Goal: Task Accomplishment & Management: Manage account settings

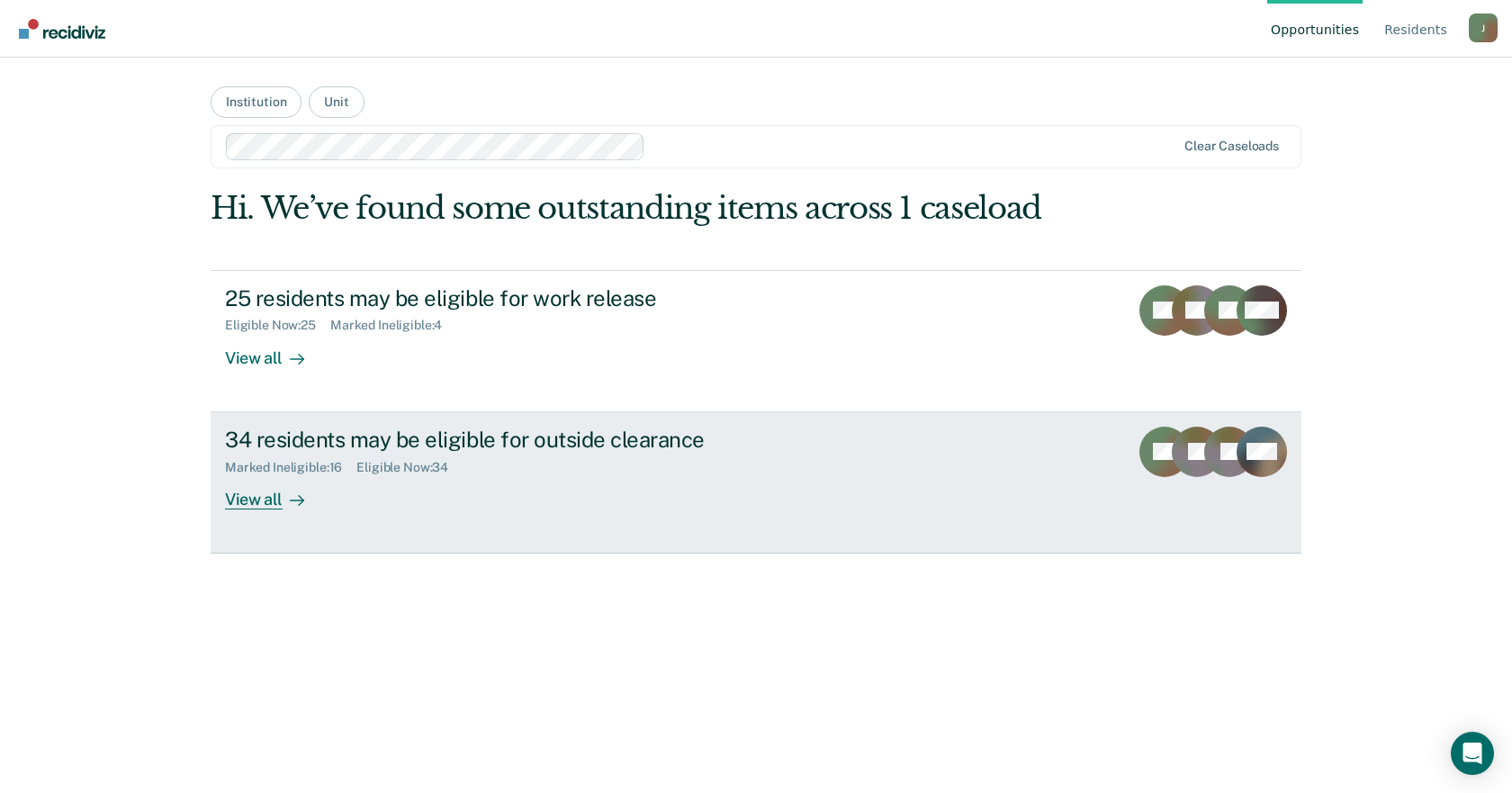
click at [458, 445] on div "34 residents may be eligible for outside clearance" at bounding box center [540, 439] width 631 height 26
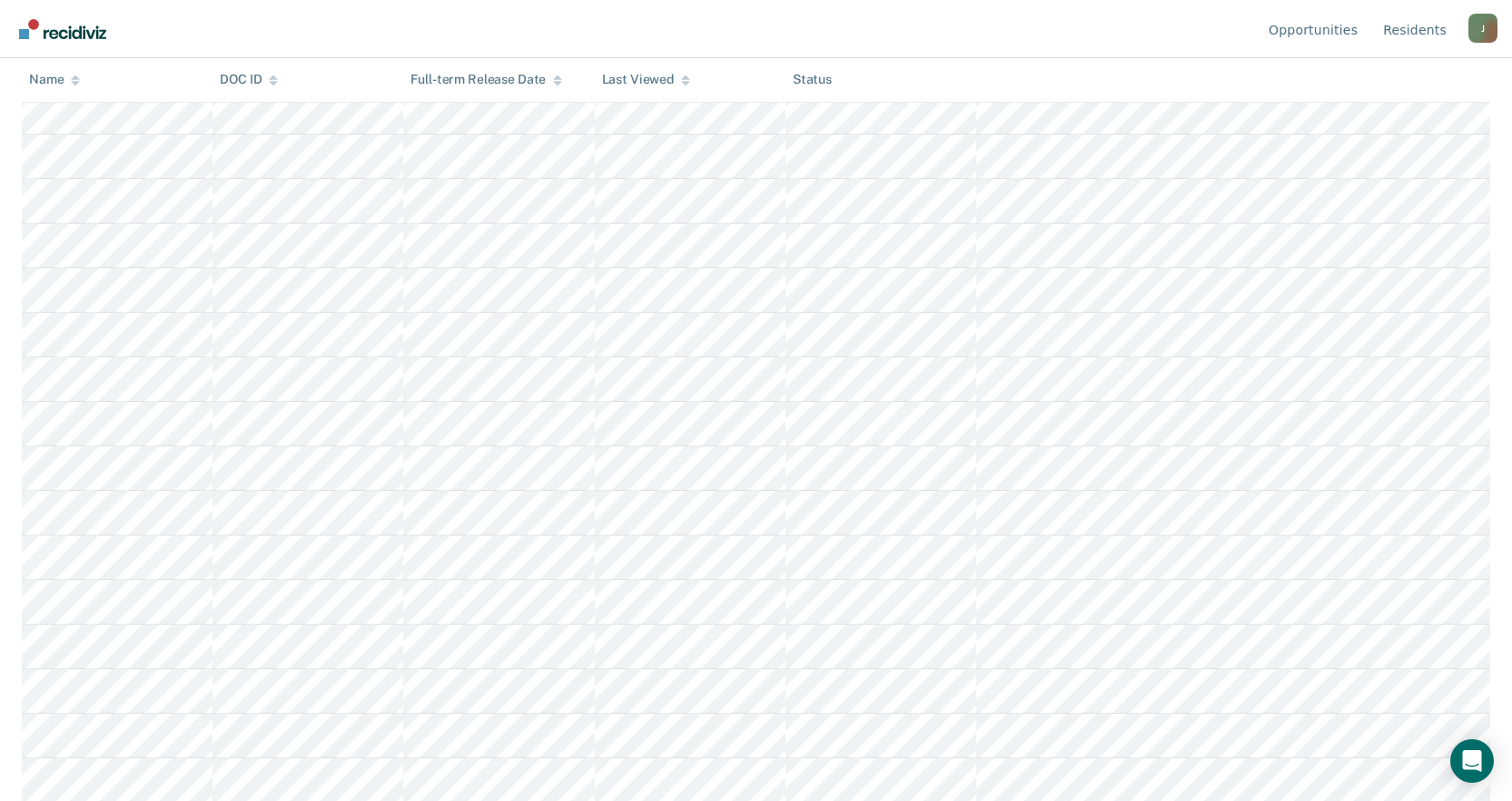
scroll to position [1090, 0]
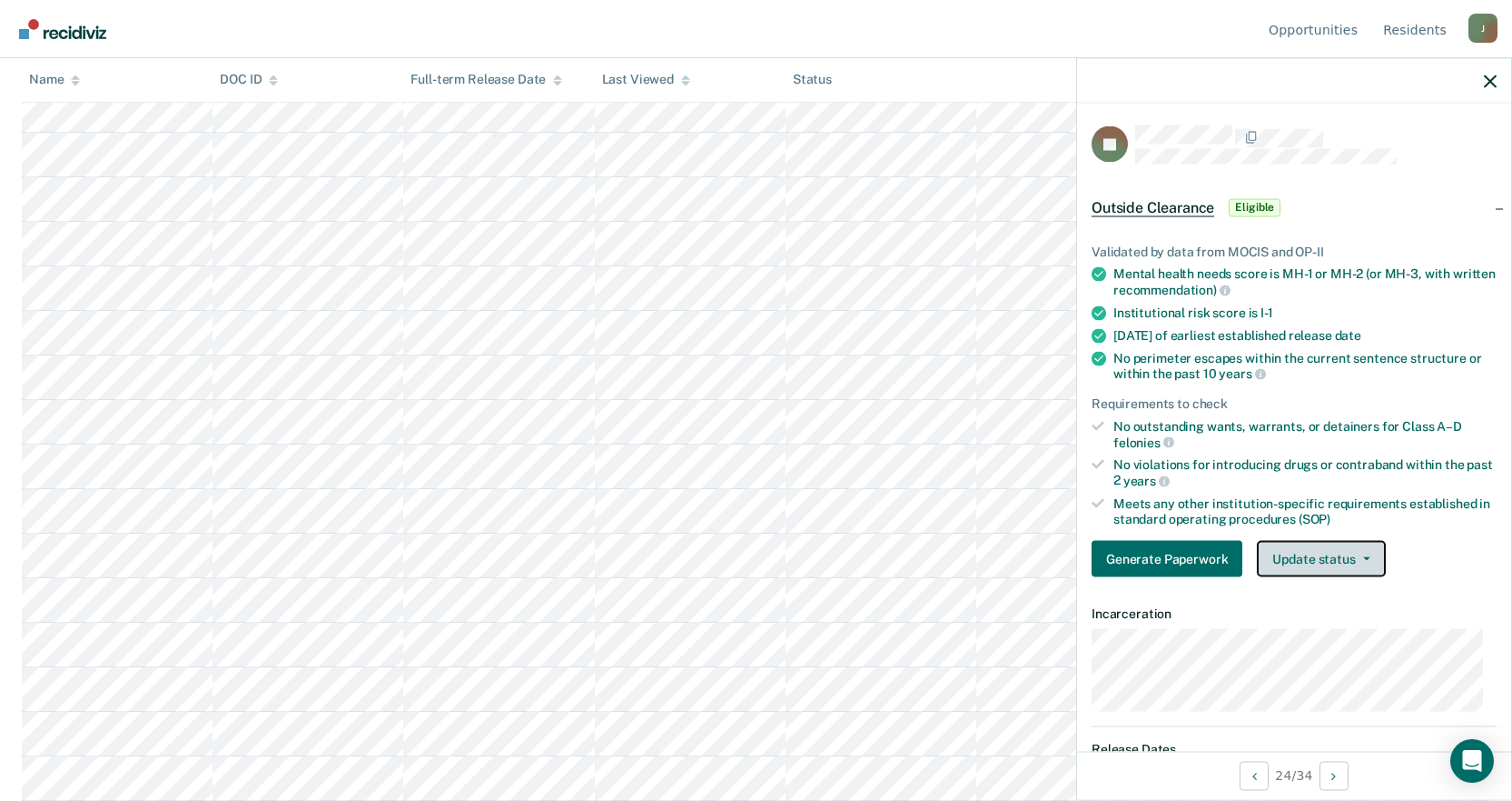
click at [1297, 552] on button "Update status" at bounding box center [1321, 559] width 128 height 37
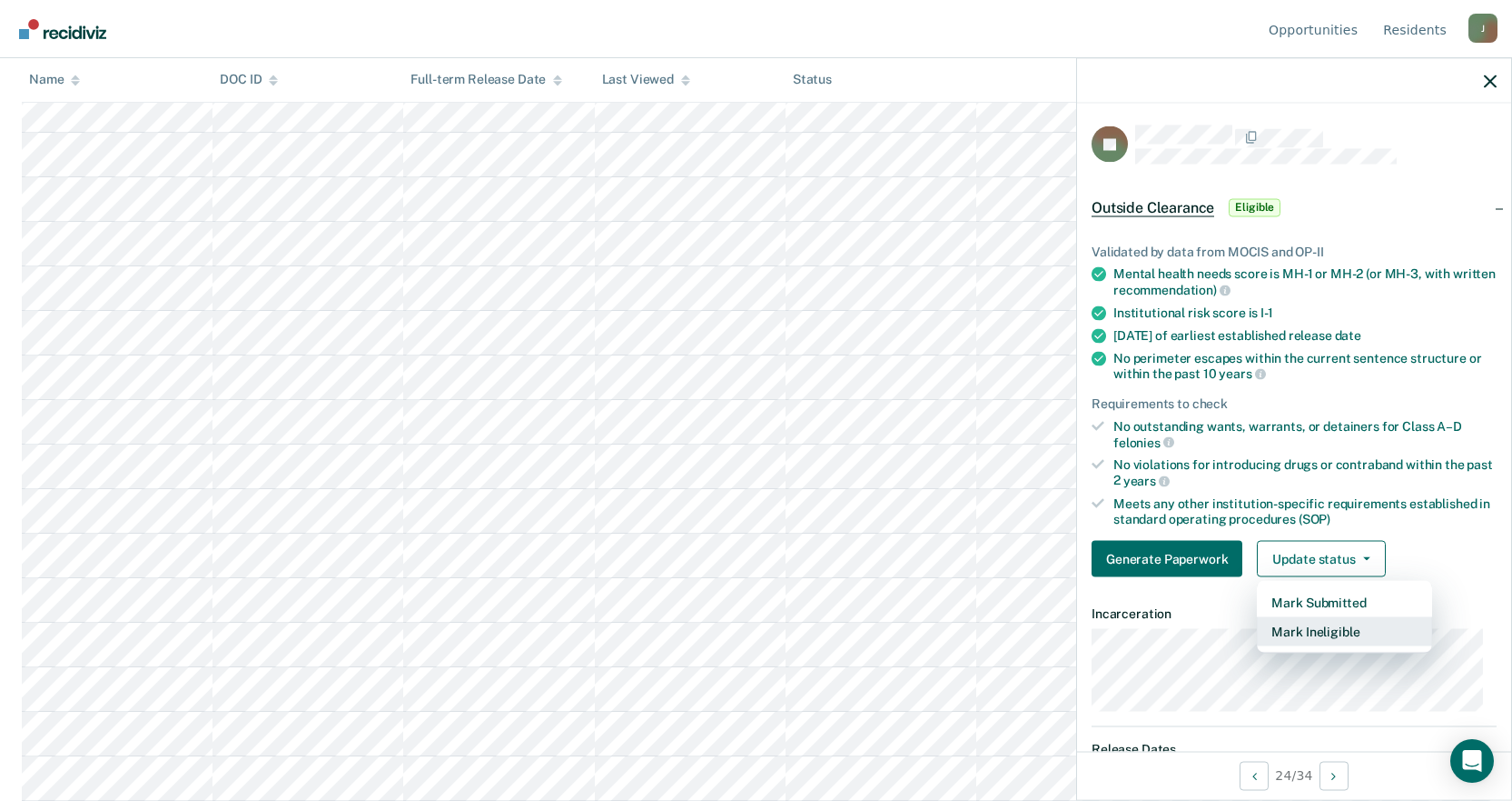
click at [1310, 634] on button "Mark Ineligible" at bounding box center [1345, 632] width 175 height 29
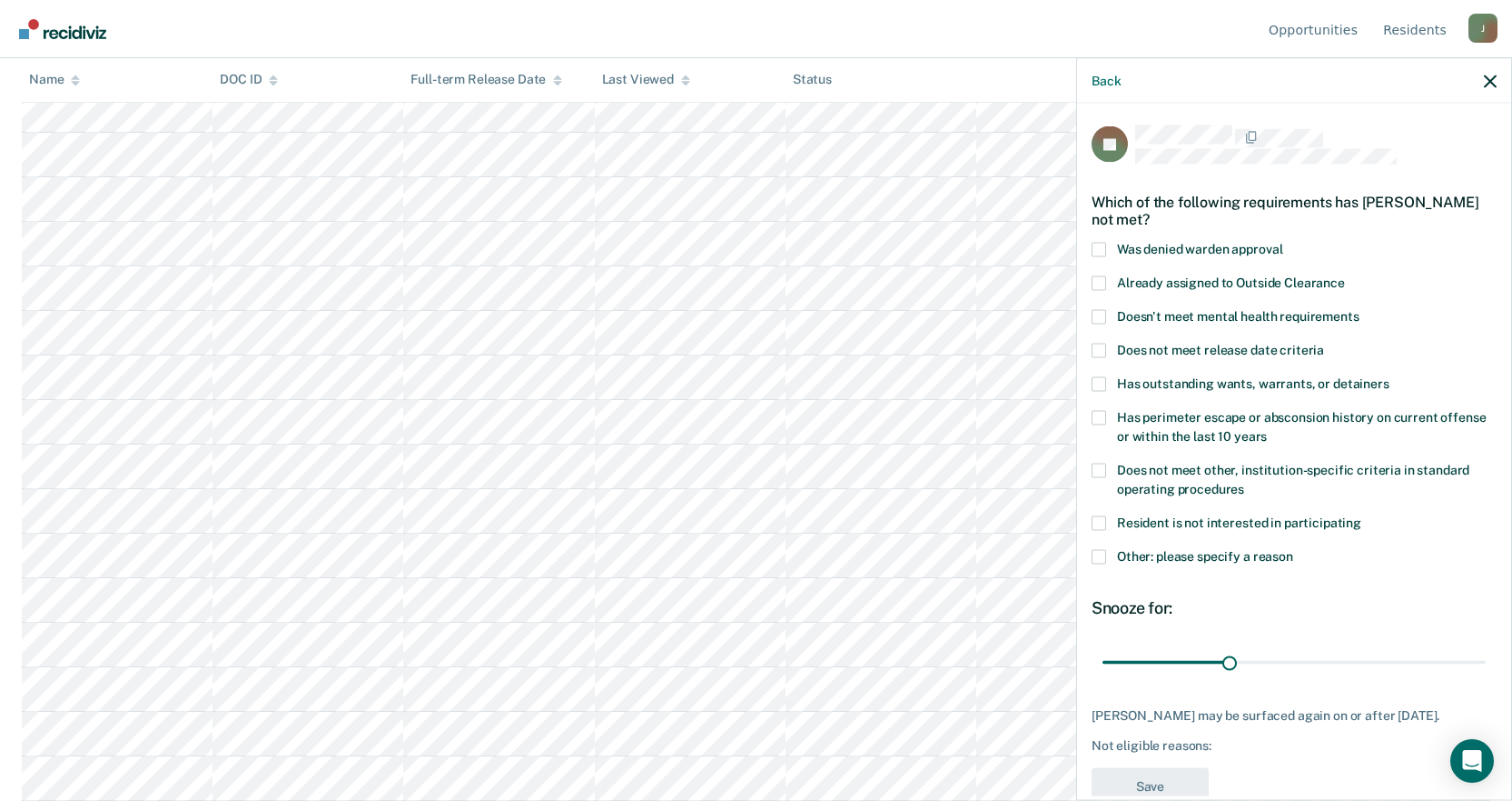
click at [1101, 516] on span at bounding box center [1099, 522] width 14 height 14
click at [1362, 515] on input "Resident is not interested in participating" at bounding box center [1362, 515] width 0 height 0
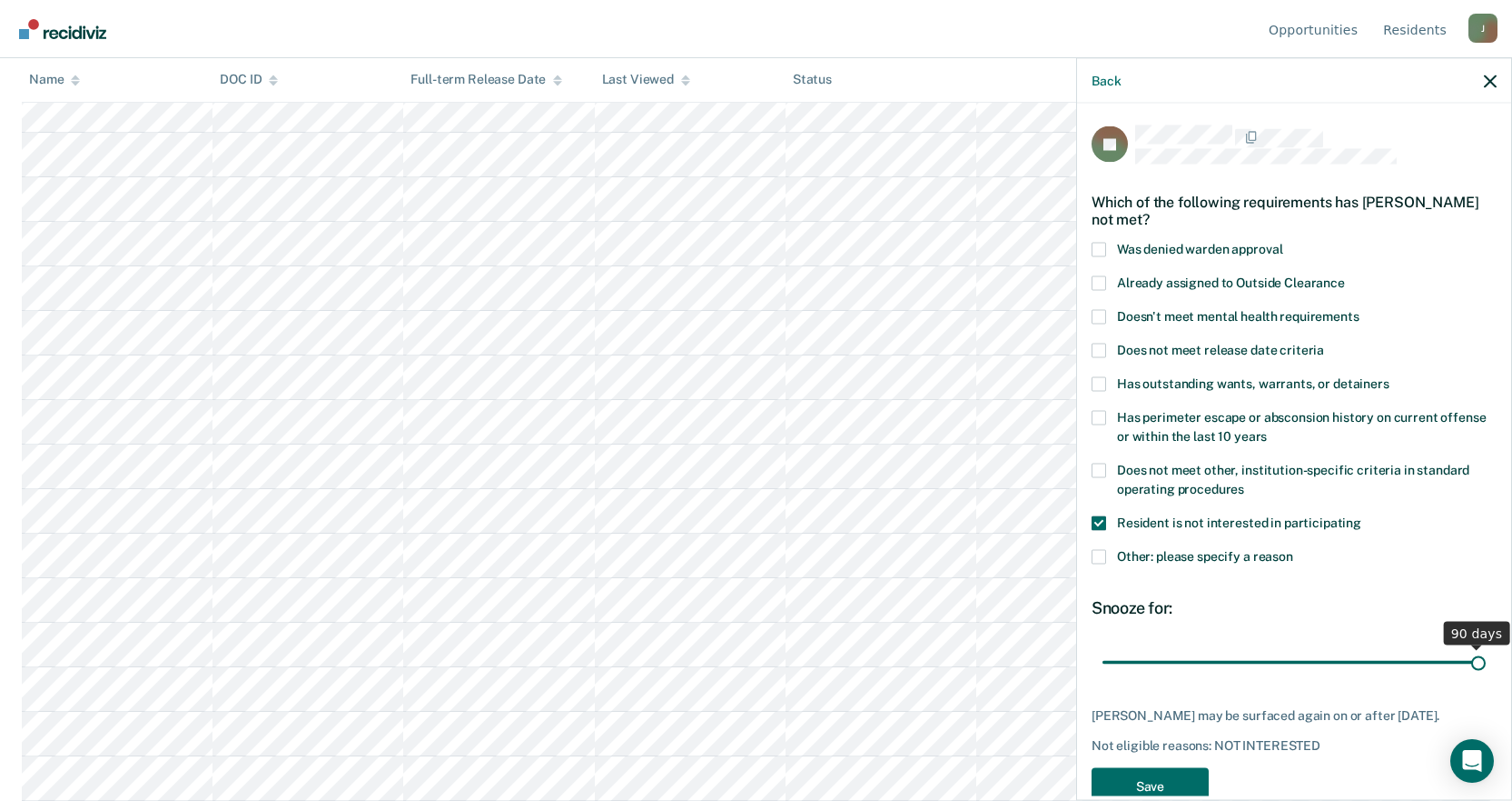
drag, startPoint x: 1232, startPoint y: 663, endPoint x: 1525, endPoint y: 664, distance: 293.0
type input "90"
click at [1486, 664] on input "range" at bounding box center [1294, 662] width 384 height 32
click at [1153, 778] on button "Save" at bounding box center [1151, 786] width 117 height 38
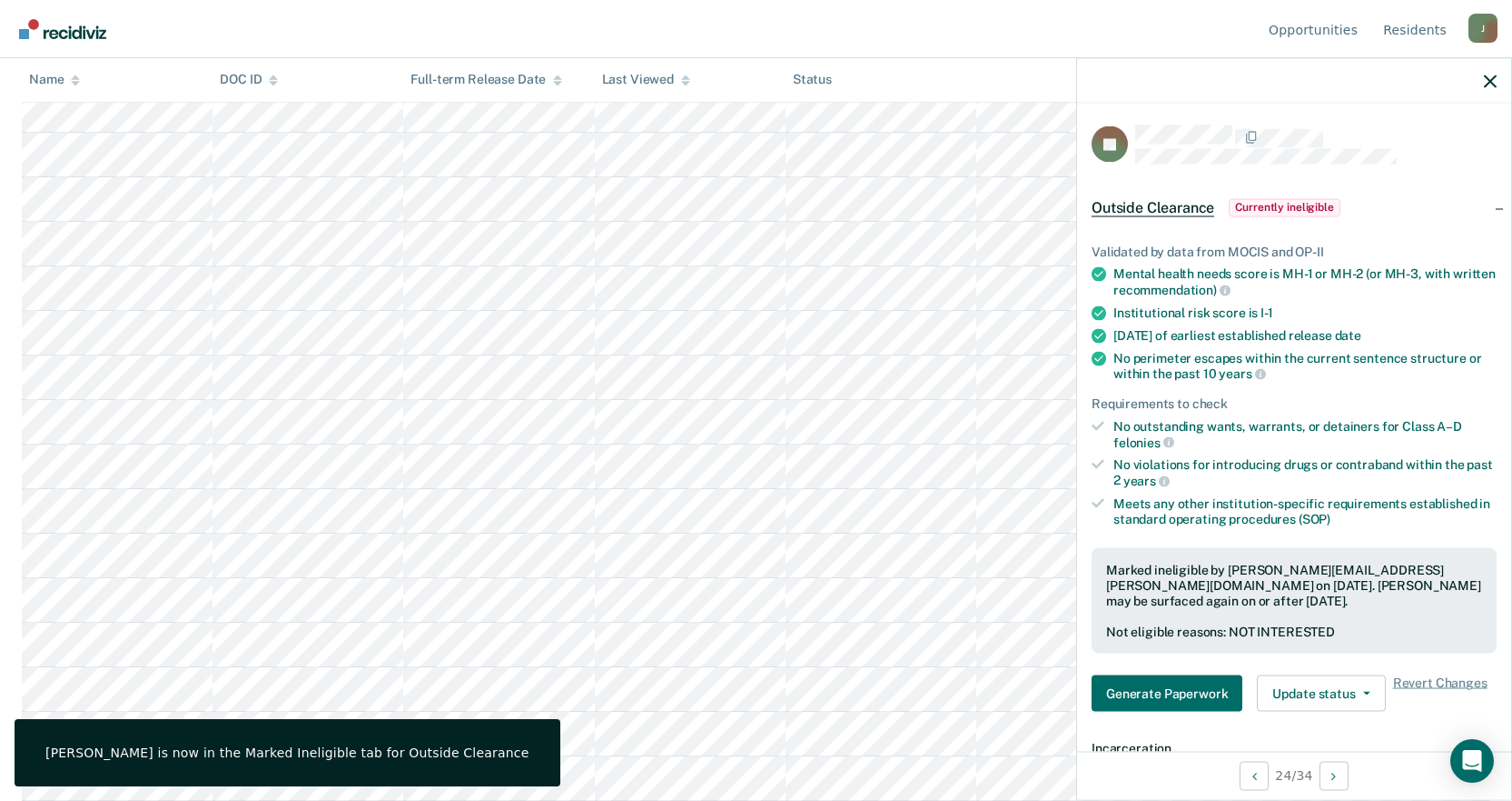
click at [1491, 91] on div at bounding box center [1295, 80] width 434 height 45
click at [1491, 70] on div at bounding box center [1295, 80] width 434 height 45
click at [1491, 81] on icon "button" at bounding box center [1490, 80] width 12 height 13
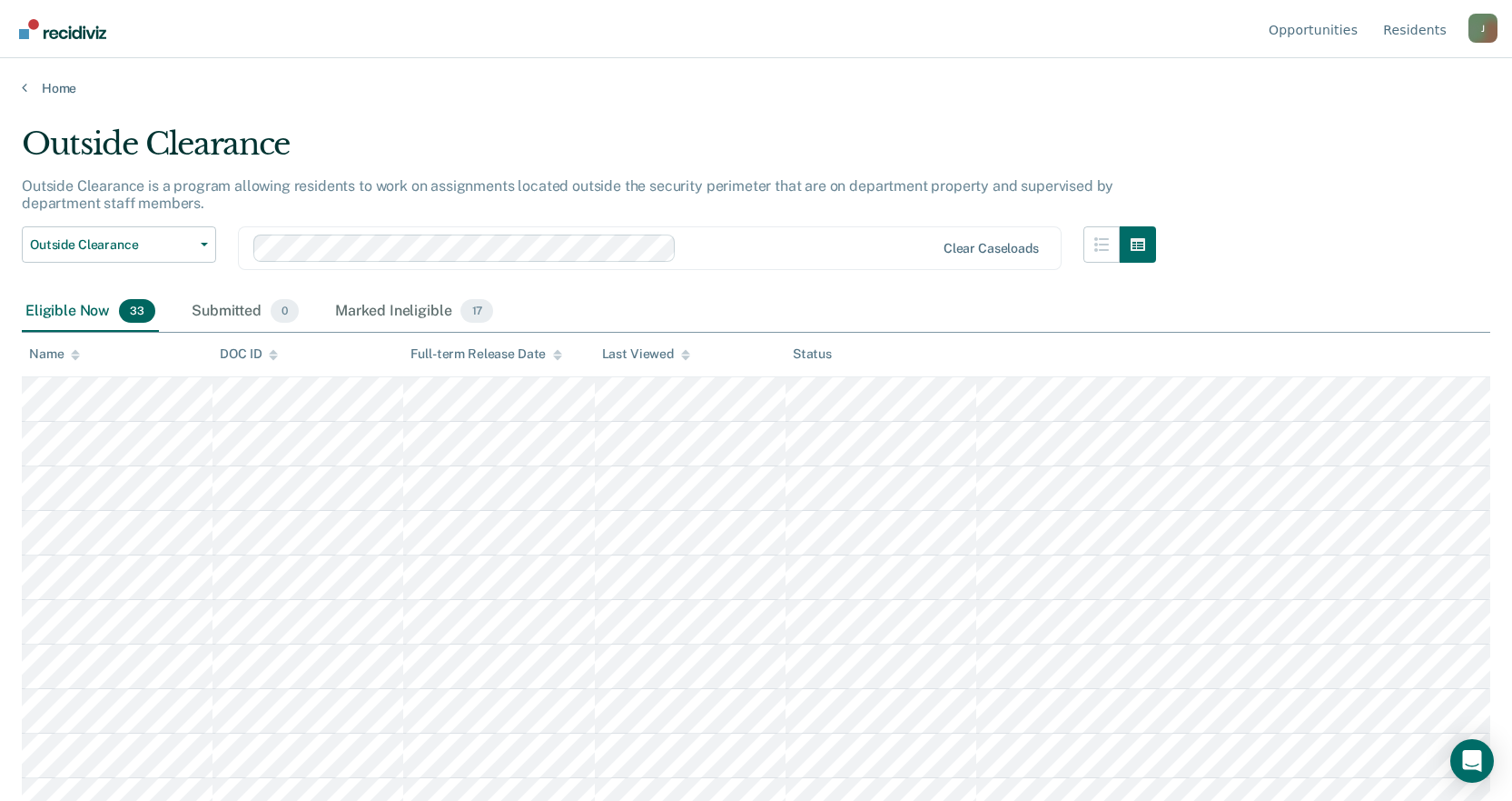
scroll to position [90, 0]
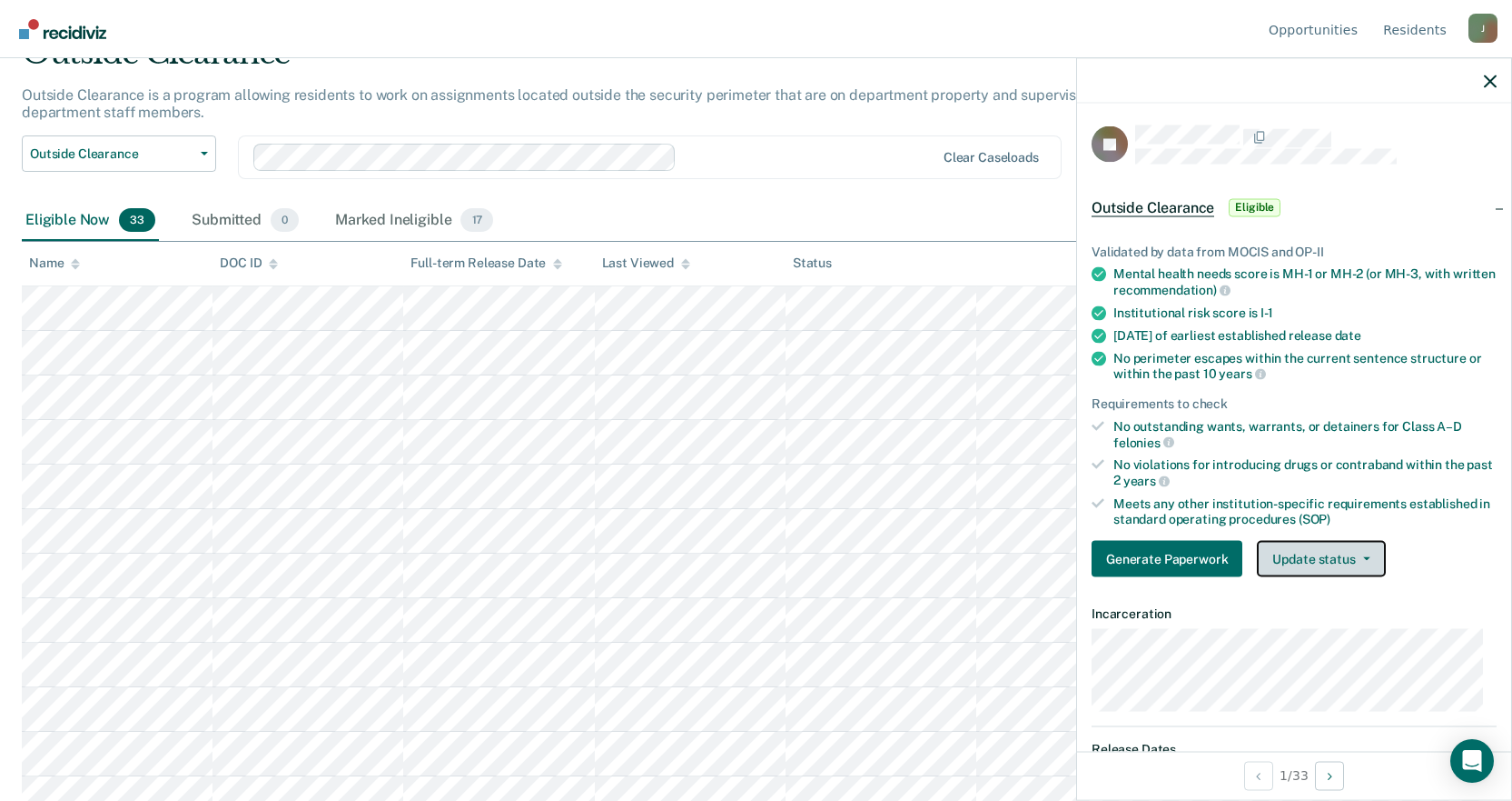
click at [1318, 559] on button "Update status" at bounding box center [1321, 559] width 128 height 37
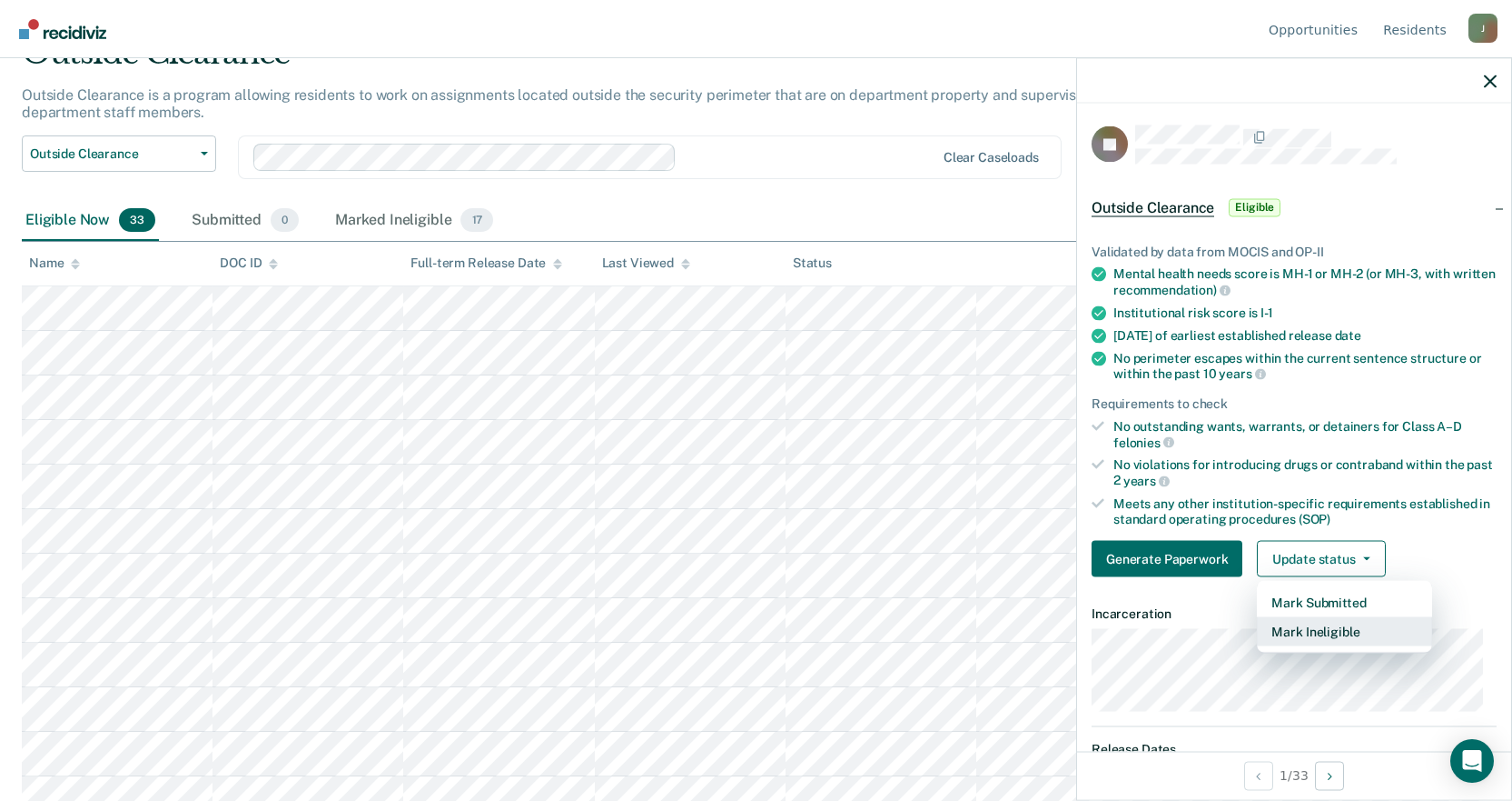
click at [1301, 636] on button "Mark Ineligible" at bounding box center [1345, 632] width 175 height 29
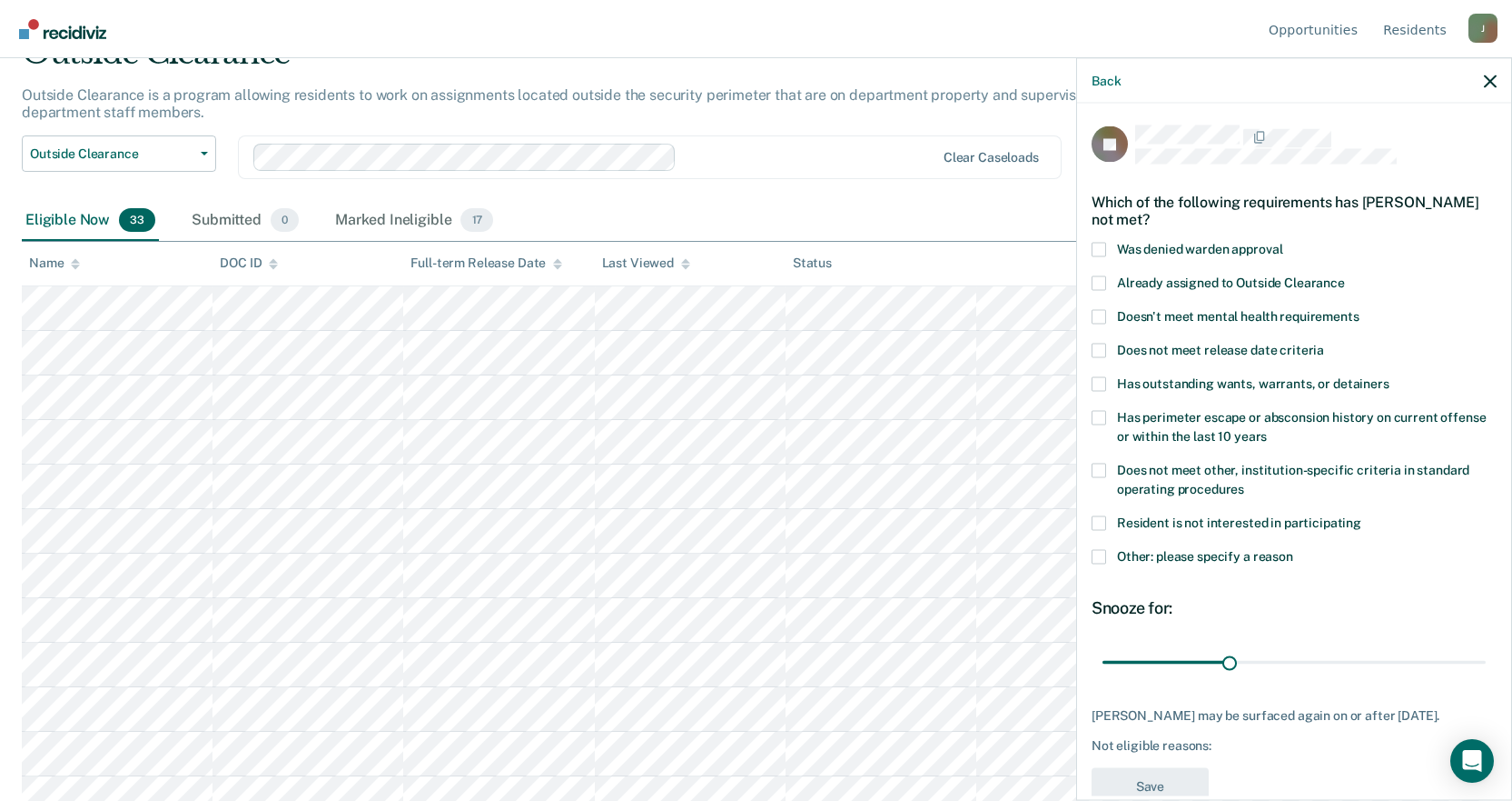
click at [1100, 469] on span at bounding box center [1099, 469] width 14 height 14
click at [1245, 482] on input "Does not meet other, institution-specific criteria in standard operating proced…" at bounding box center [1245, 482] width 0 height 0
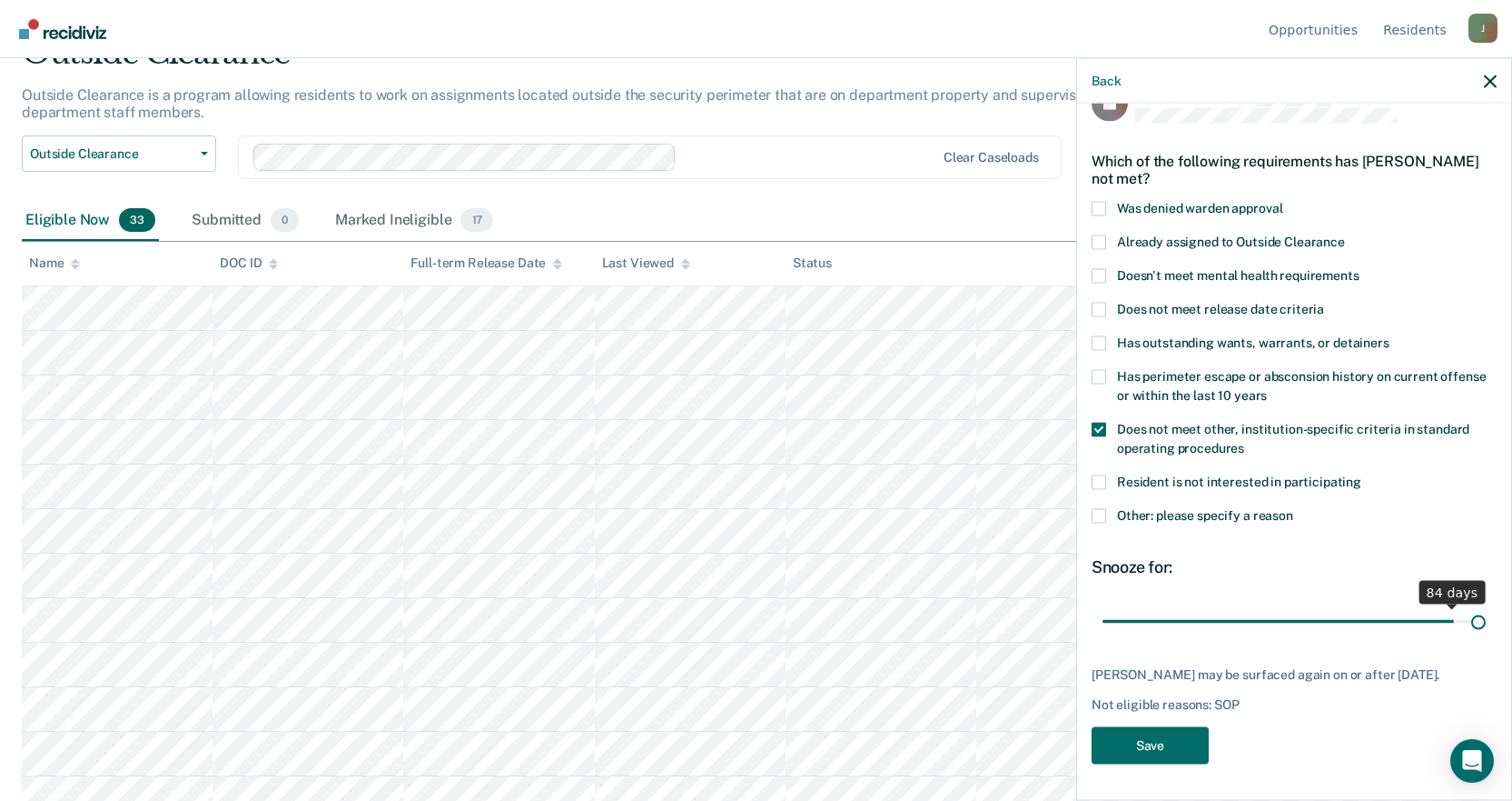
scroll to position [39, 0]
drag, startPoint x: 1225, startPoint y: 608, endPoint x: 1520, endPoint y: 621, distance: 295.3
type input "90"
click at [1486, 621] on input "range" at bounding box center [1294, 622] width 384 height 32
click at [1127, 749] on button "Save" at bounding box center [1151, 746] width 117 height 38
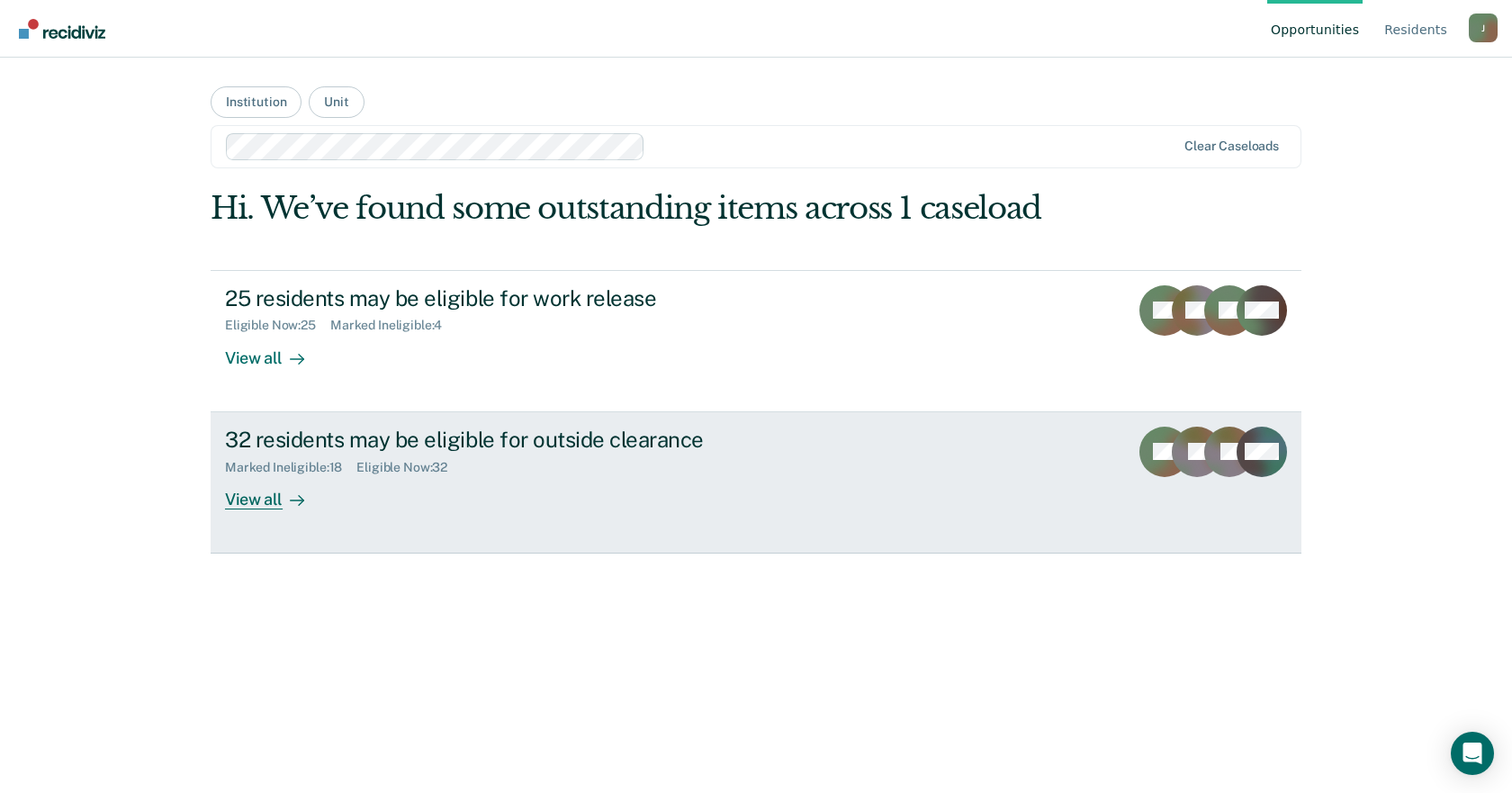
click at [249, 500] on div "View all" at bounding box center [275, 491] width 101 height 35
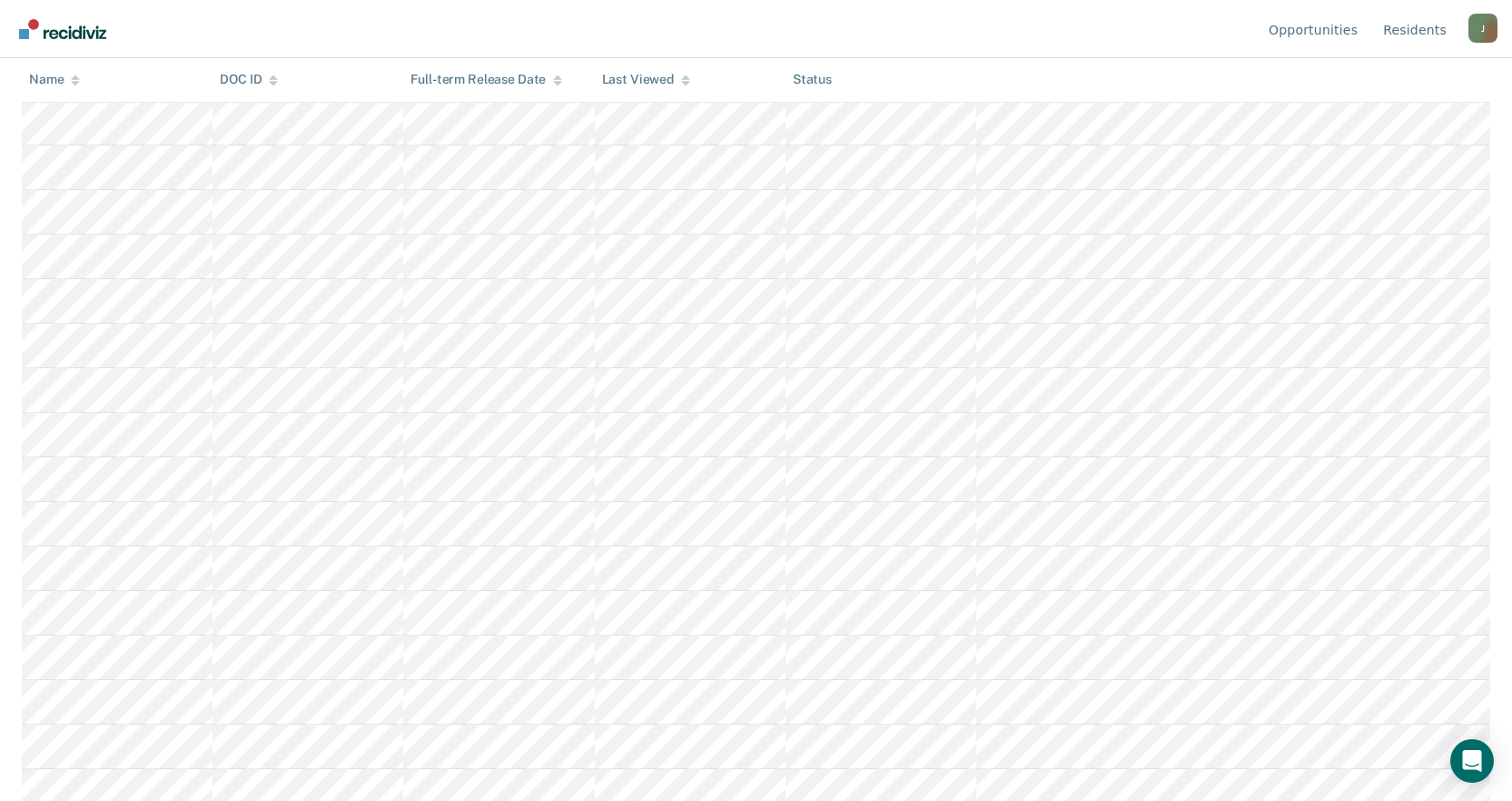
scroll to position [545, 0]
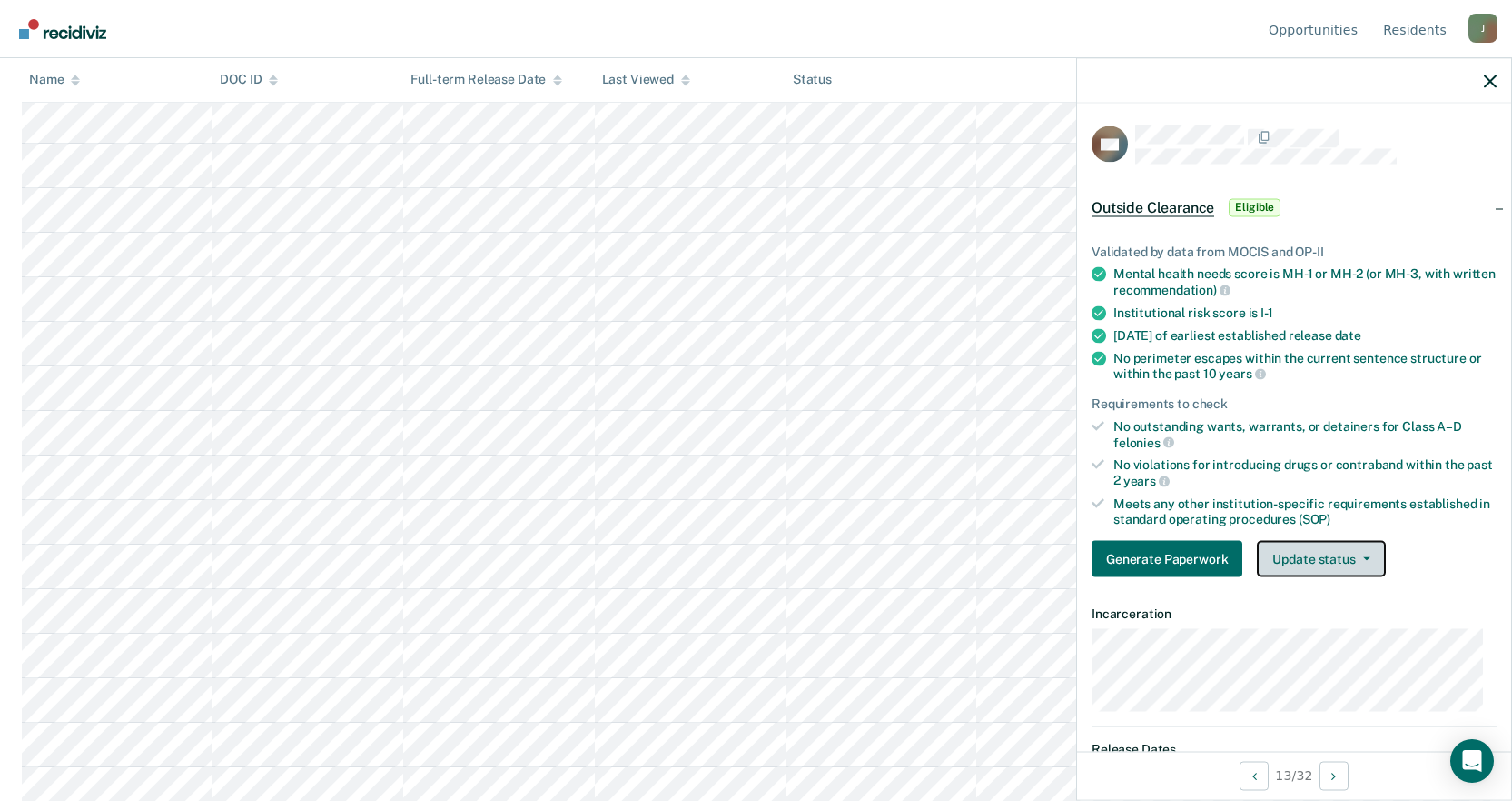
click at [1341, 558] on button "Update status" at bounding box center [1321, 559] width 128 height 37
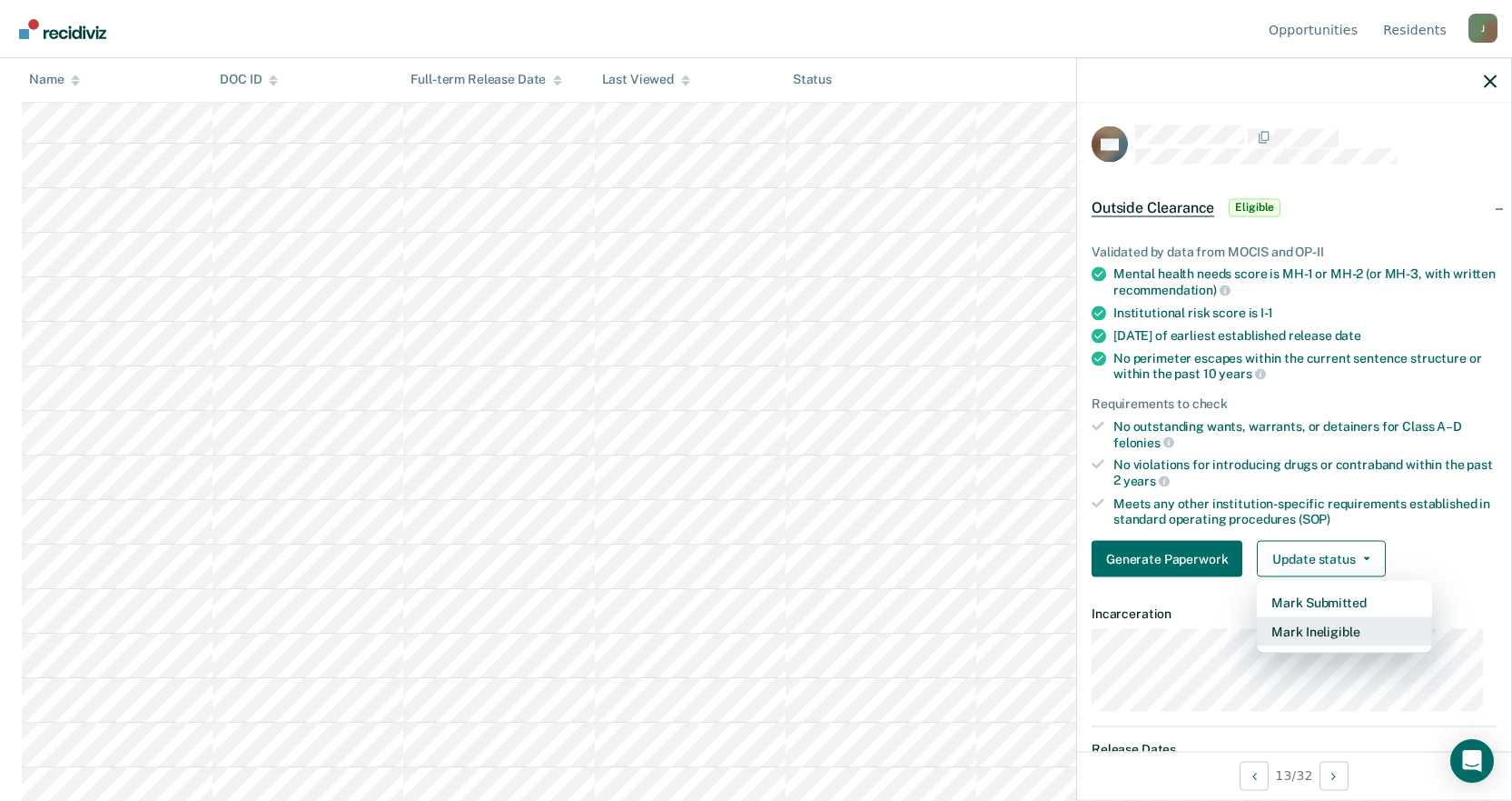
click at [1320, 627] on button "Mark Ineligible" at bounding box center [1345, 632] width 175 height 29
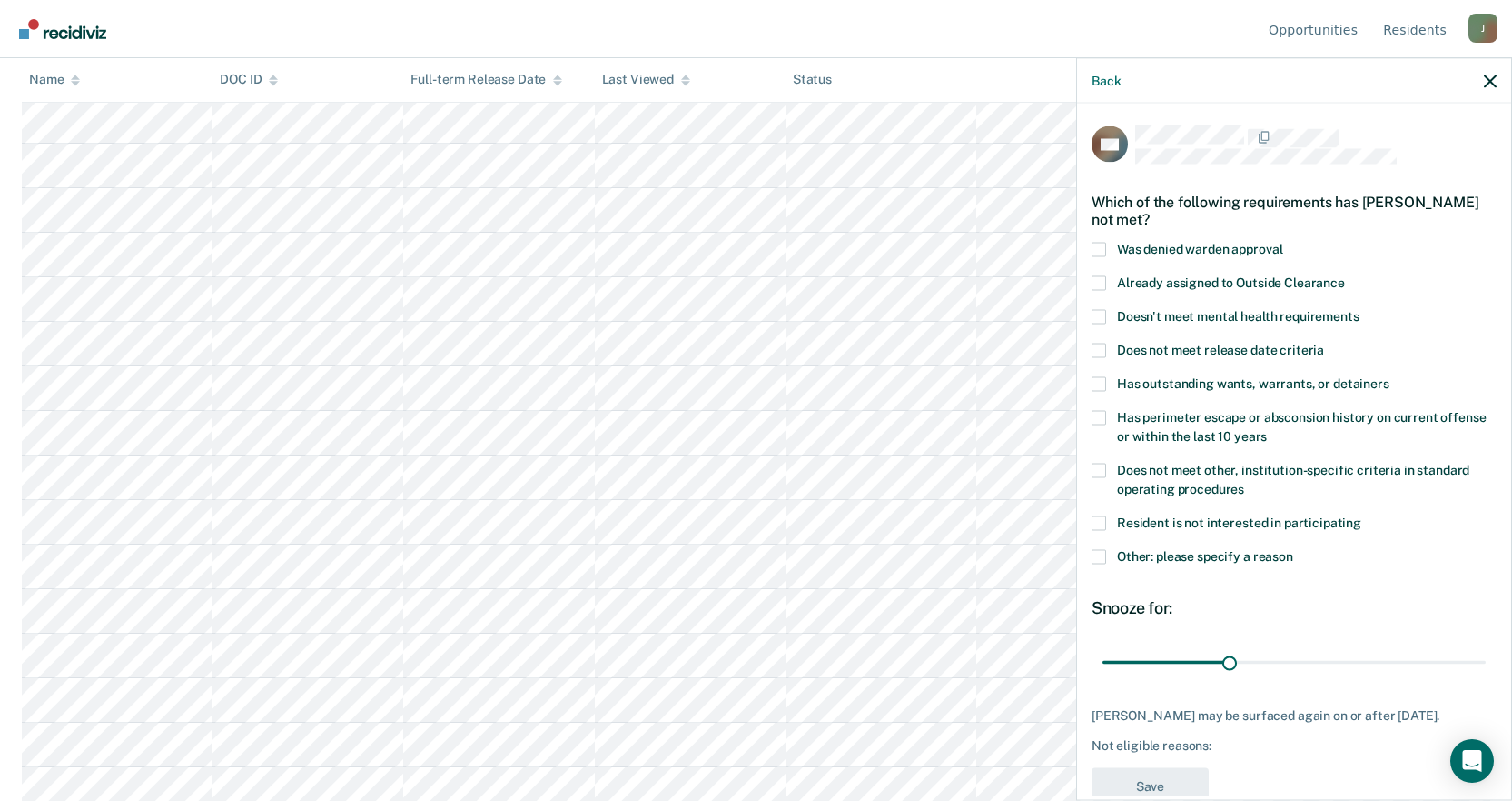
click at [1103, 470] on span at bounding box center [1099, 469] width 14 height 14
click at [1245, 482] on input "Does not meet other, institution-specific criteria in standard operating proced…" at bounding box center [1245, 482] width 0 height 0
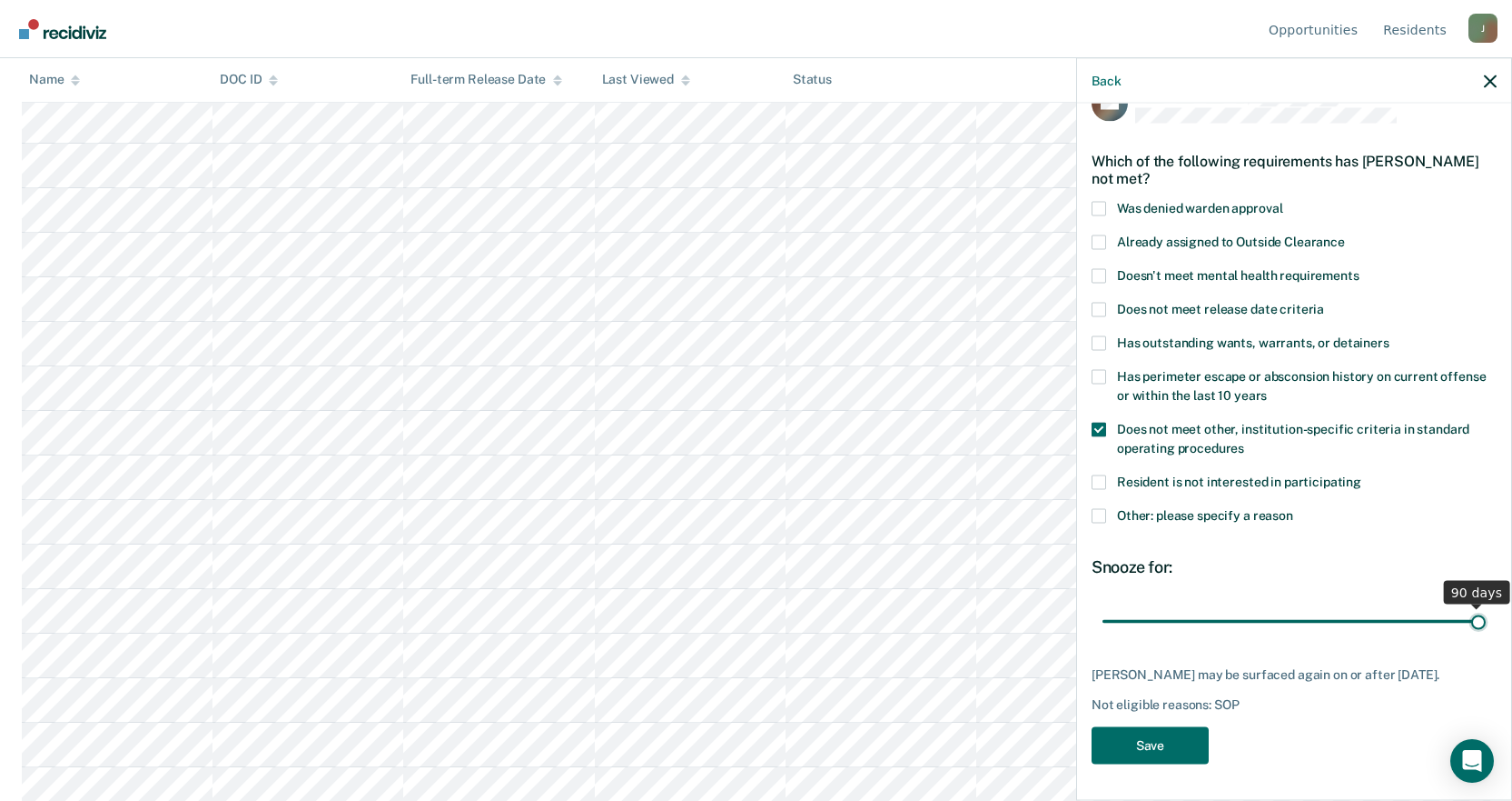
scroll to position [39, 0]
drag, startPoint x: 1221, startPoint y: 606, endPoint x: 1525, endPoint y: 598, distance: 304.1
type input "90"
click at [1486, 607] on input "range" at bounding box center [1294, 622] width 384 height 32
click at [1140, 751] on button "Save" at bounding box center [1151, 746] width 117 height 38
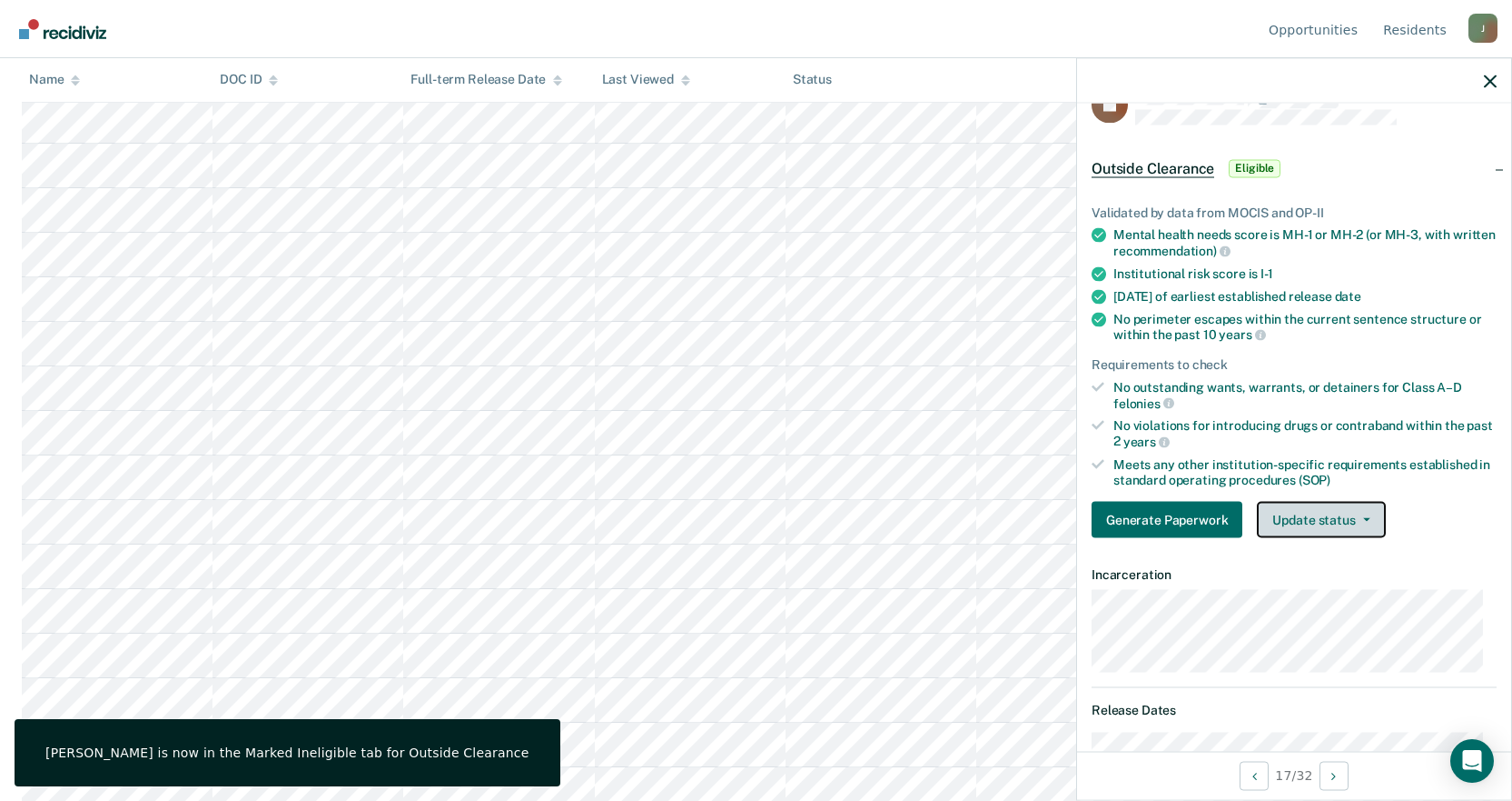
click at [1352, 513] on button "Update status" at bounding box center [1321, 520] width 128 height 37
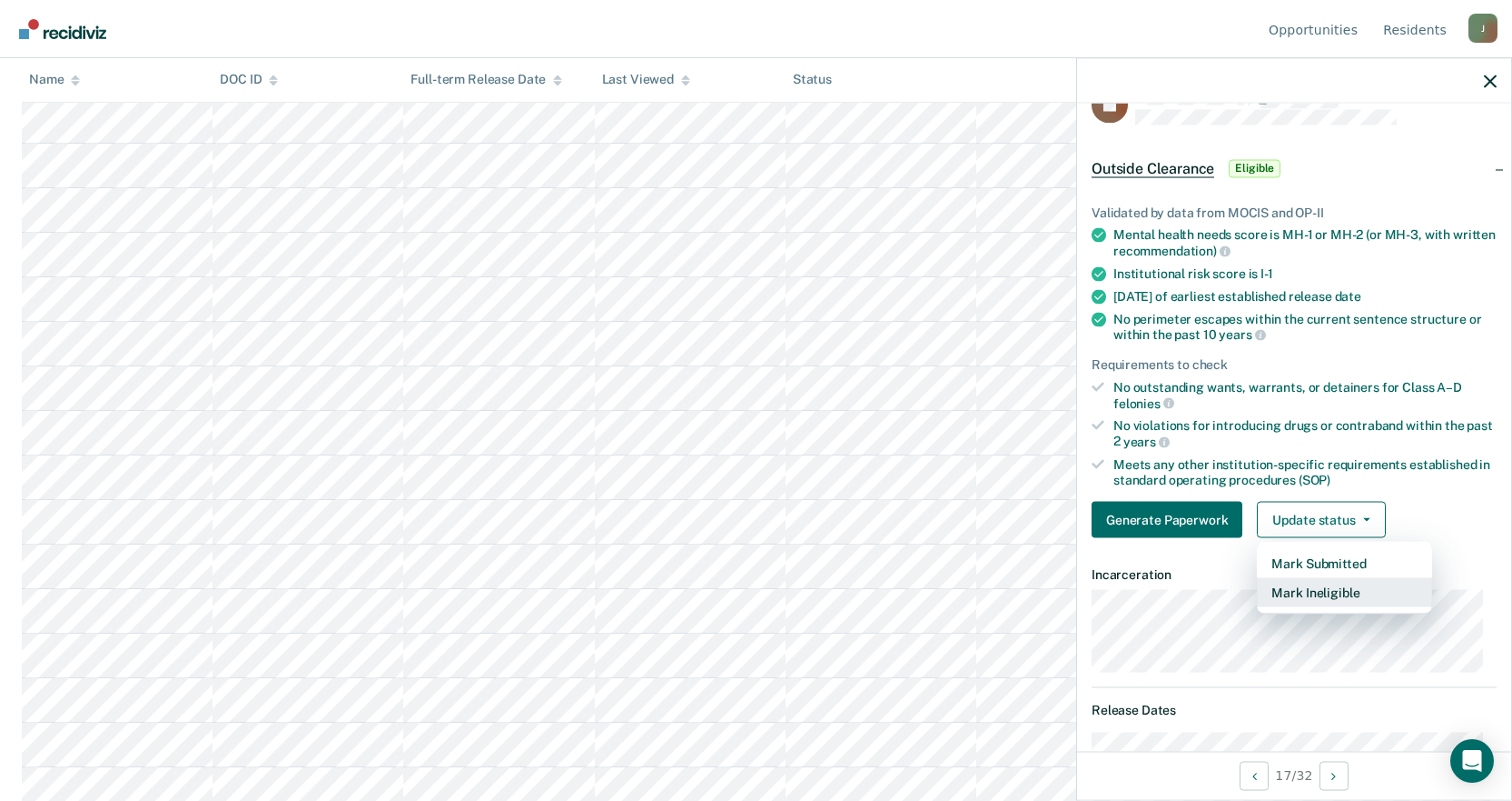
click at [1330, 589] on button "Mark Ineligible" at bounding box center [1345, 592] width 175 height 29
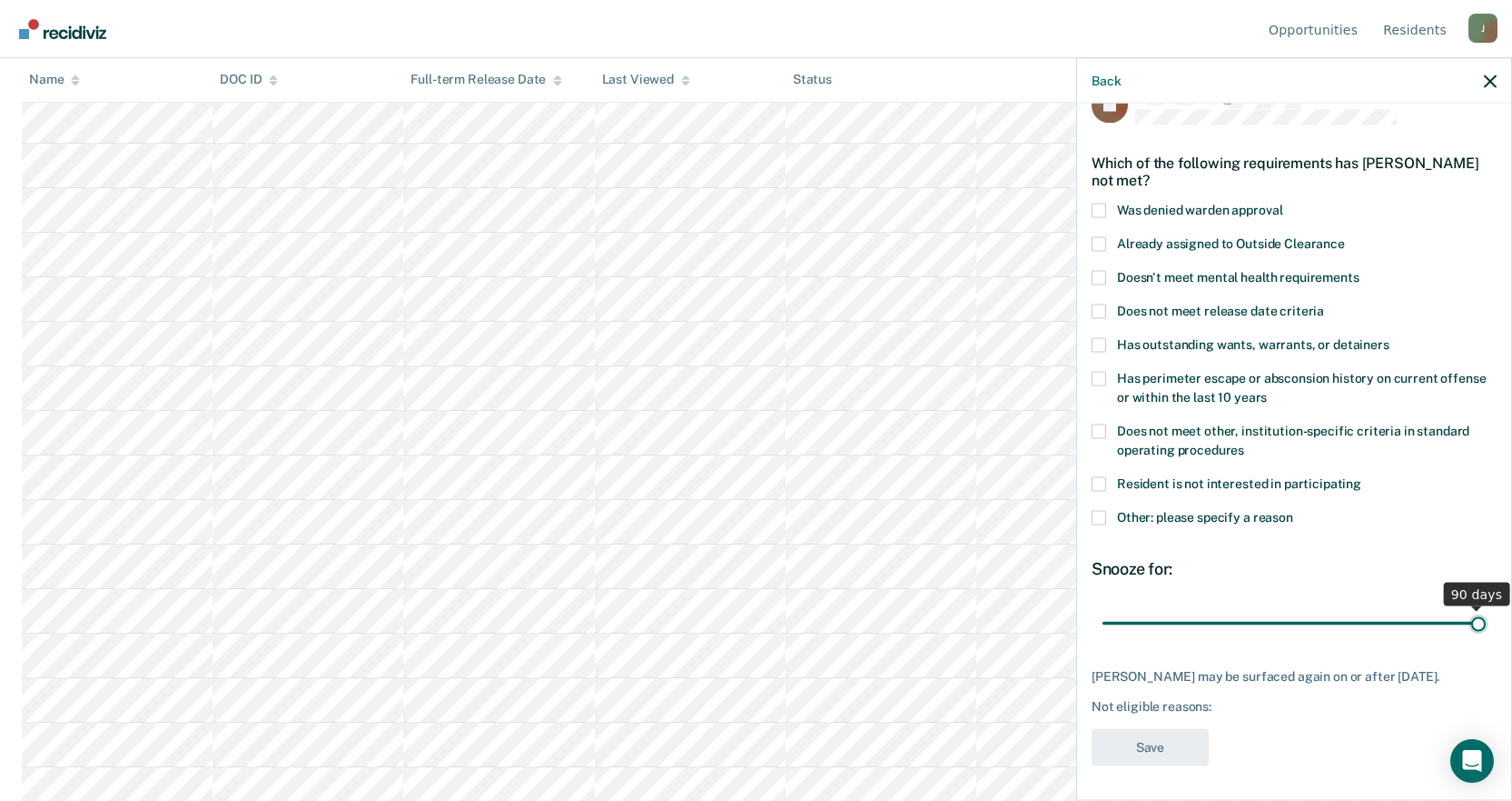
drag, startPoint x: 1228, startPoint y: 623, endPoint x: 1525, endPoint y: 636, distance: 297.3
type input "90"
click at [1486, 636] on input "range" at bounding box center [1294, 622] width 384 height 32
click at [1106, 346] on label "Has outstanding wants, warrants, or detainers" at bounding box center [1294, 347] width 405 height 19
click at [1390, 338] on input "Has outstanding wants, warrants, or detainers" at bounding box center [1390, 338] width 0 height 0
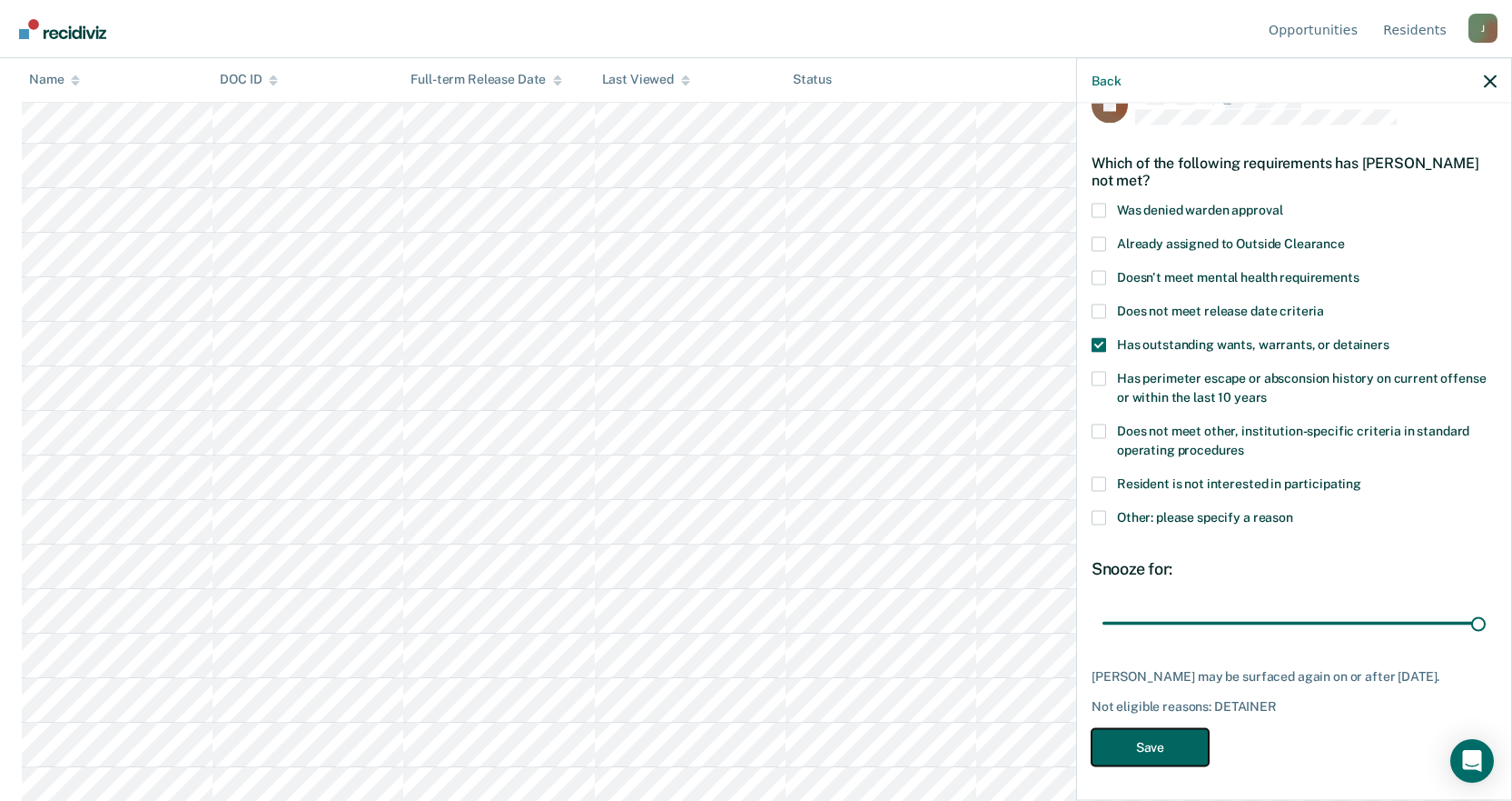
click at [1143, 747] on button "Save" at bounding box center [1151, 746] width 117 height 38
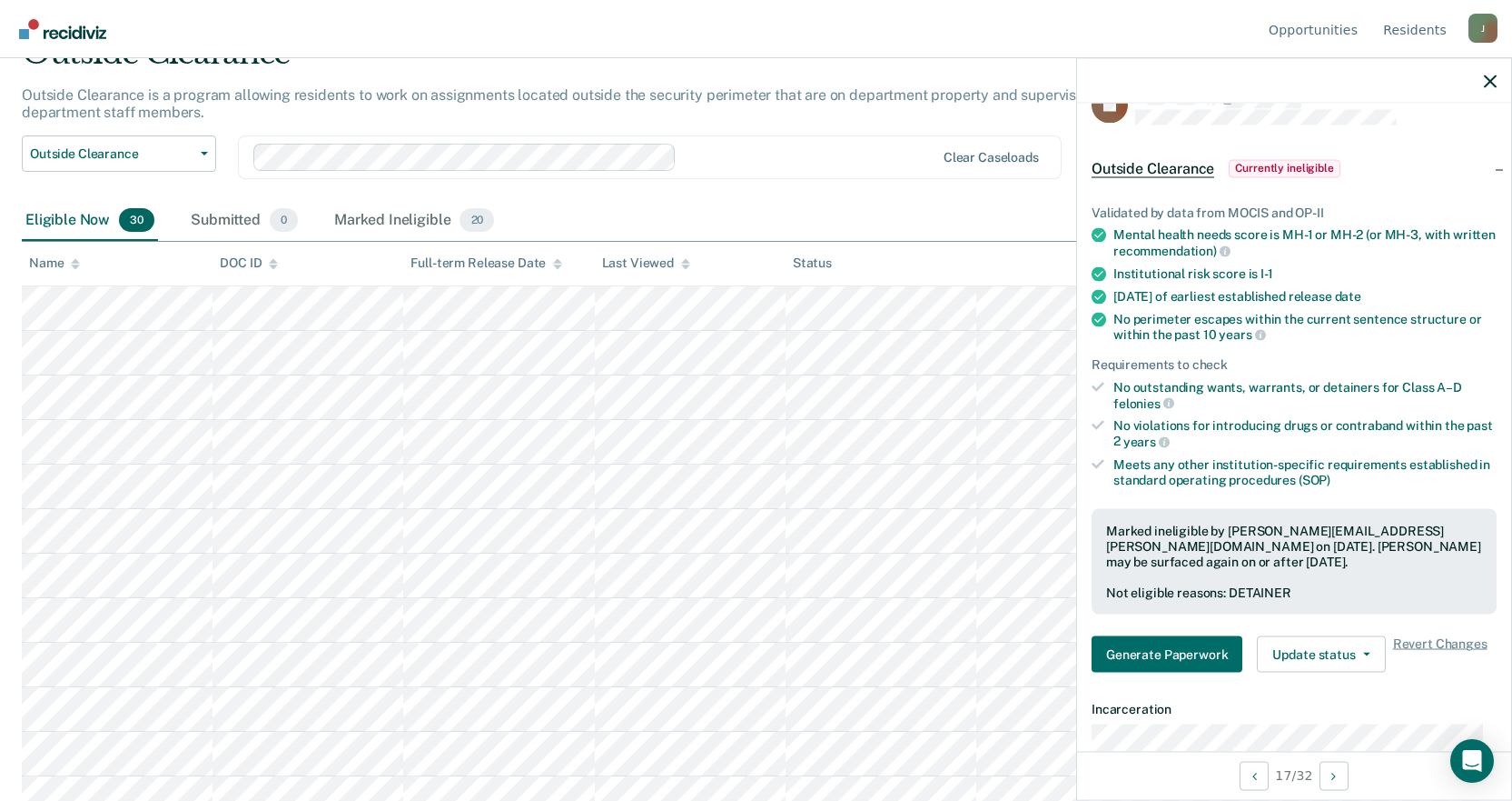
scroll to position [182, 0]
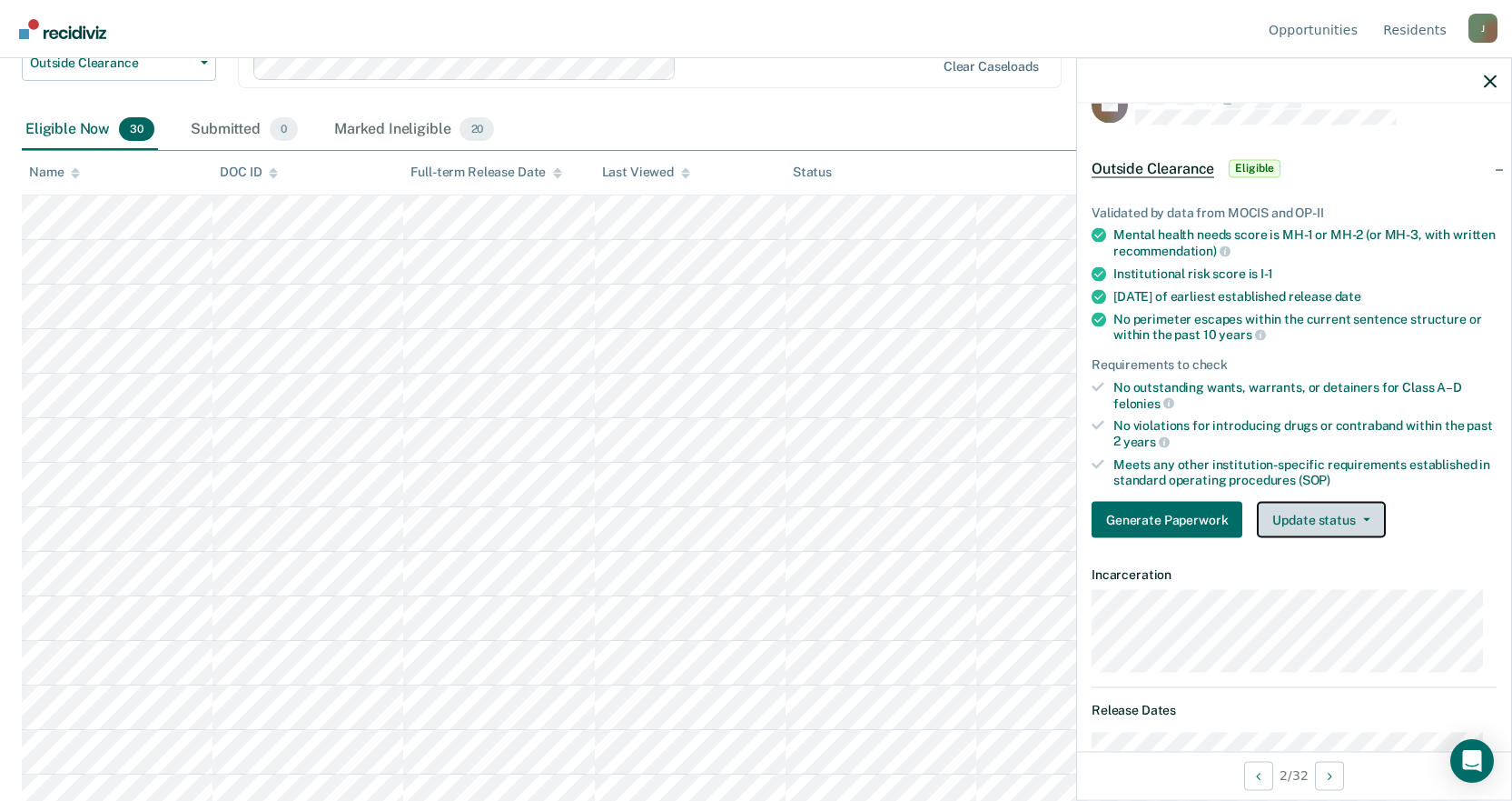
click at [1328, 520] on button "Update status" at bounding box center [1321, 520] width 128 height 37
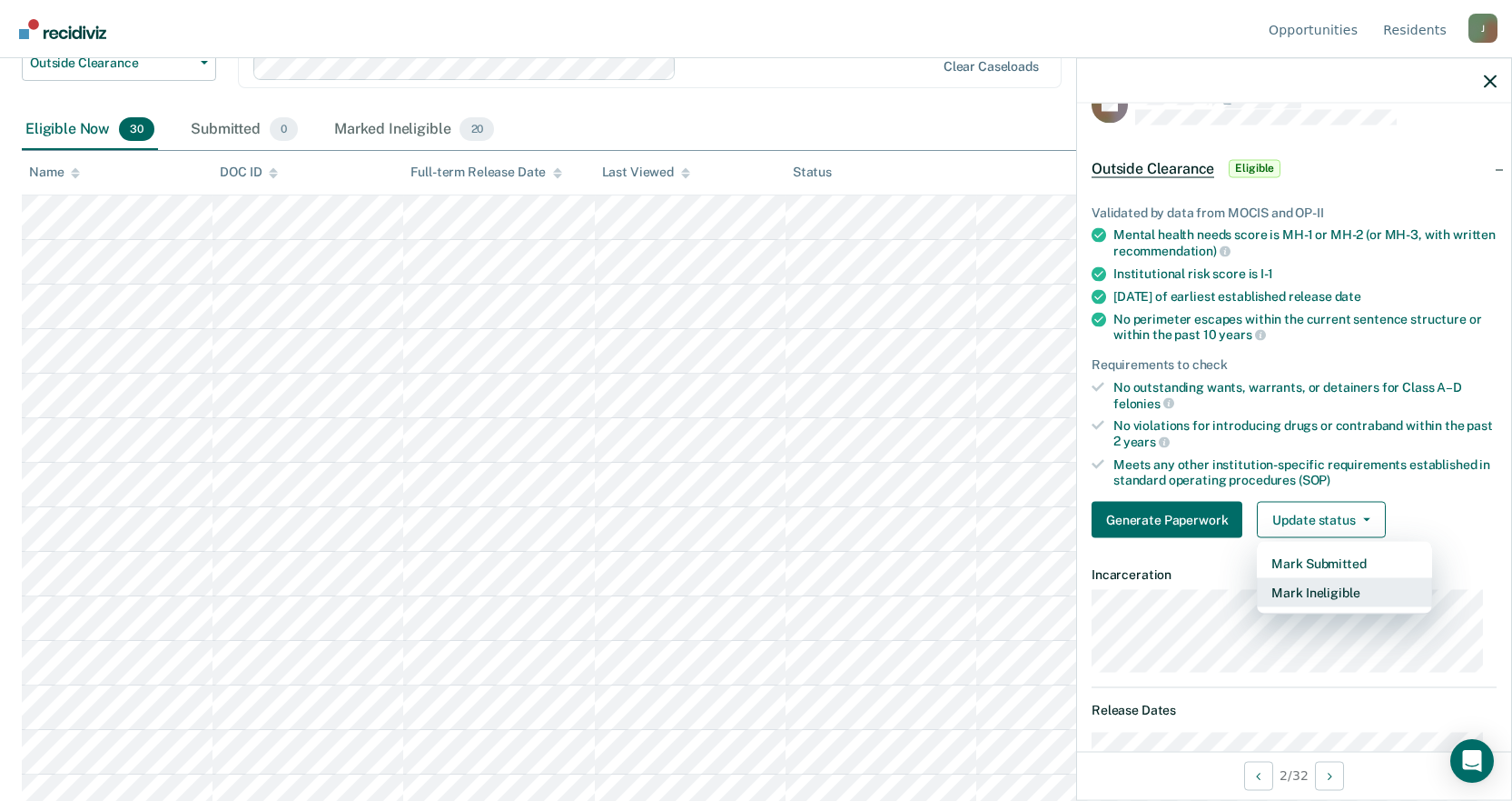
click at [1313, 594] on button "Mark Ineligible" at bounding box center [1345, 592] width 175 height 29
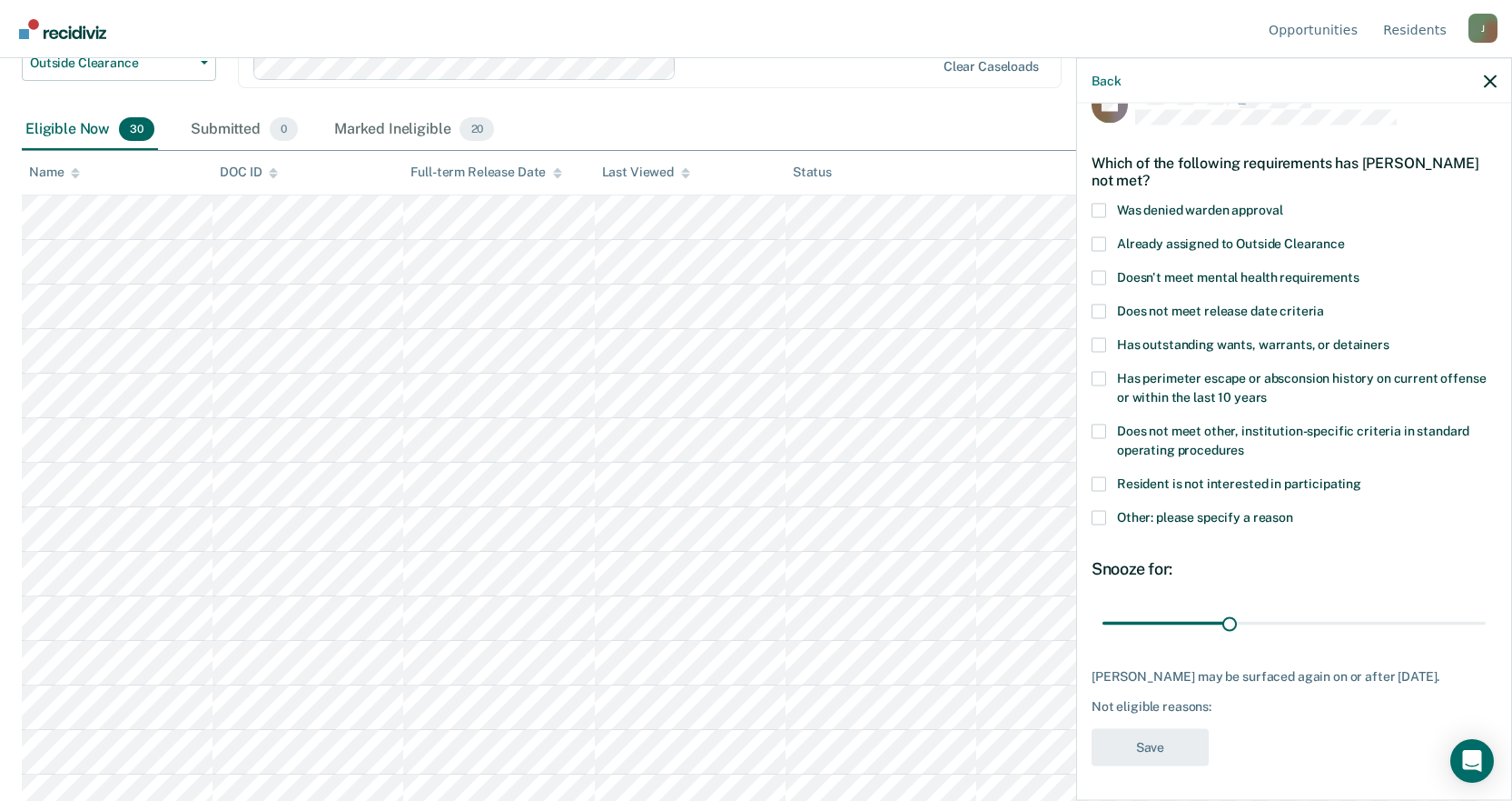
click at [1103, 307] on span at bounding box center [1099, 311] width 14 height 14
click at [1325, 304] on input "Does not meet release date criteria" at bounding box center [1325, 304] width 0 height 0
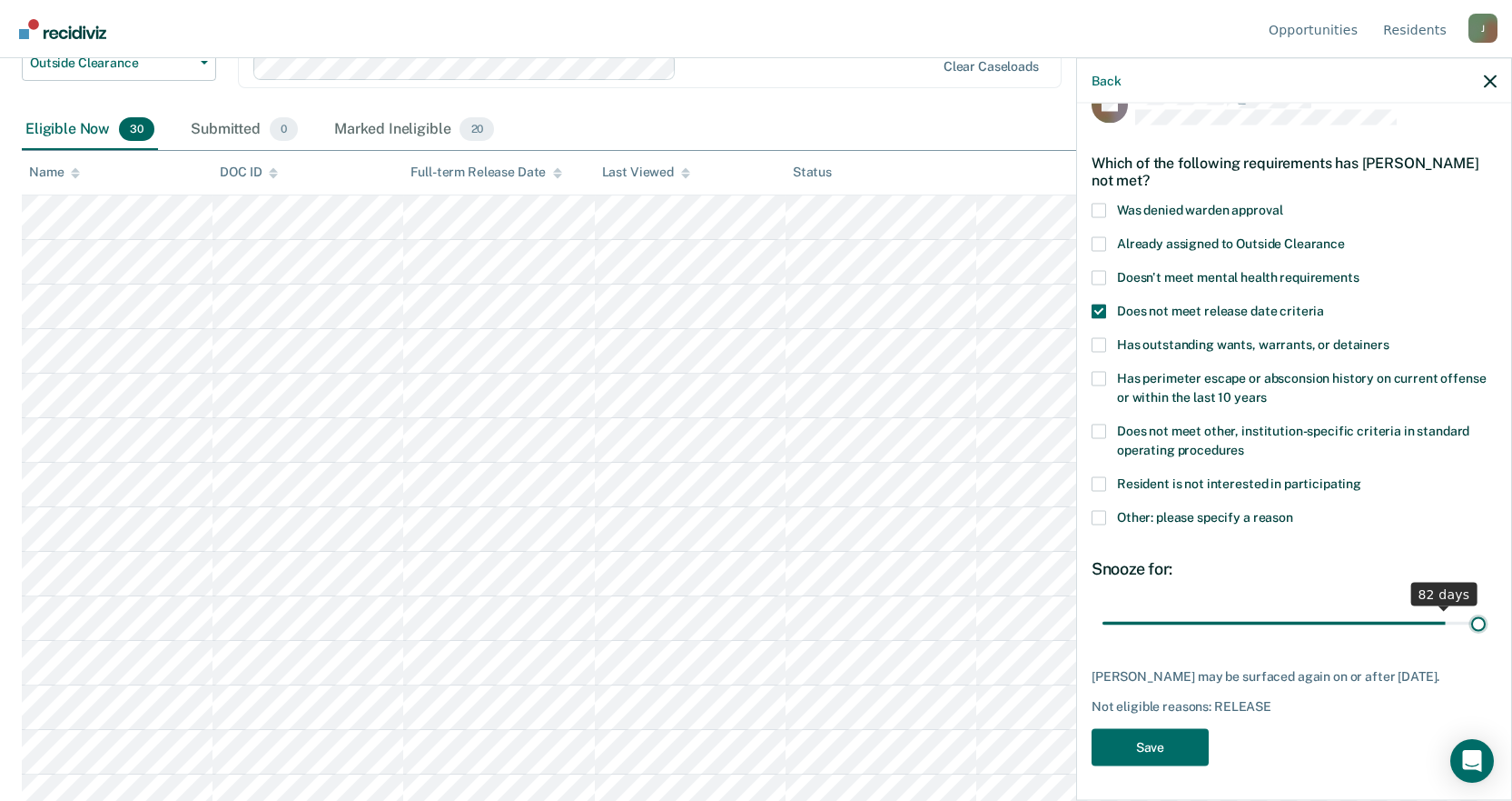
drag, startPoint x: 1227, startPoint y: 624, endPoint x: 1511, endPoint y: 624, distance: 284.0
type input "90"
click at [1486, 624] on input "range" at bounding box center [1294, 622] width 384 height 32
click at [1117, 738] on button "Save" at bounding box center [1151, 746] width 117 height 38
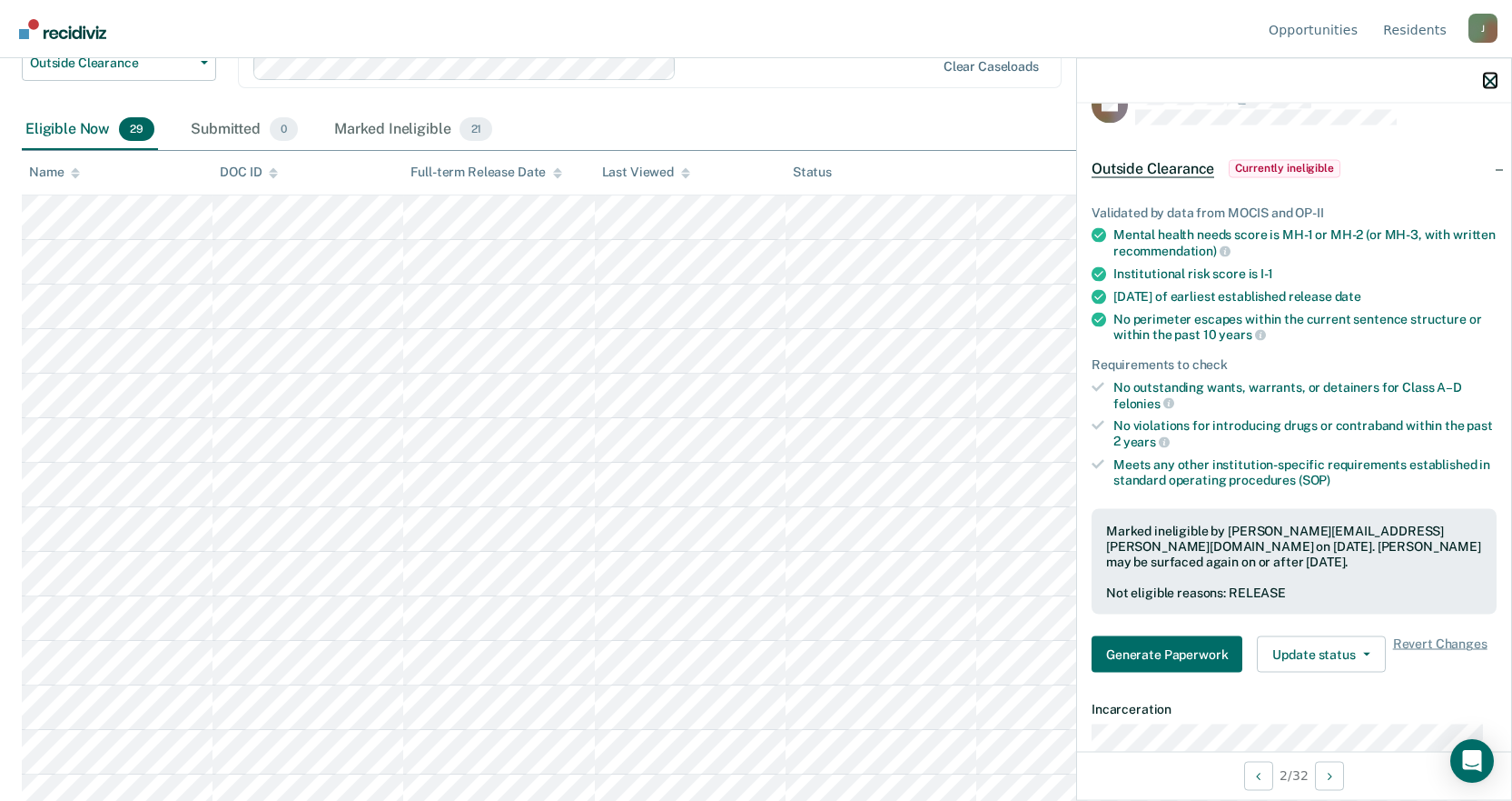
click at [1491, 81] on icon "button" at bounding box center [1490, 80] width 12 height 13
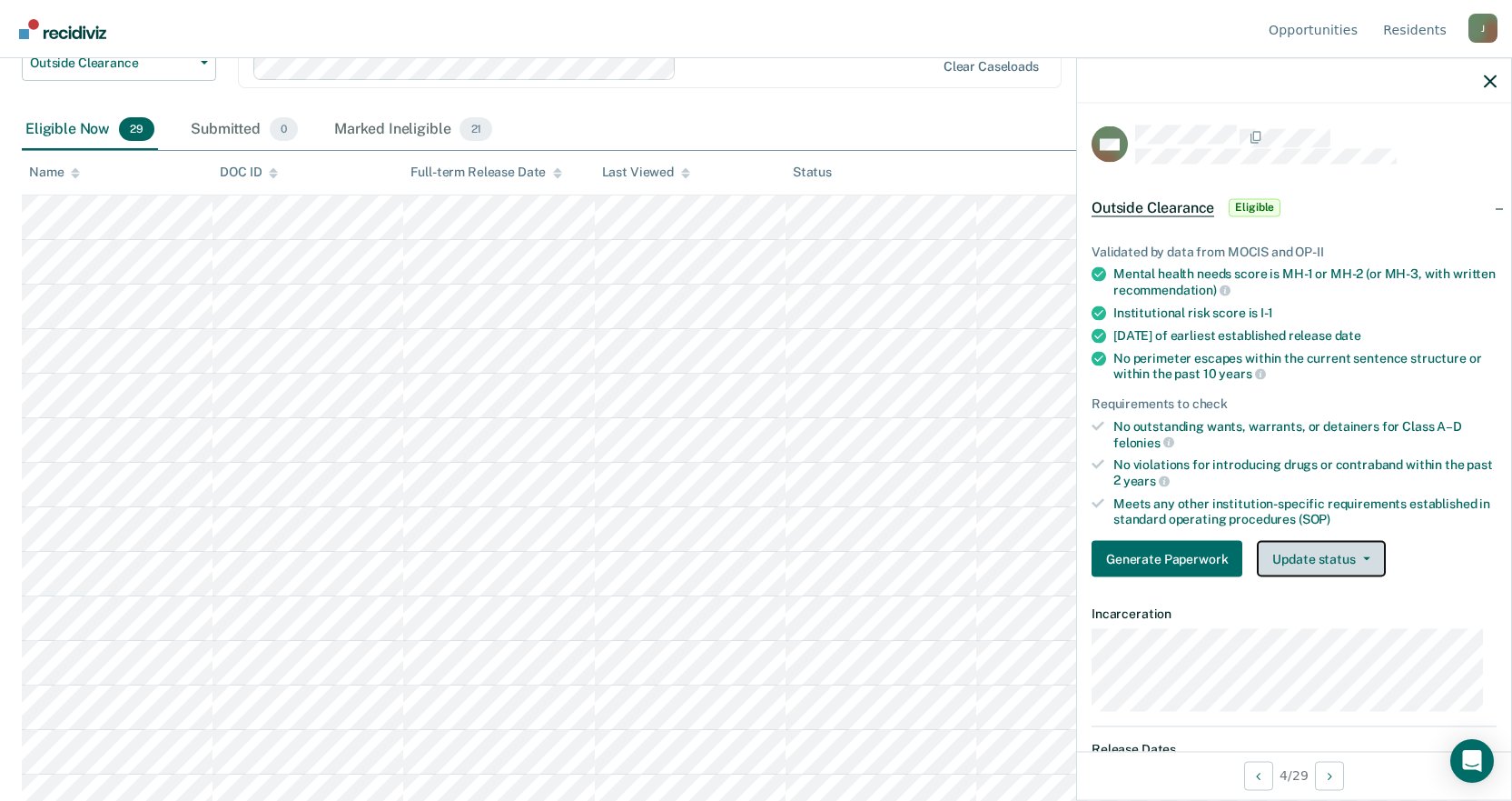
click at [1293, 563] on button "Update status" at bounding box center [1321, 559] width 128 height 37
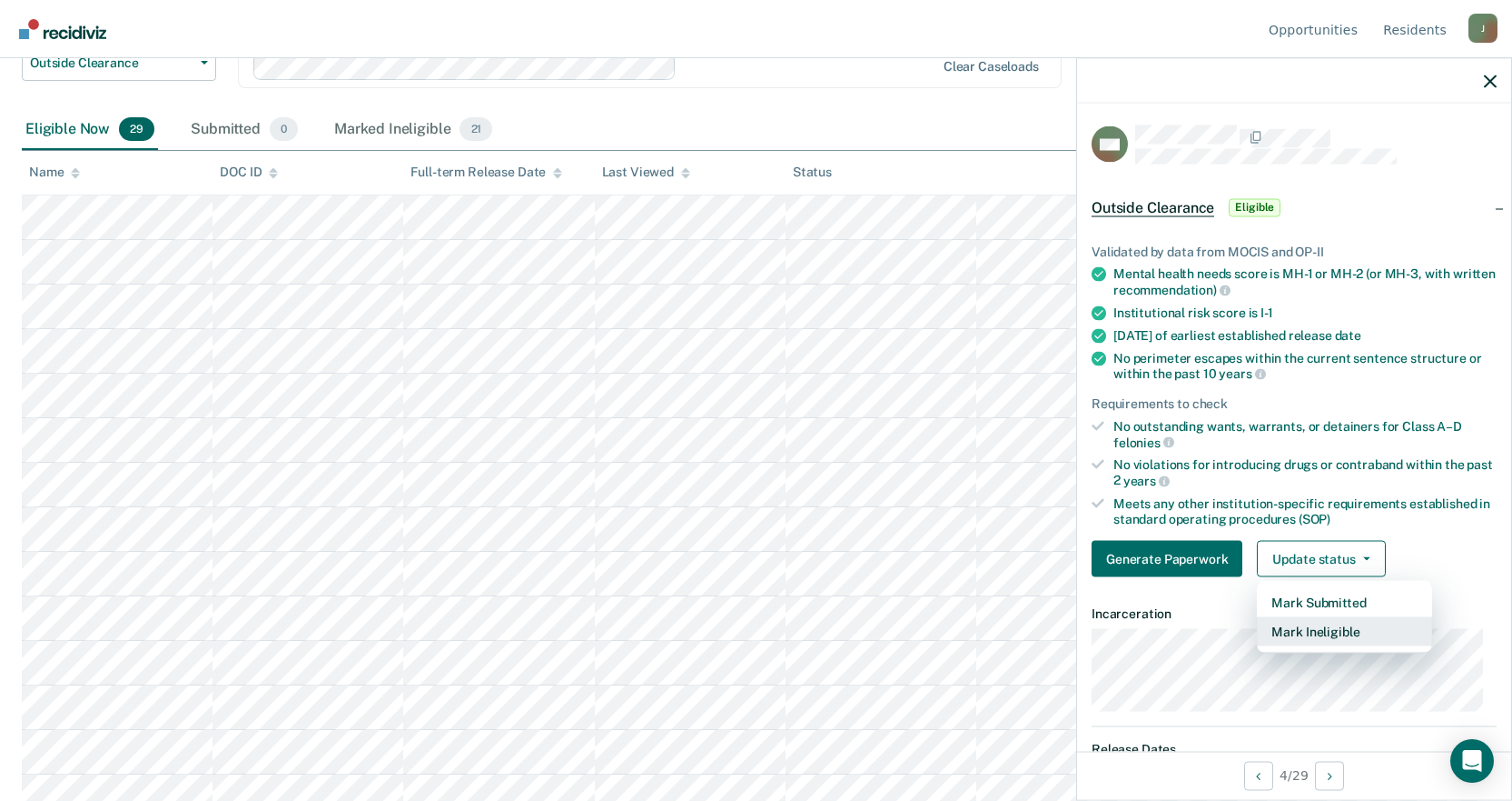
click at [1297, 631] on button "Mark Ineligible" at bounding box center [1345, 632] width 175 height 29
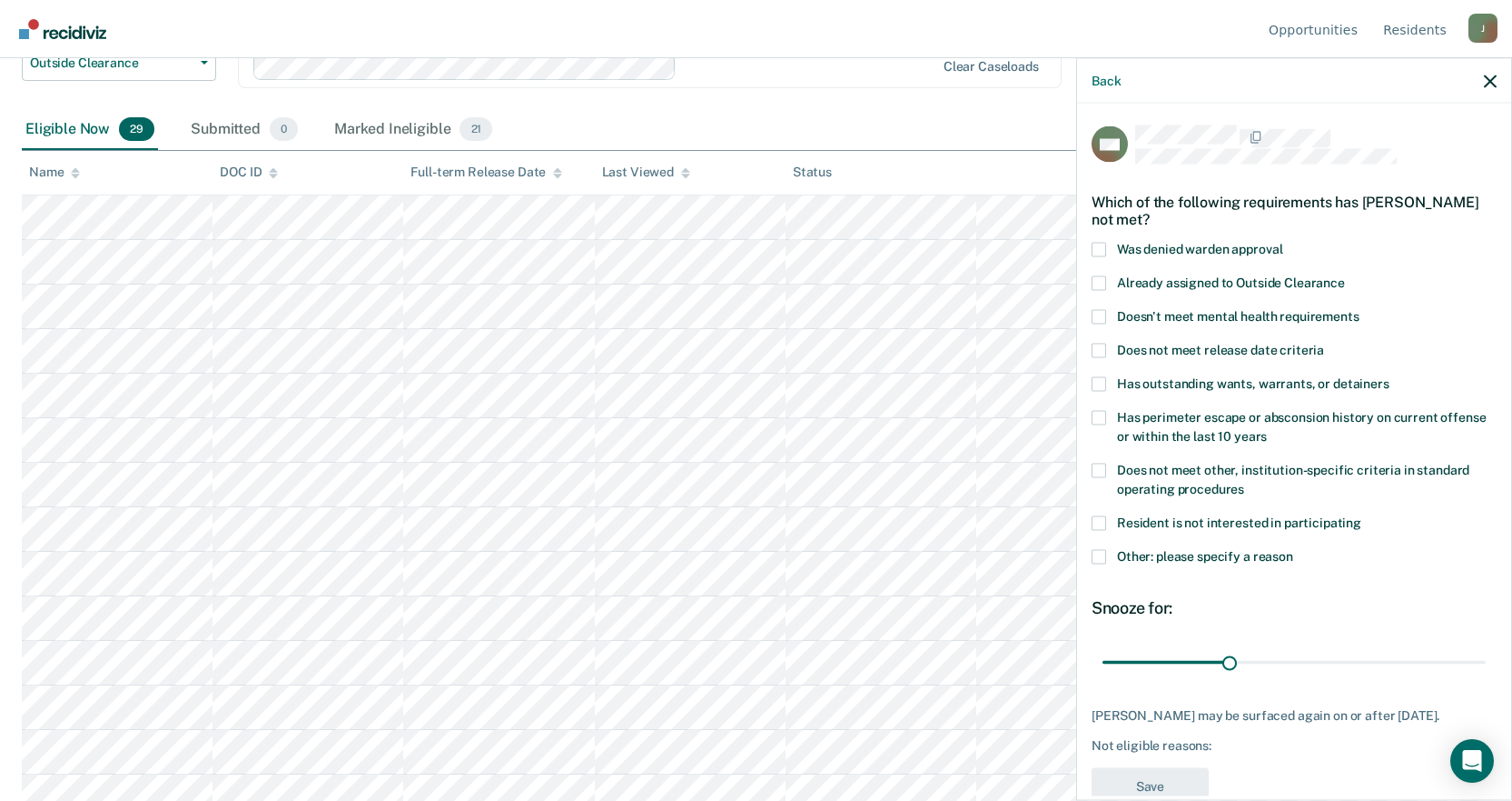
click at [1099, 345] on span at bounding box center [1099, 349] width 14 height 14
click at [1325, 342] on input "Does not meet release date criteria" at bounding box center [1325, 342] width 0 height 0
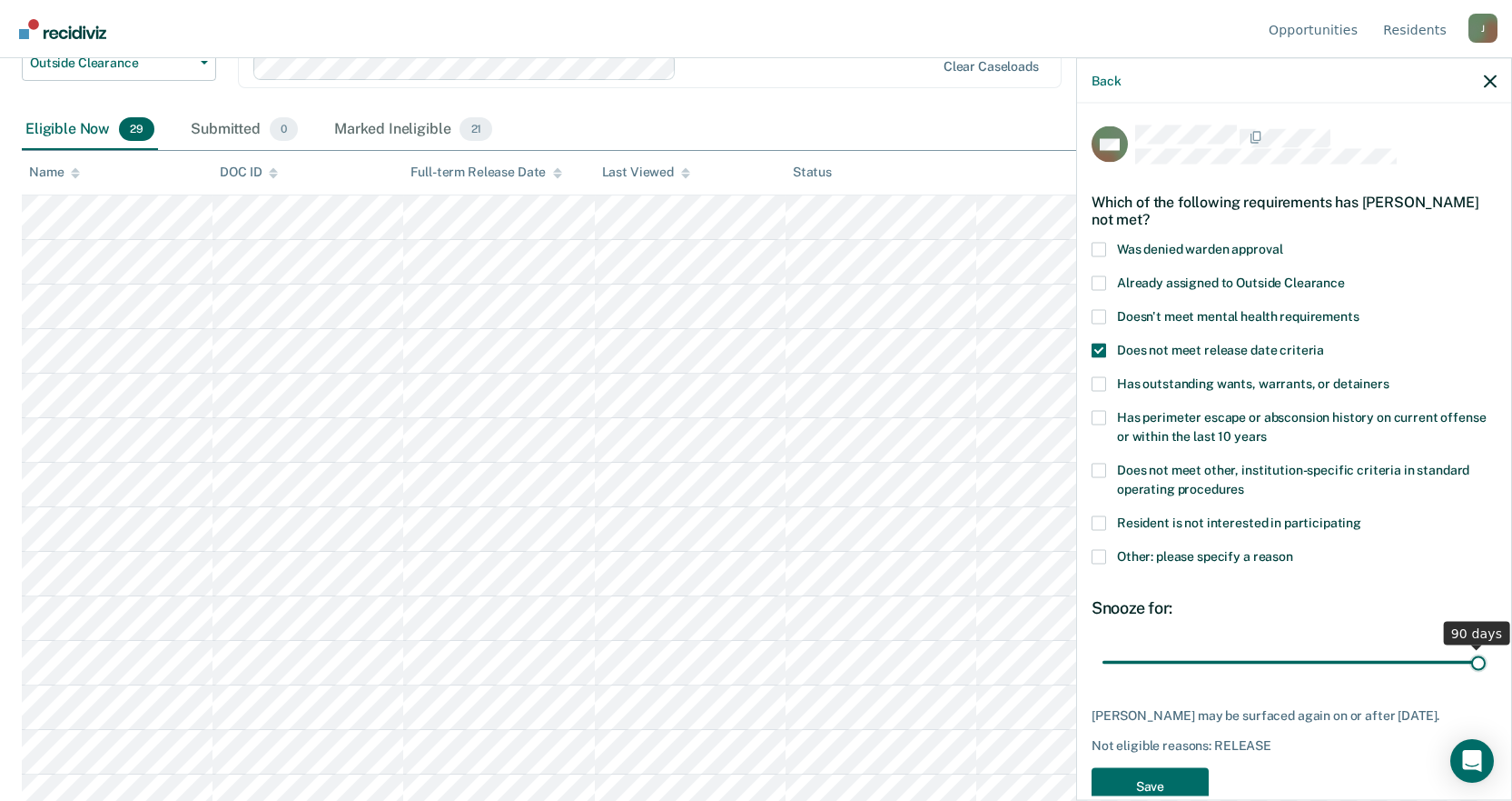
drag, startPoint x: 1227, startPoint y: 665, endPoint x: 1525, endPoint y: 660, distance: 298.0
type input "90"
click at [1486, 660] on input "range" at bounding box center [1294, 662] width 384 height 32
click at [1148, 773] on button "Save" at bounding box center [1151, 786] width 117 height 38
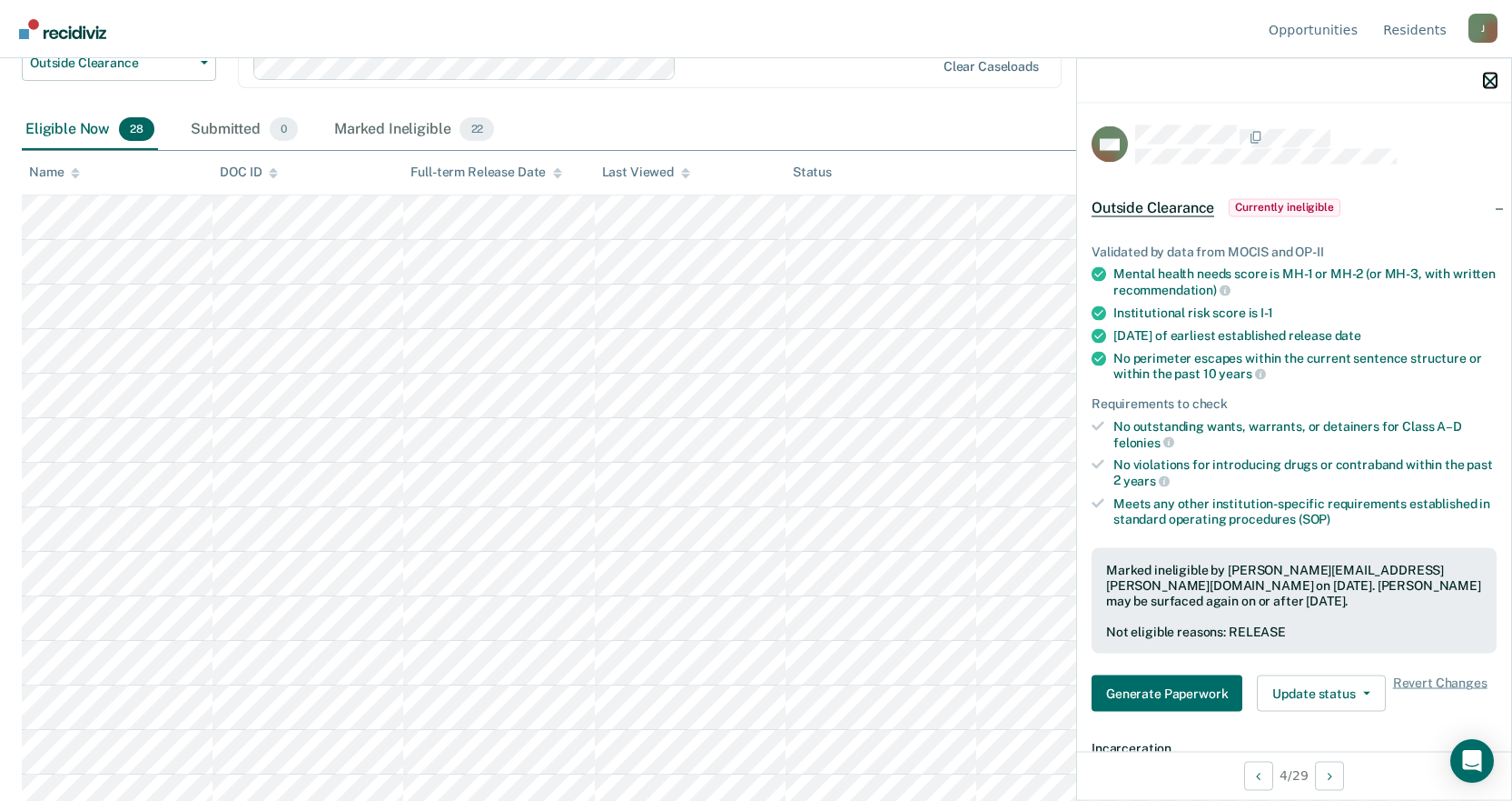
click at [1491, 75] on icon "button" at bounding box center [1490, 80] width 12 height 13
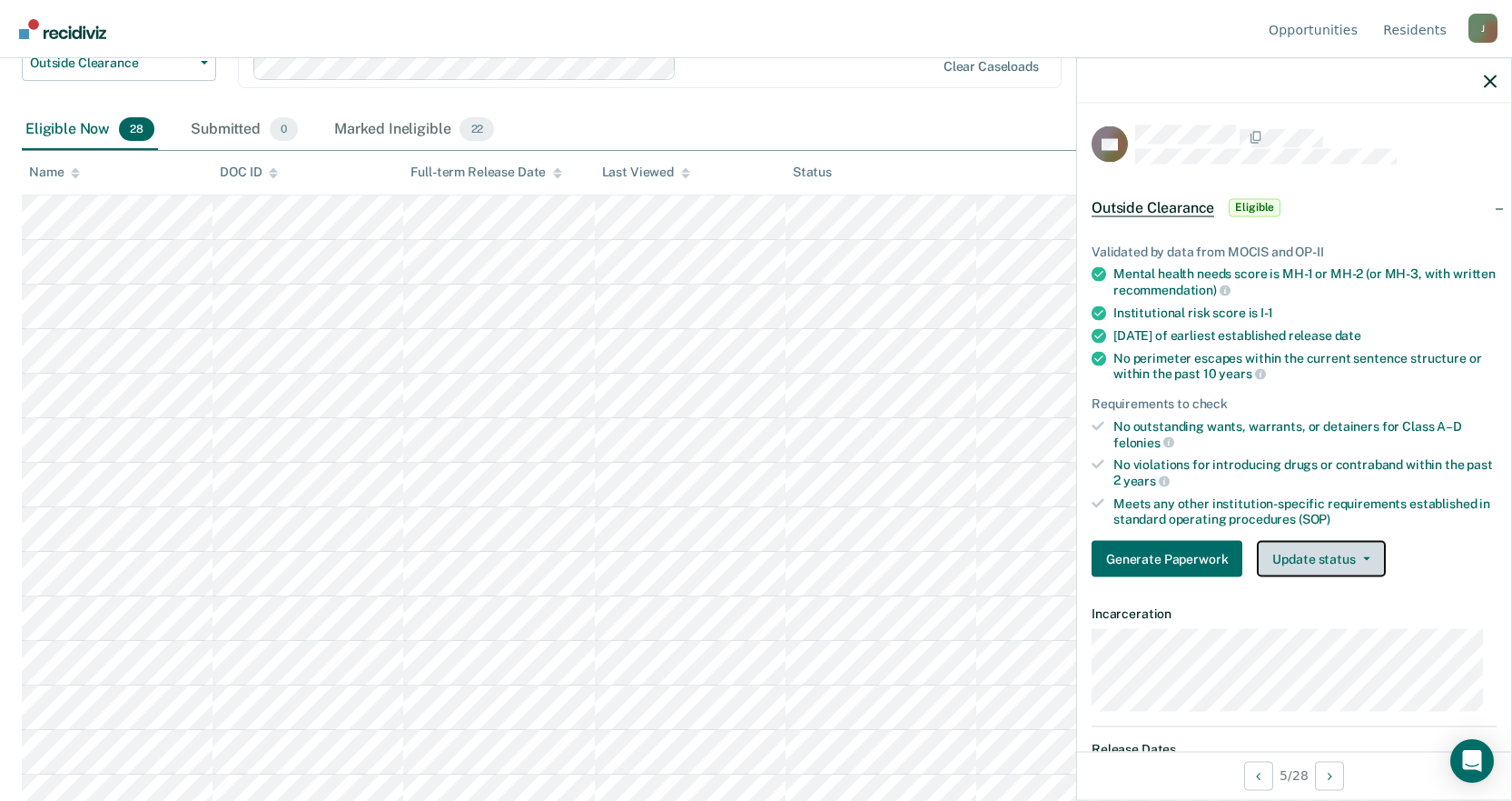
click at [1295, 551] on button "Update status" at bounding box center [1321, 559] width 128 height 37
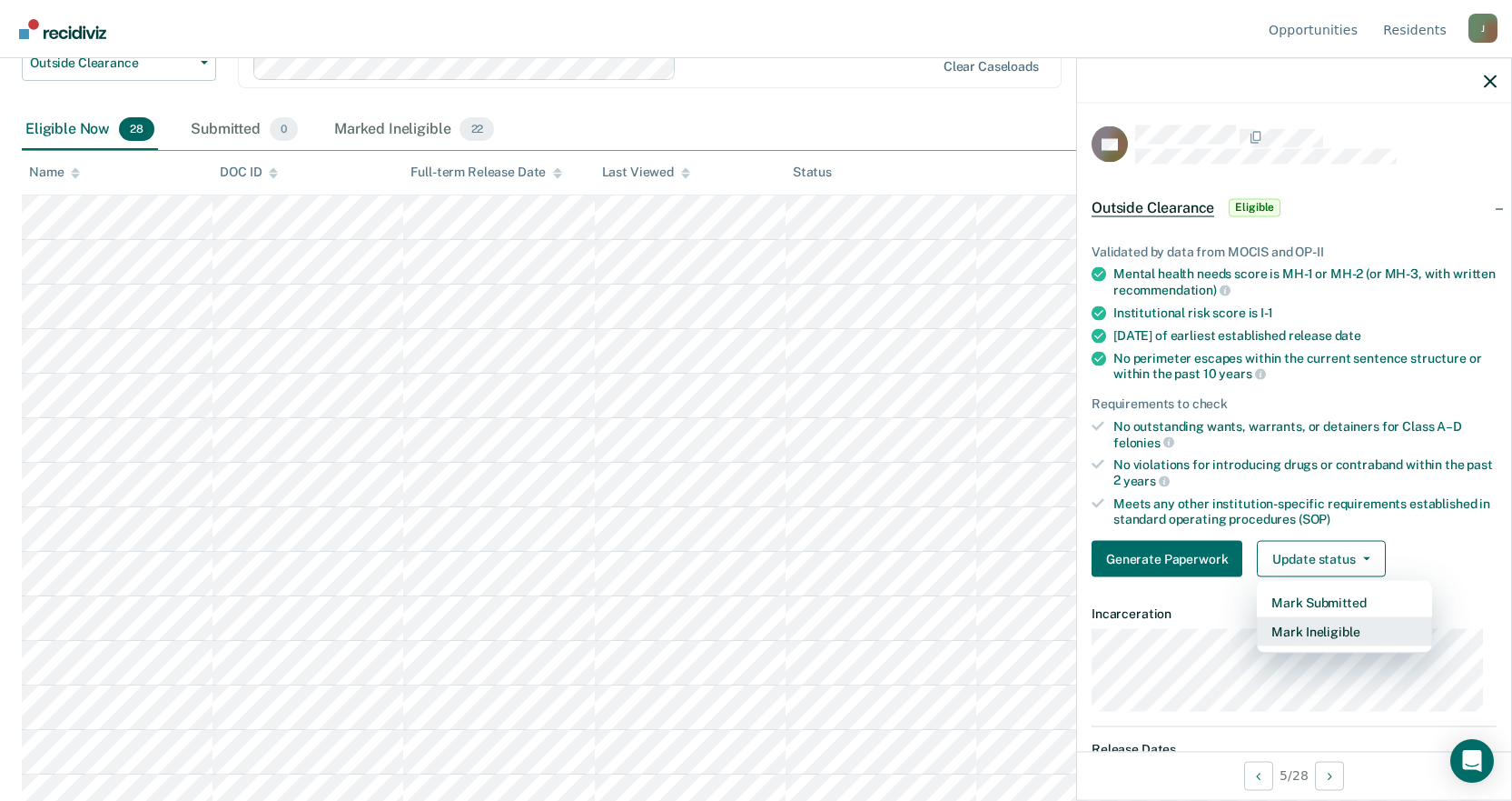
click at [1326, 629] on button "Mark Ineligible" at bounding box center [1345, 632] width 175 height 29
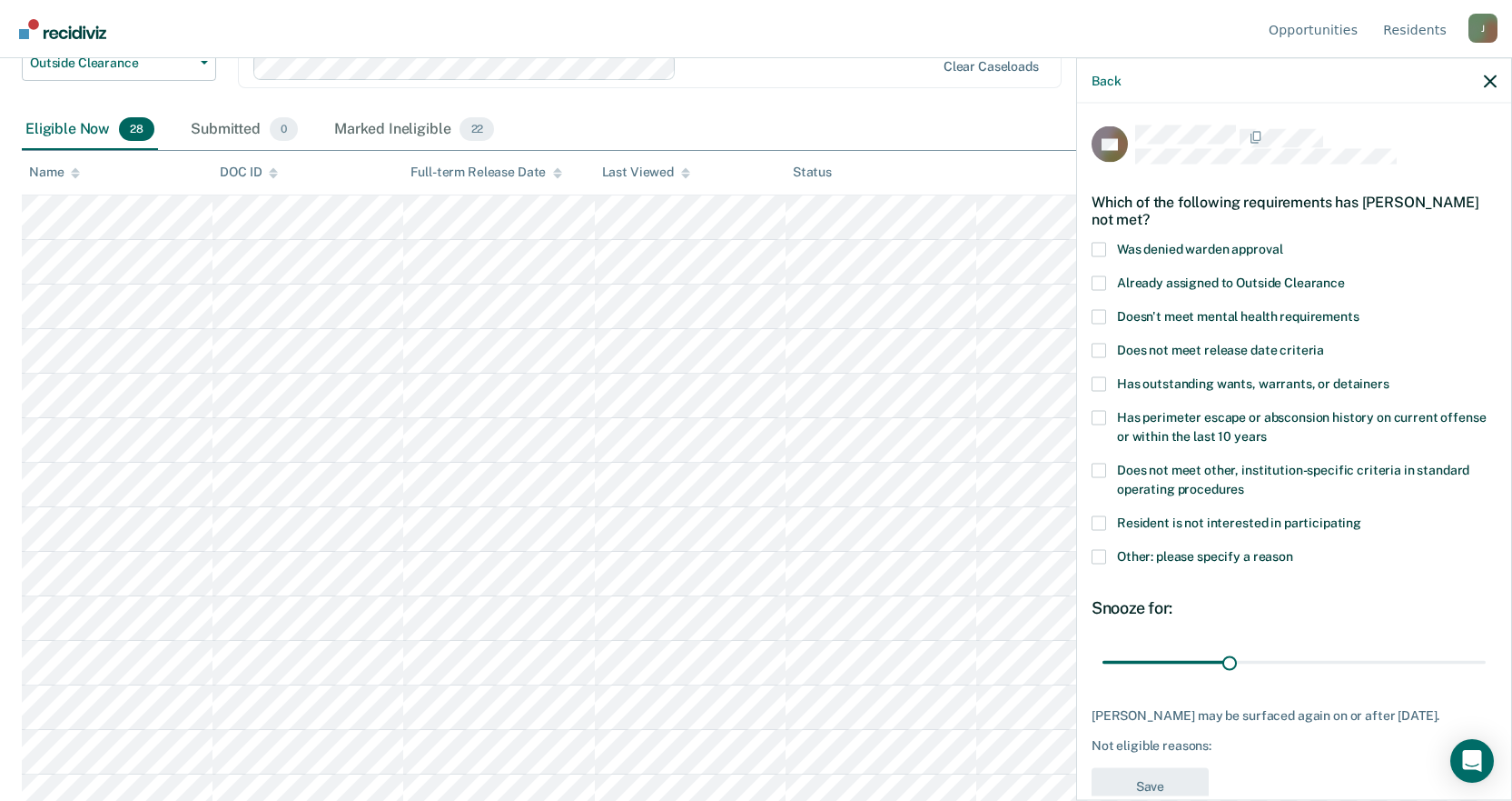
click at [1098, 552] on span at bounding box center [1099, 556] width 14 height 14
click at [1294, 549] on input "Other: please specify a reason" at bounding box center [1294, 549] width 0 height 0
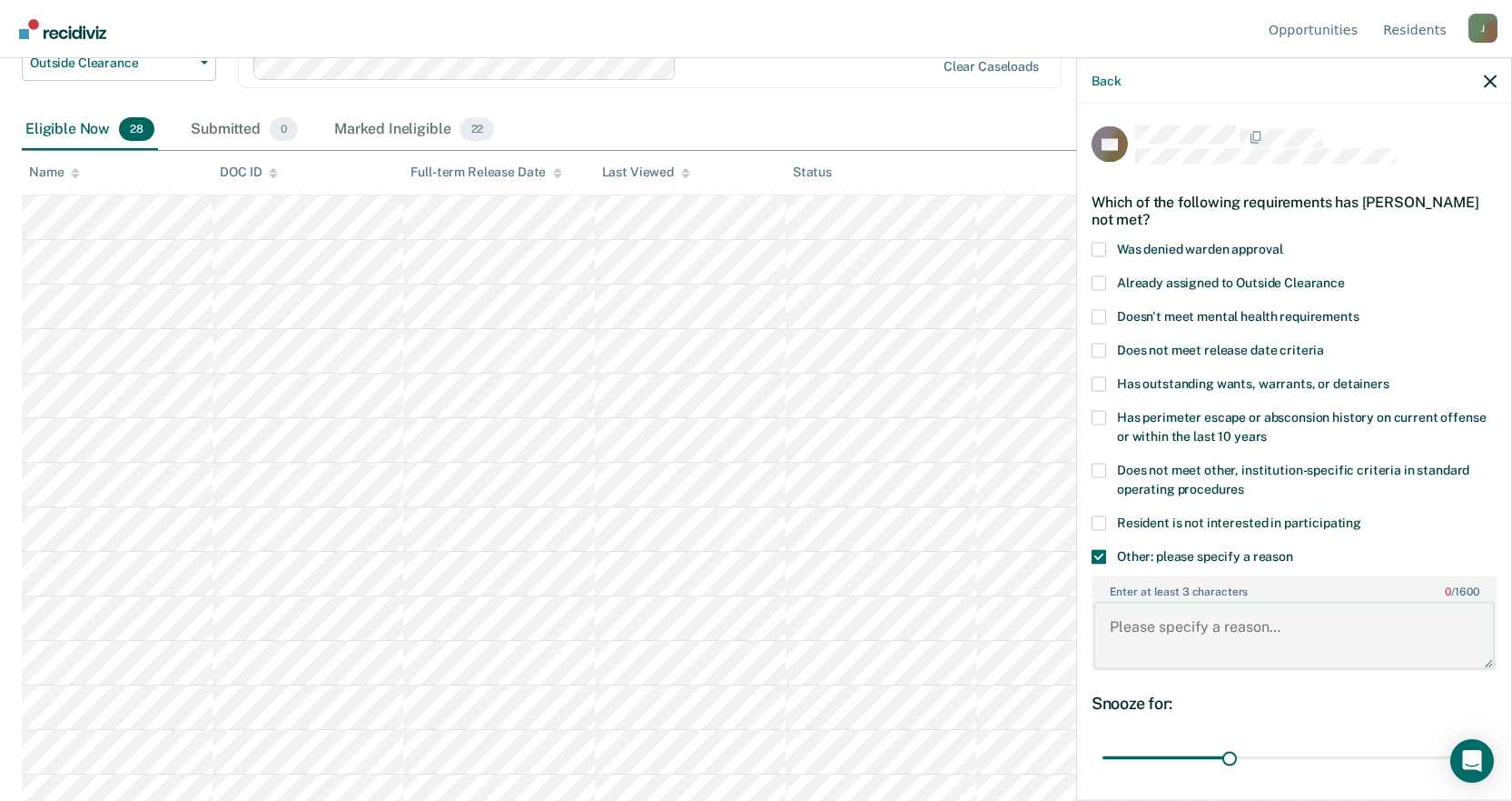
click at [1208, 637] on textarea "Enter at least 3 characters 0 / 1600" at bounding box center [1295, 636] width 402 height 67
type textarea "Current Violation"
click at [1342, 711] on div "Snooze for: 30 days" at bounding box center [1294, 733] width 405 height 81
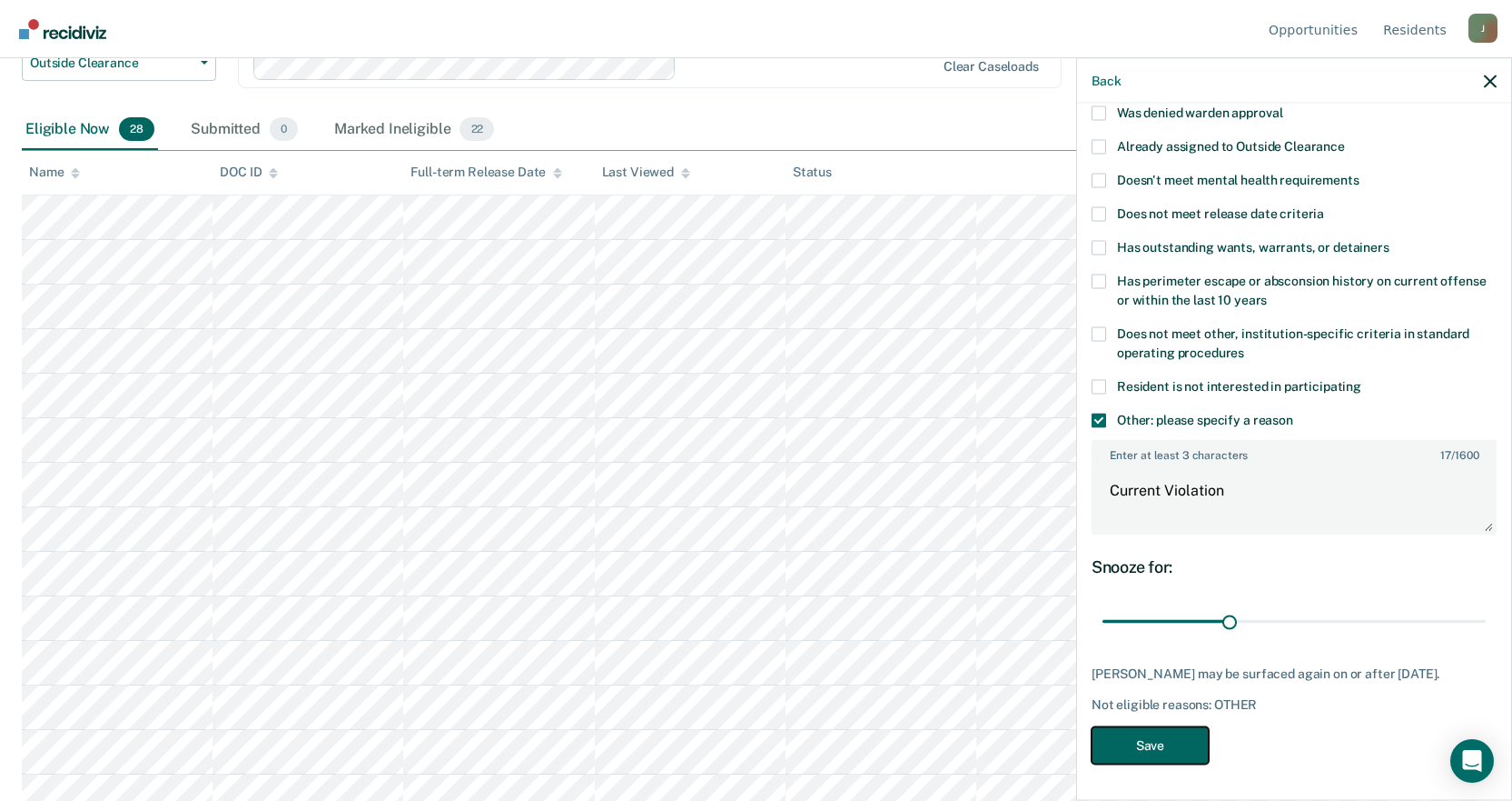
click at [1155, 745] on button "Save" at bounding box center [1151, 744] width 117 height 38
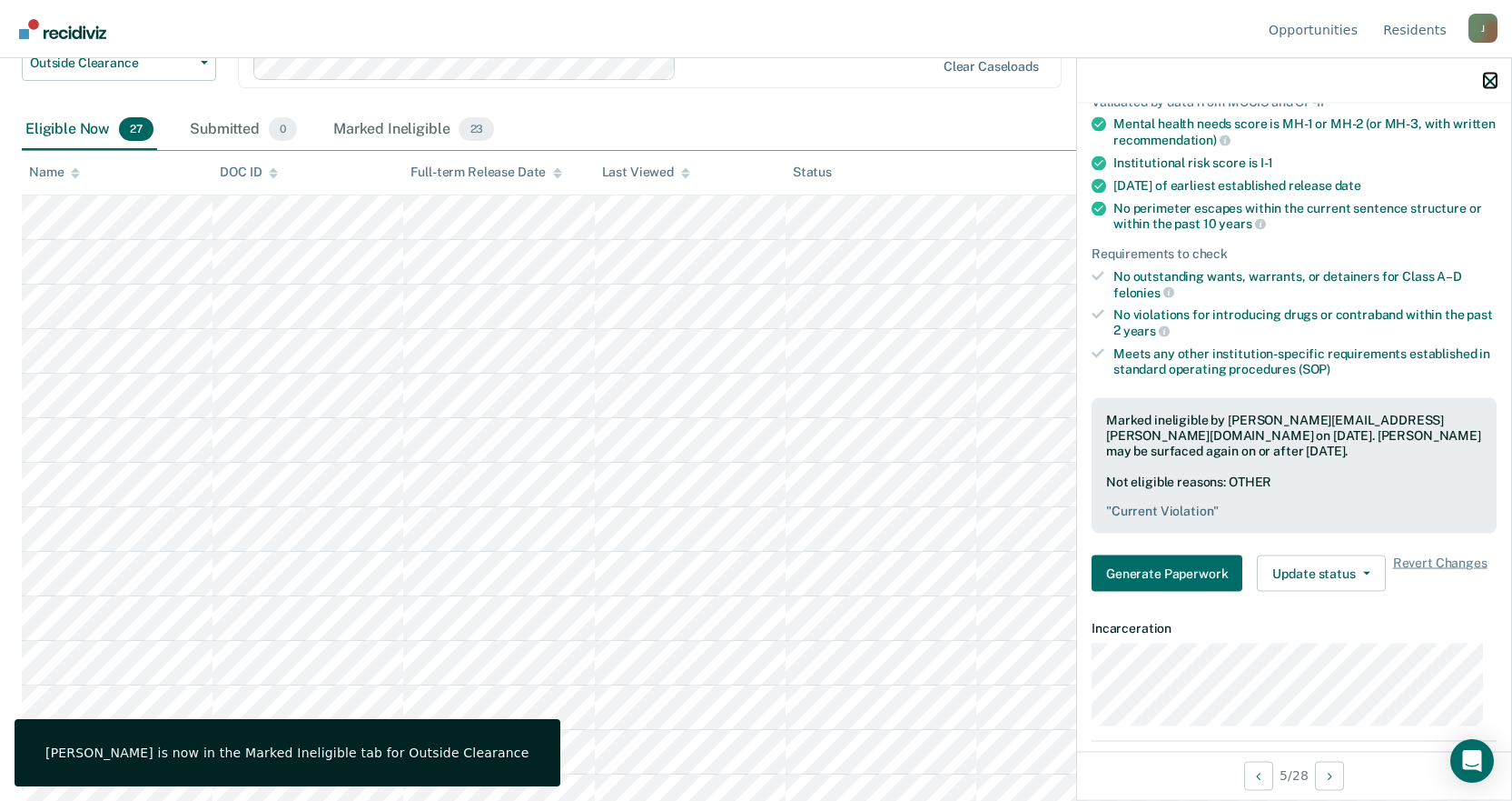
click at [1492, 82] on icon "button" at bounding box center [1490, 80] width 12 height 13
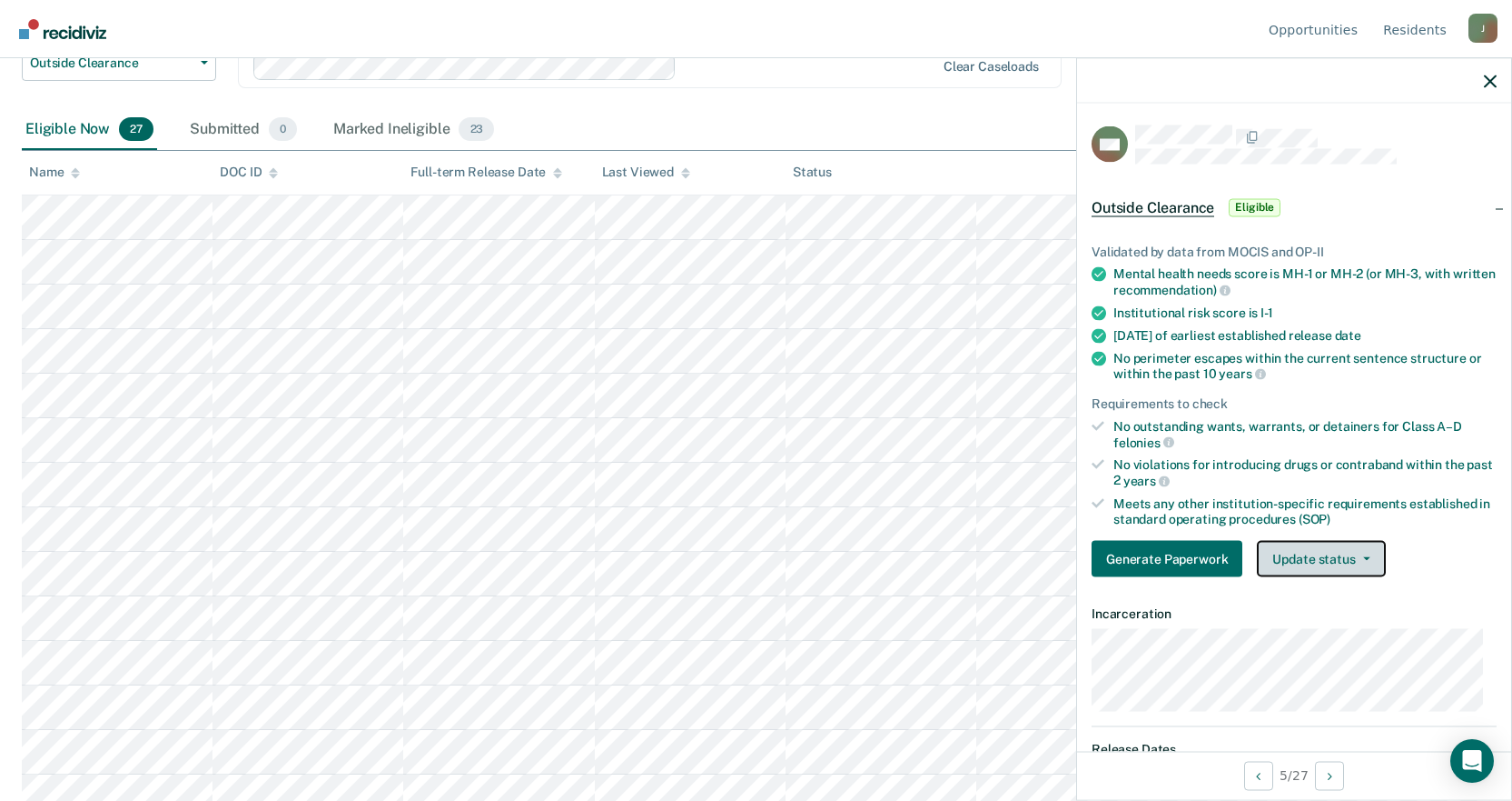
click at [1346, 554] on button "Update status" at bounding box center [1321, 559] width 128 height 37
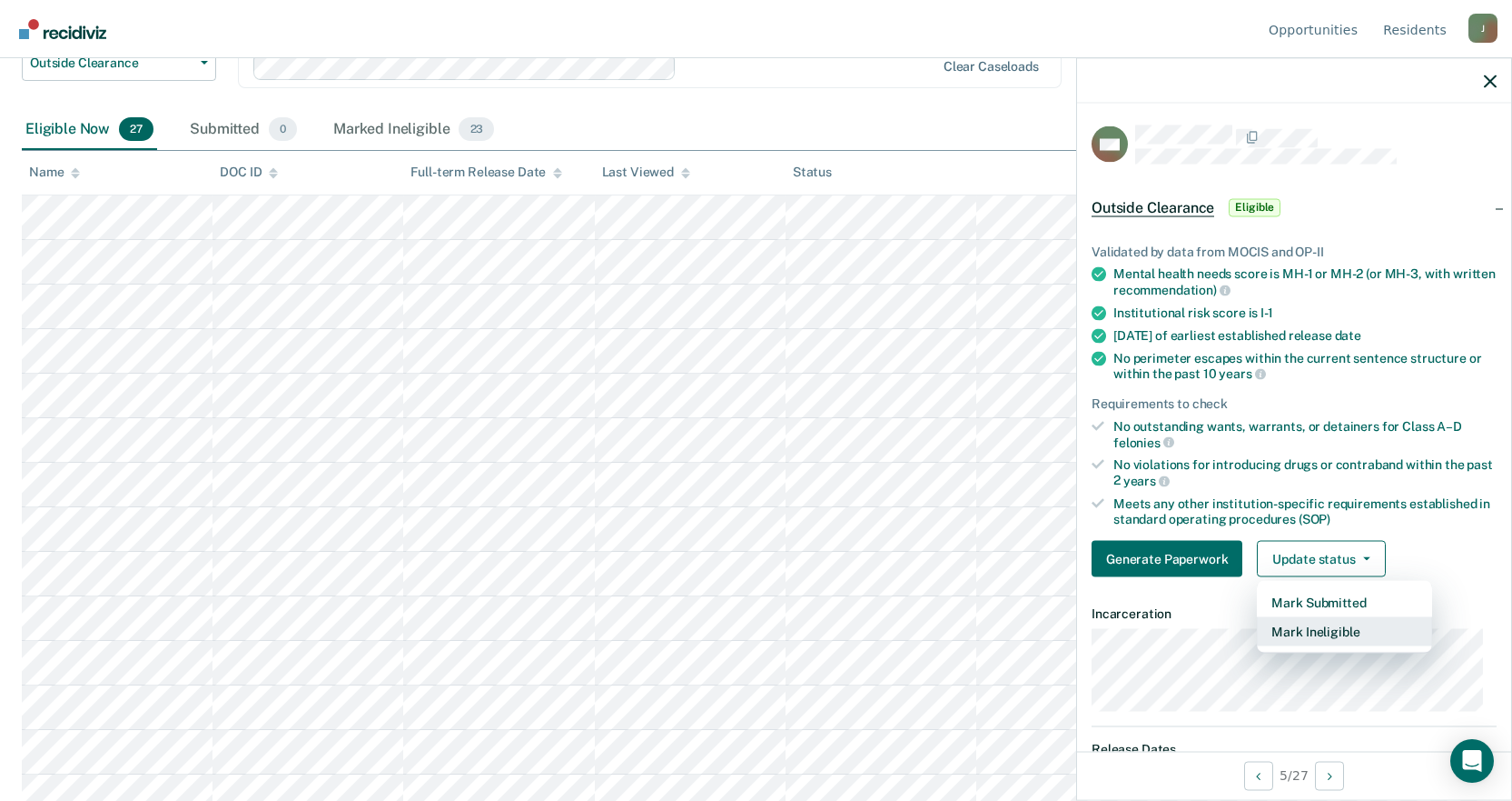
click at [1328, 628] on button "Mark Ineligible" at bounding box center [1345, 632] width 175 height 29
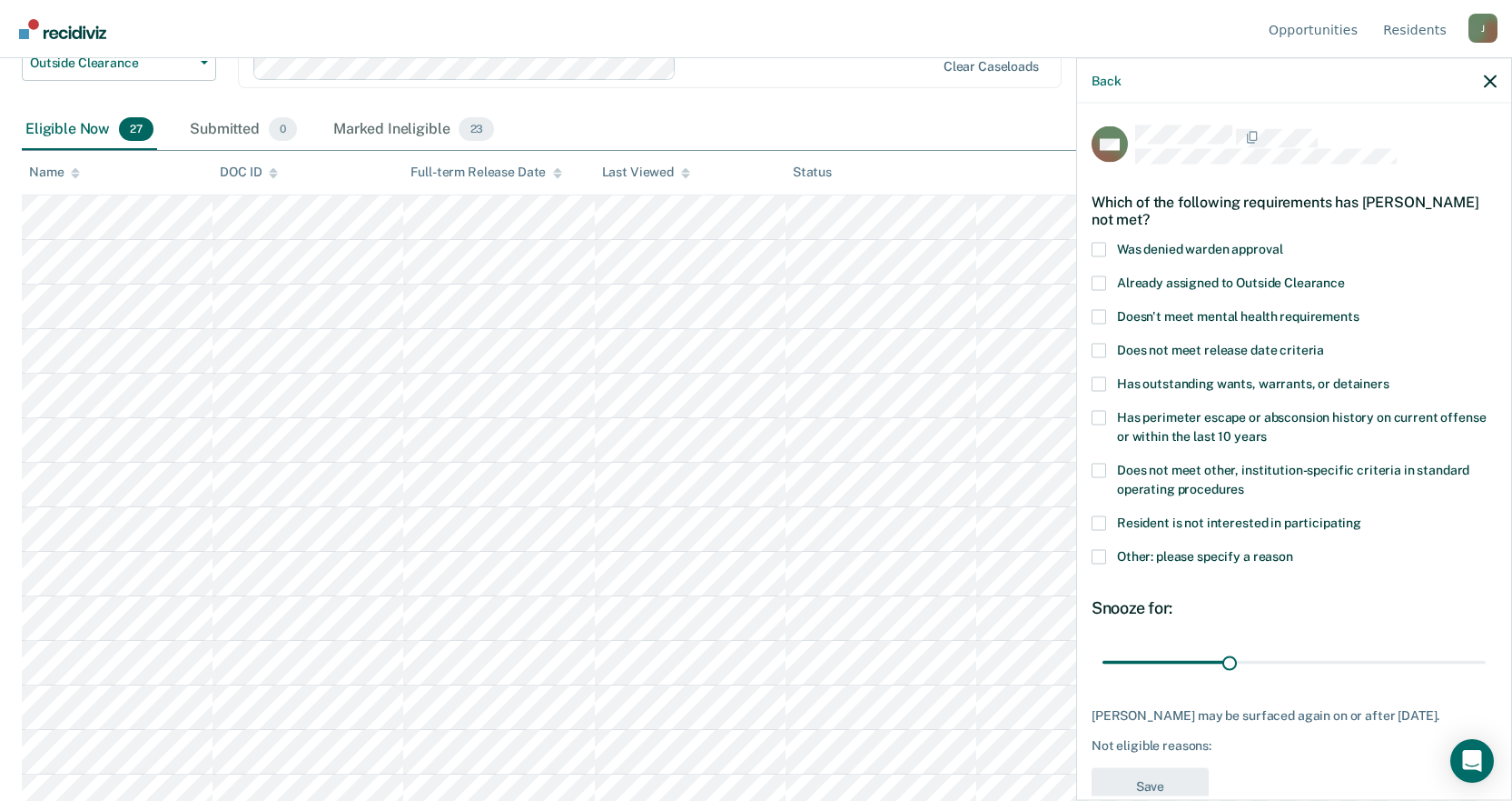
click at [1102, 554] on span at bounding box center [1099, 556] width 14 height 14
click at [1294, 549] on input "Other: please specify a reason" at bounding box center [1294, 549] width 0 height 0
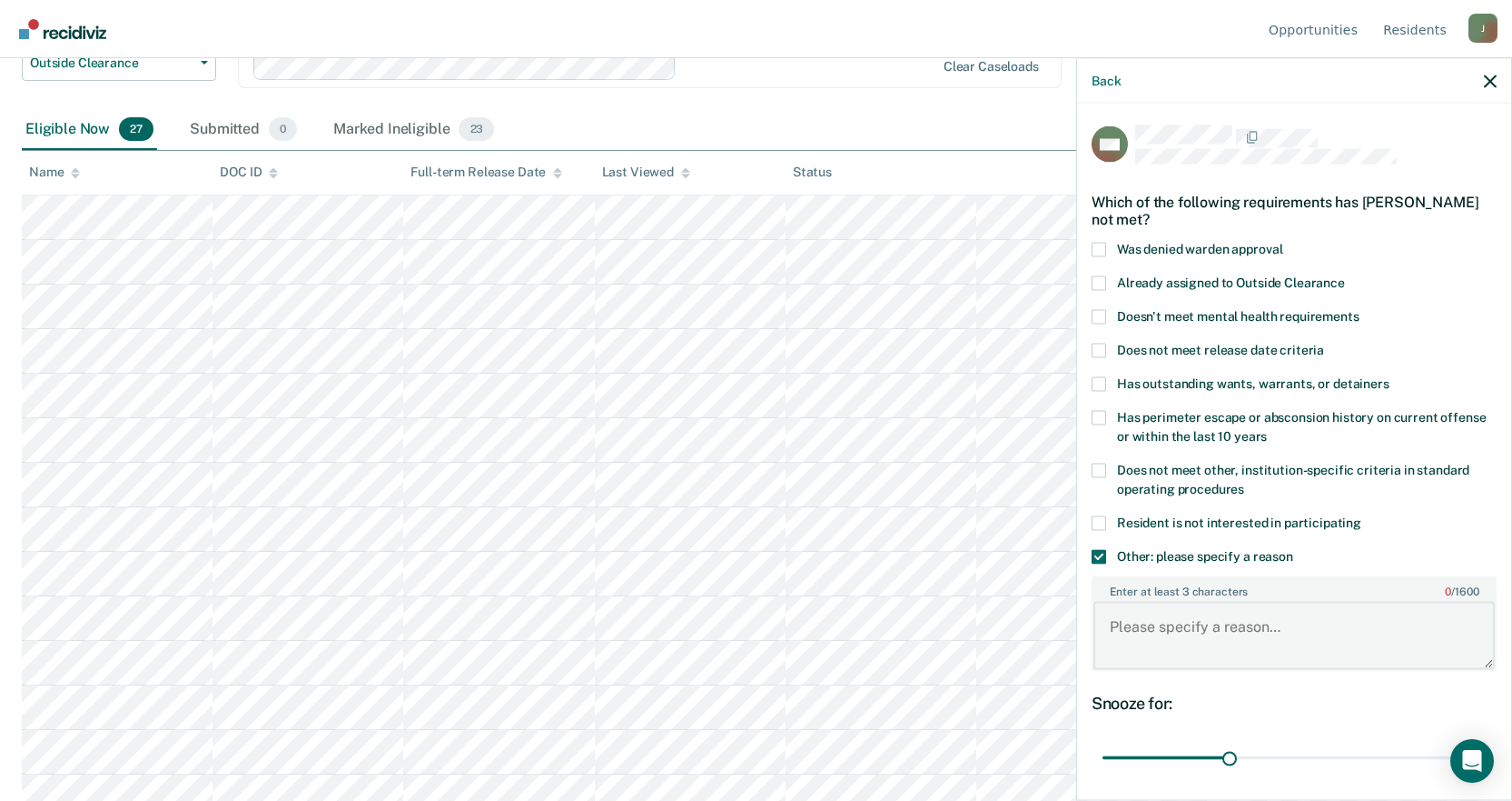
click at [1153, 634] on textarea "Enter at least 3 characters 0 / 1600" at bounding box center [1295, 636] width 402 height 67
type textarea "C"
type textarea "E 4"
drag, startPoint x: 1227, startPoint y: 757, endPoint x: 1525, endPoint y: 739, distance: 298.5
type input "90"
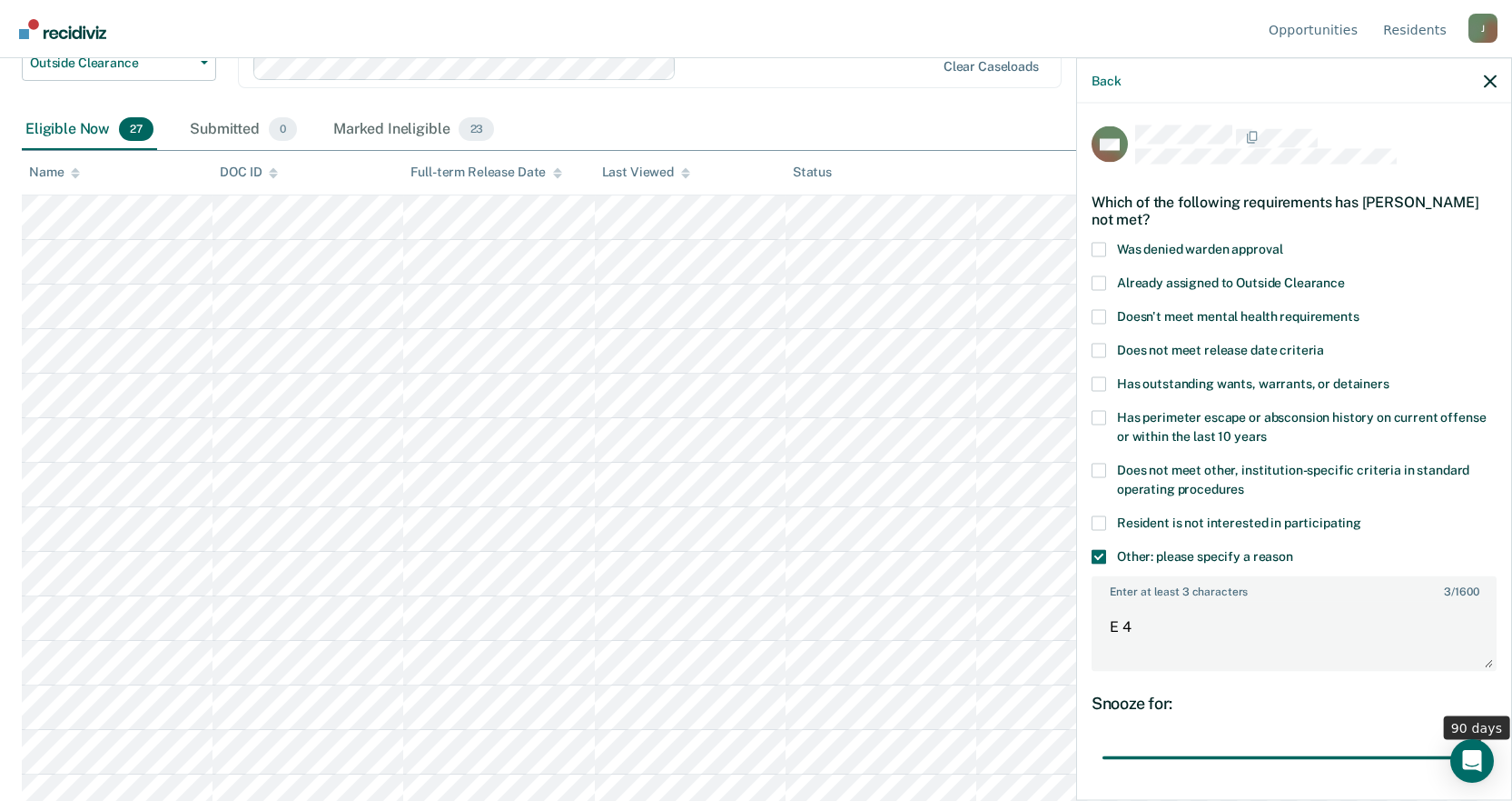
click at [1486, 741] on input "range" at bounding box center [1294, 757] width 384 height 32
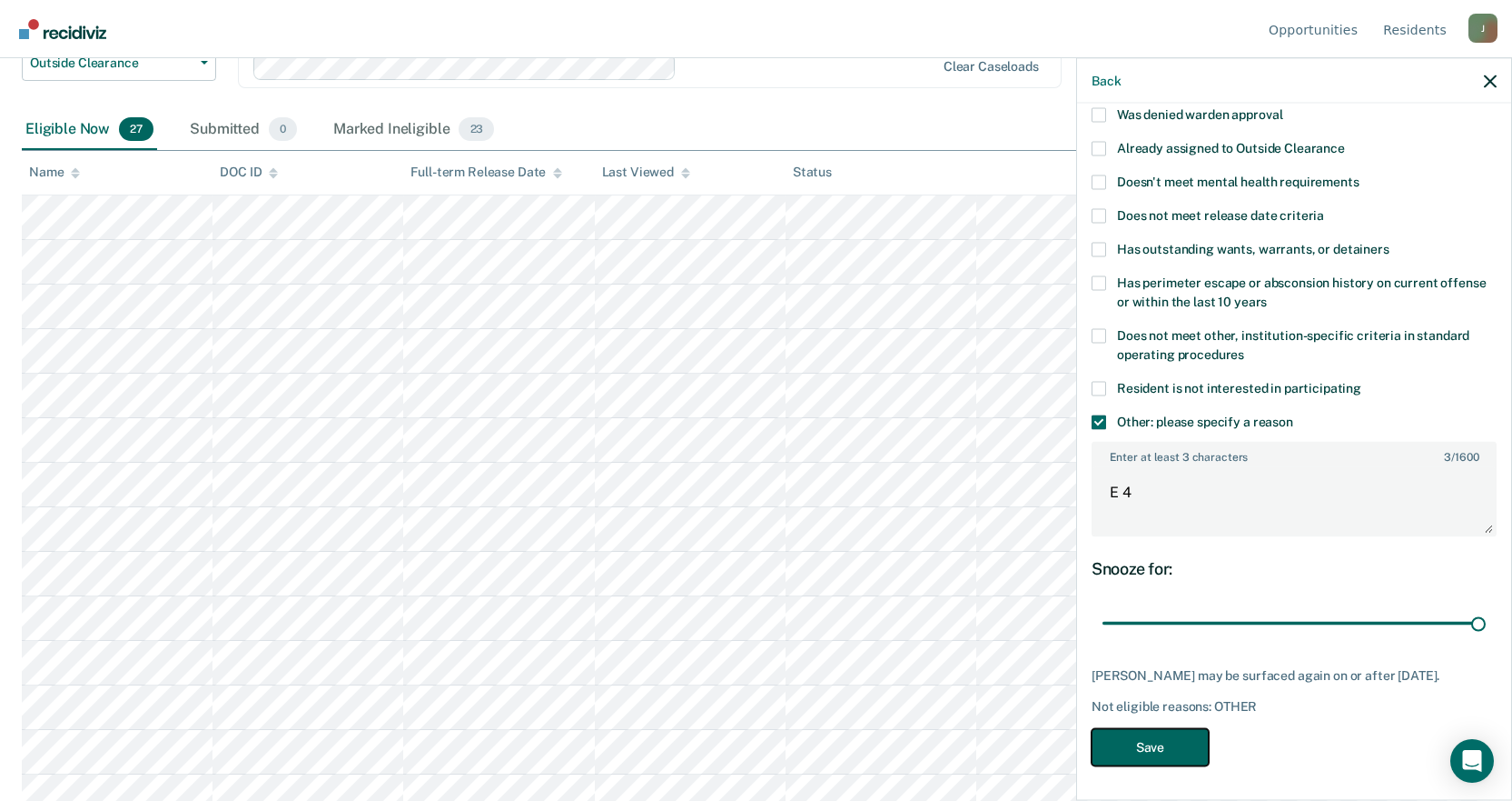
click at [1158, 743] on button "Save" at bounding box center [1151, 746] width 117 height 38
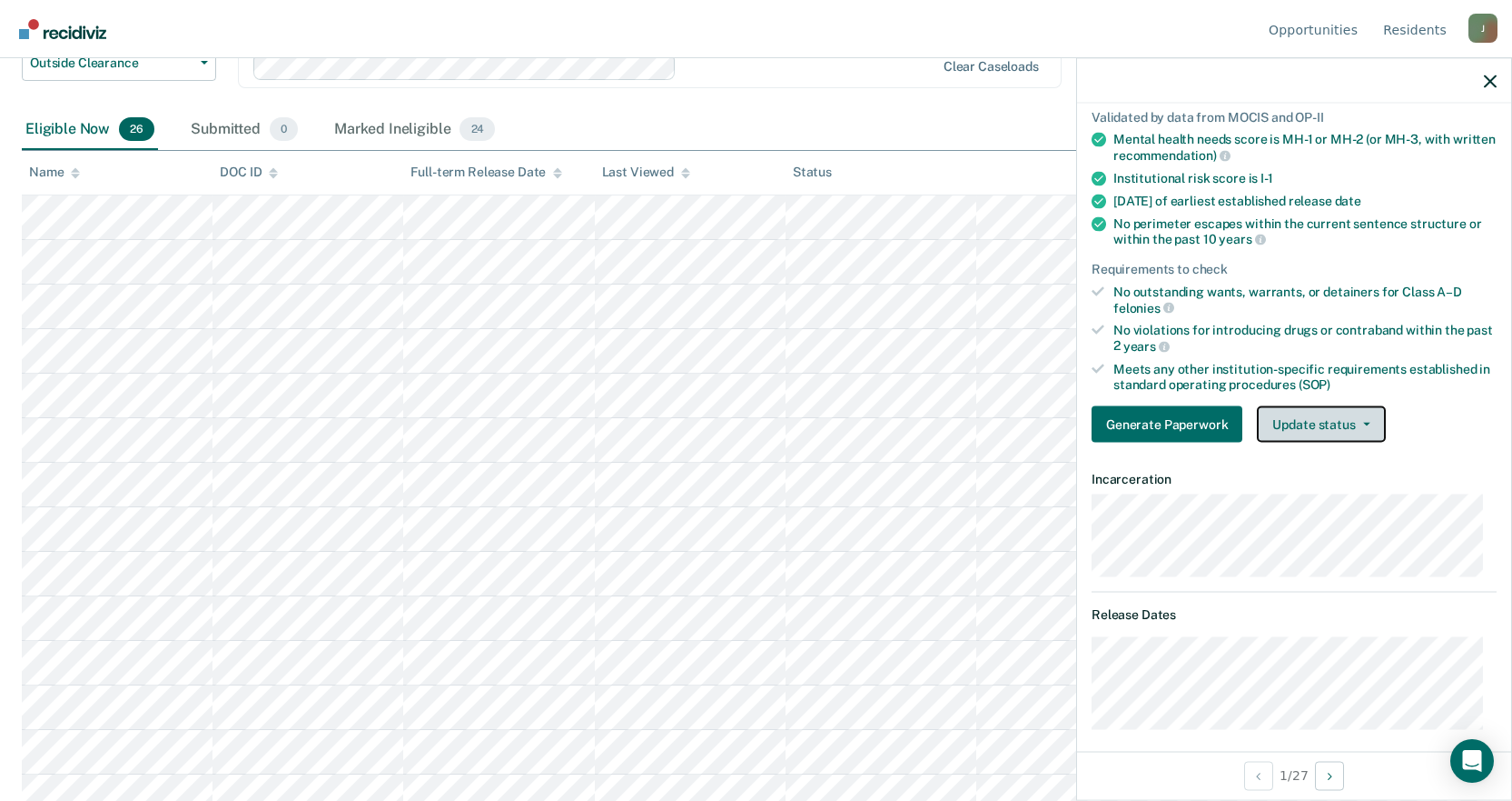
click at [1332, 429] on button "Update status" at bounding box center [1321, 424] width 128 height 37
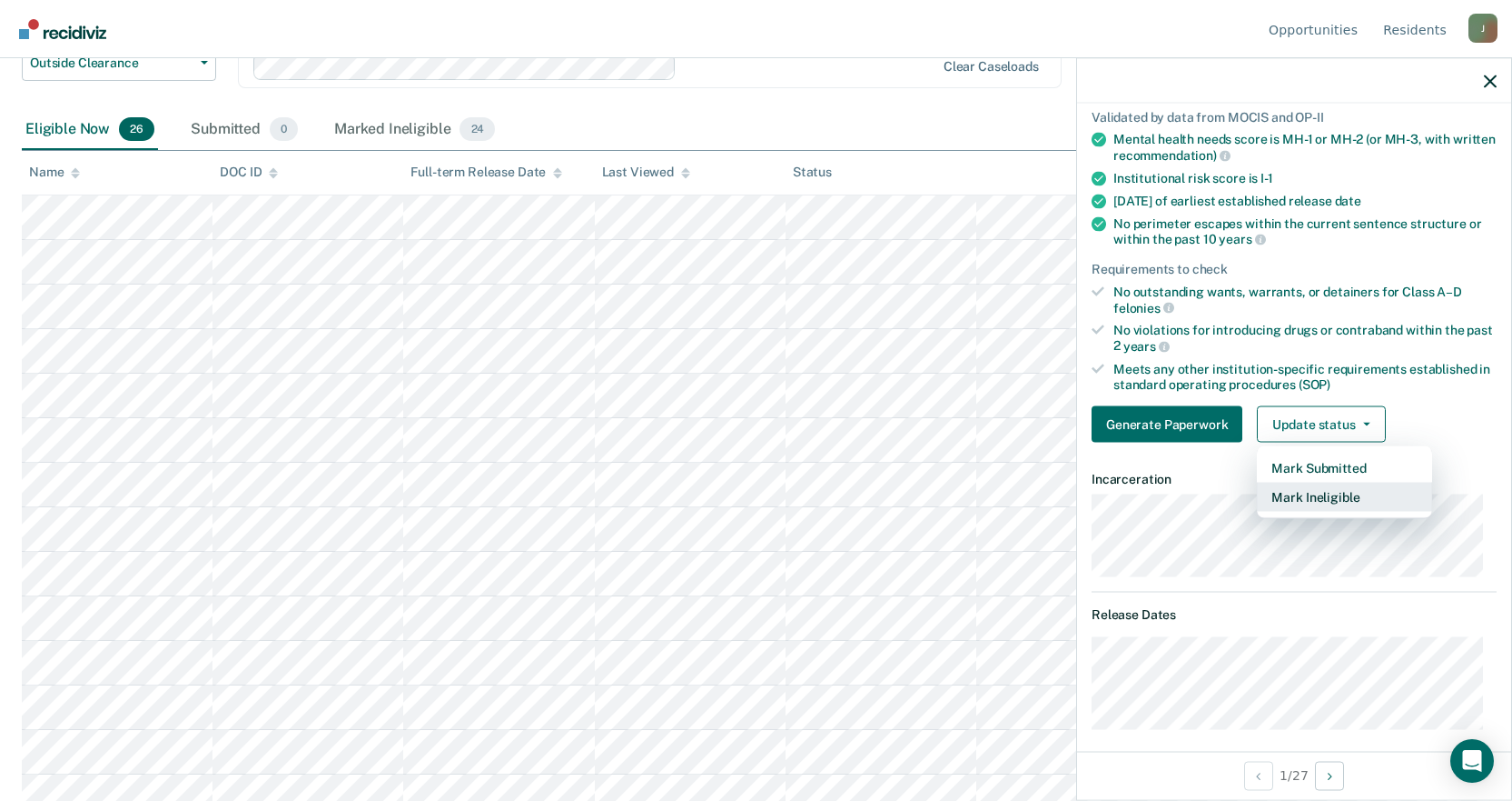
click at [1325, 492] on button "Mark Ineligible" at bounding box center [1345, 497] width 175 height 29
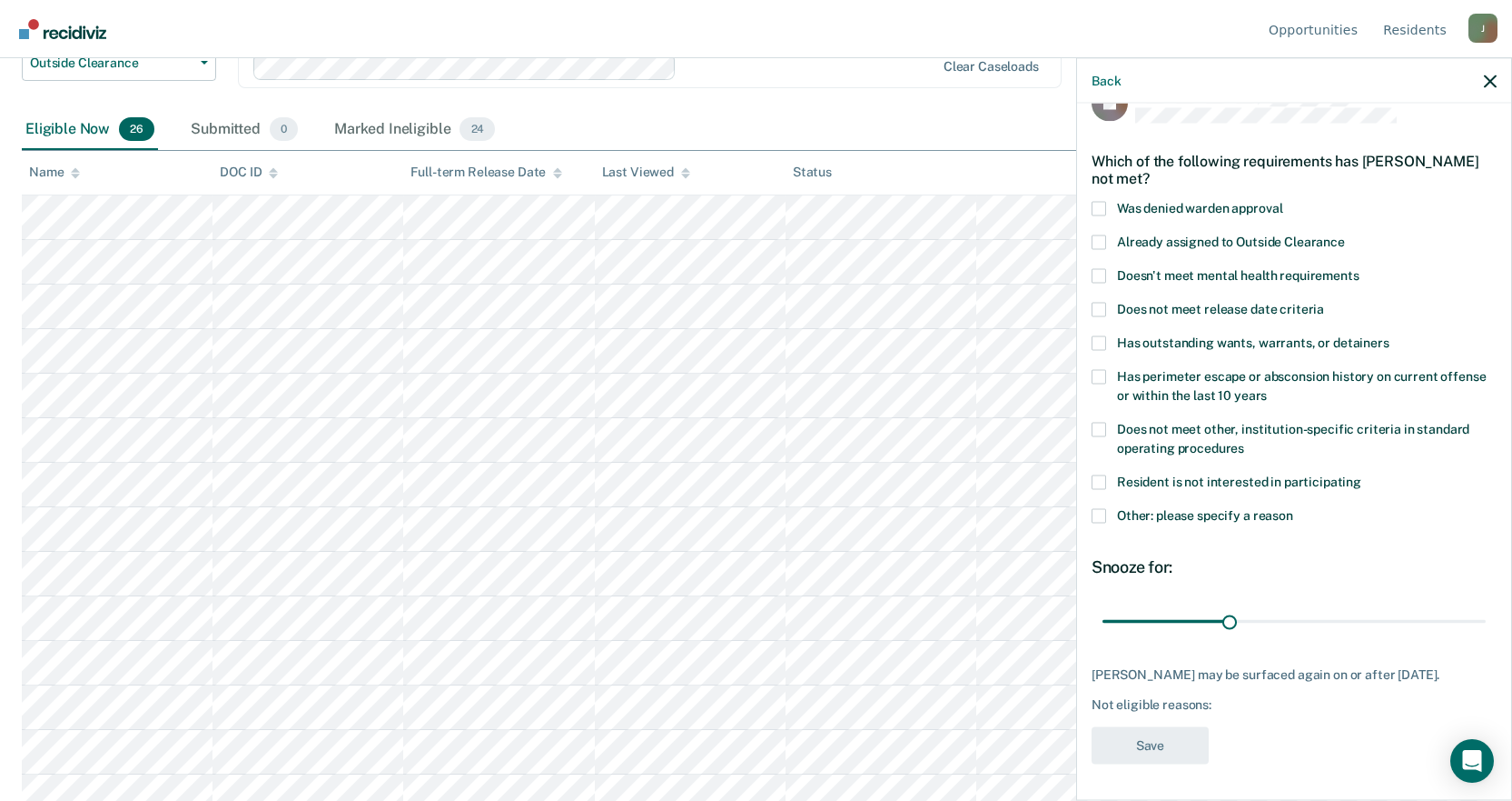
click at [1102, 235] on span at bounding box center [1099, 241] width 14 height 14
click at [1346, 235] on input "Already assigned to Outside Clearance" at bounding box center [1346, 235] width 0 height 0
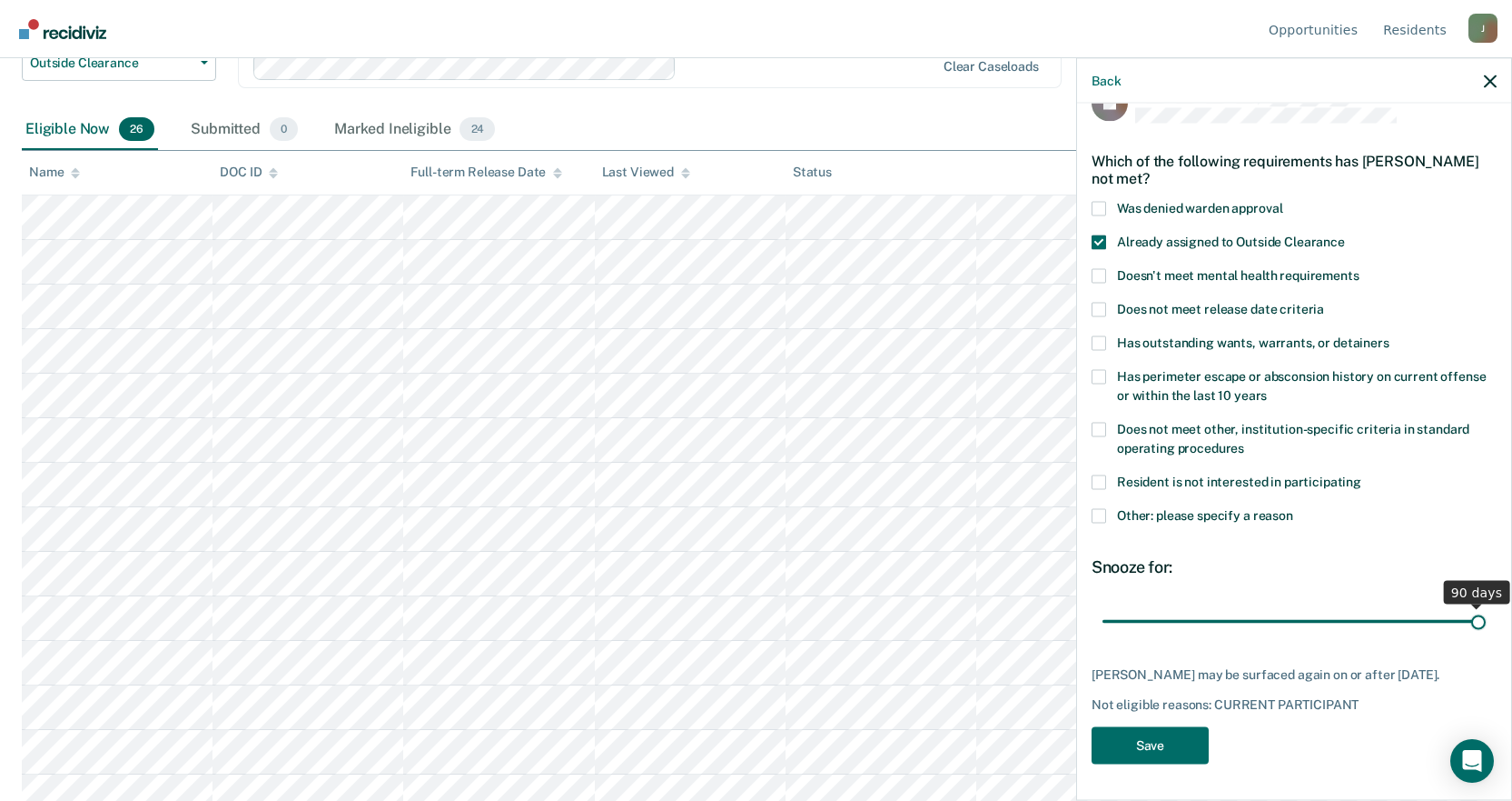
scroll to position [39, 0]
drag, startPoint x: 1226, startPoint y: 607, endPoint x: 1500, endPoint y: 582, distance: 275.1
type input "90"
click at [1486, 607] on input "range" at bounding box center [1294, 622] width 384 height 32
click at [1128, 757] on button "Save" at bounding box center [1151, 746] width 117 height 38
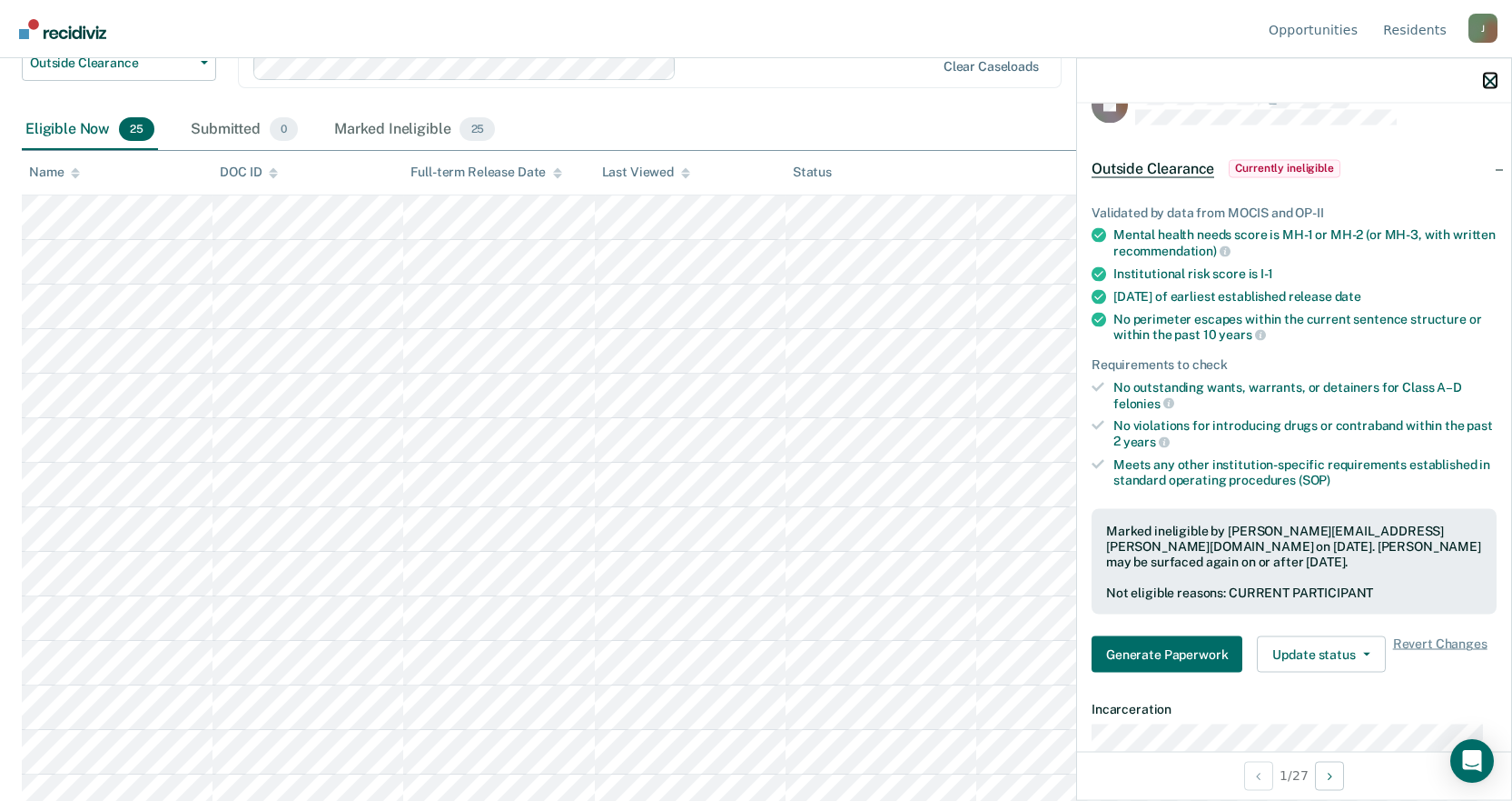
click at [1491, 84] on icon "button" at bounding box center [1490, 80] width 12 height 13
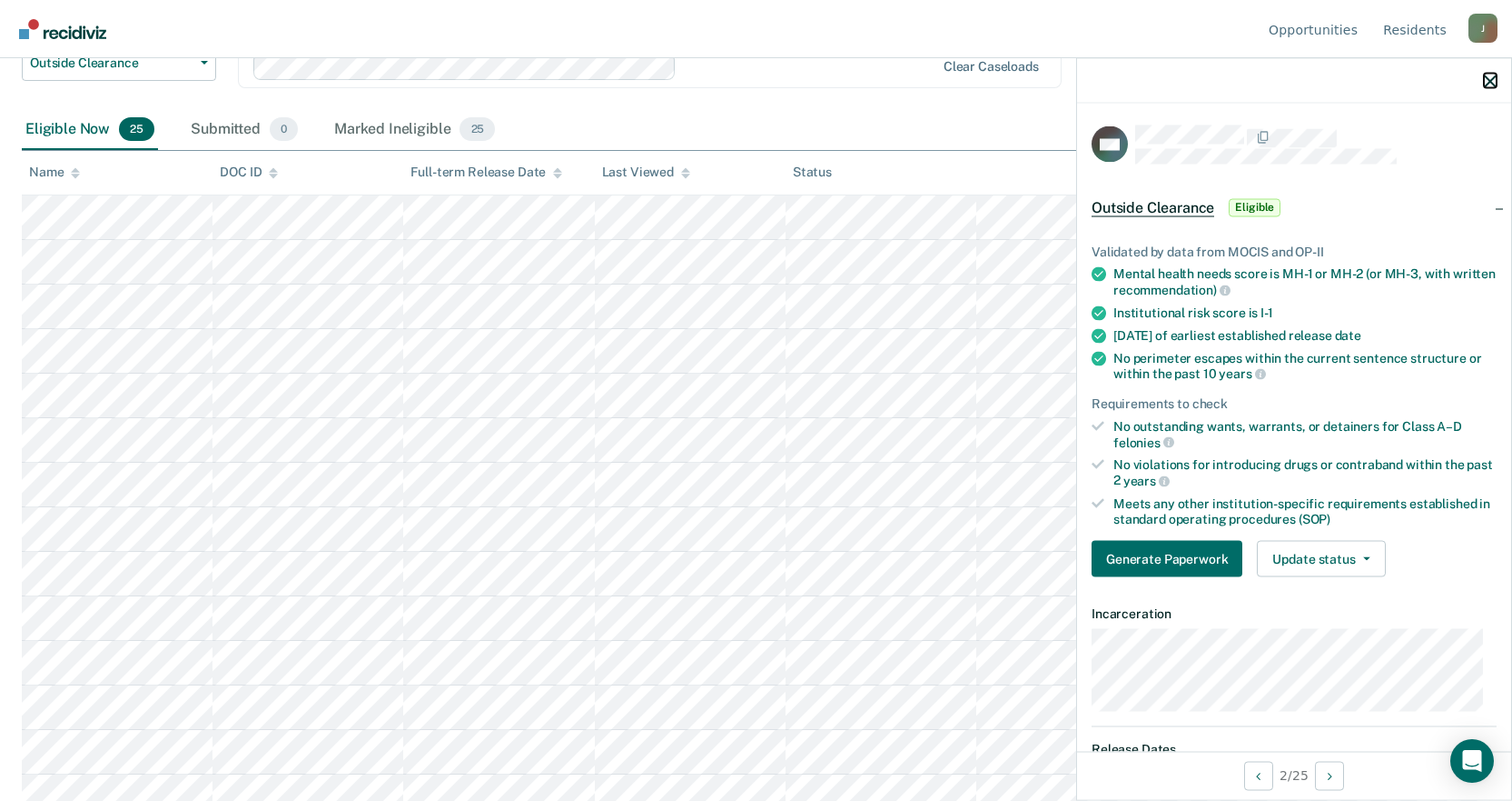
click at [1494, 79] on icon "button" at bounding box center [1490, 80] width 12 height 13
click at [1335, 553] on button "Update status" at bounding box center [1321, 559] width 128 height 37
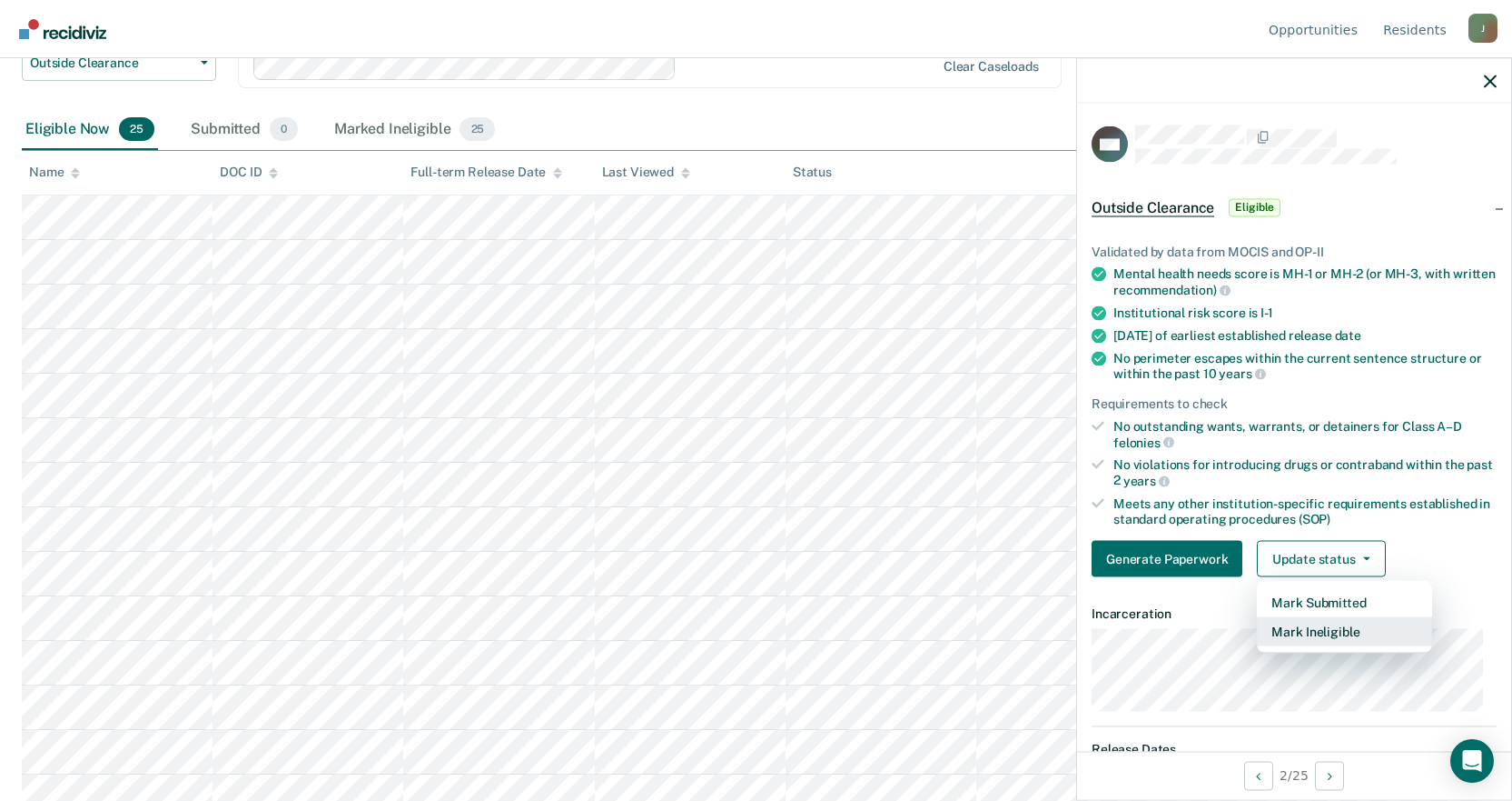
click at [1327, 632] on button "Mark Ineligible" at bounding box center [1345, 632] width 175 height 29
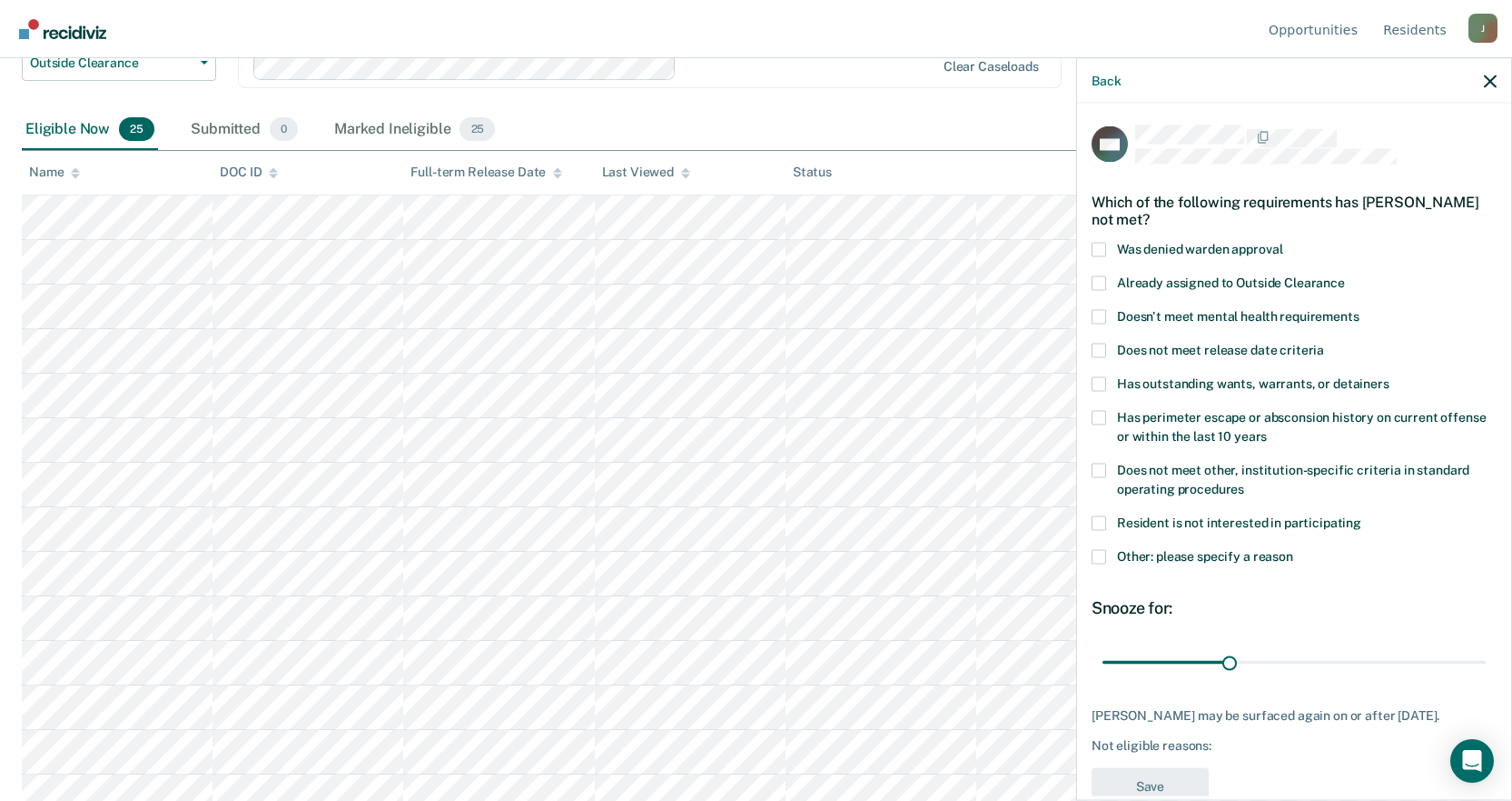
click at [1098, 244] on span at bounding box center [1099, 248] width 14 height 14
click at [1282, 241] on input "Was denied warden approval" at bounding box center [1282, 241] width 0 height 0
drag, startPoint x: 1225, startPoint y: 668, endPoint x: 1497, endPoint y: 662, distance: 272.1
type input "90"
click at [1486, 662] on input "range" at bounding box center [1294, 662] width 384 height 32
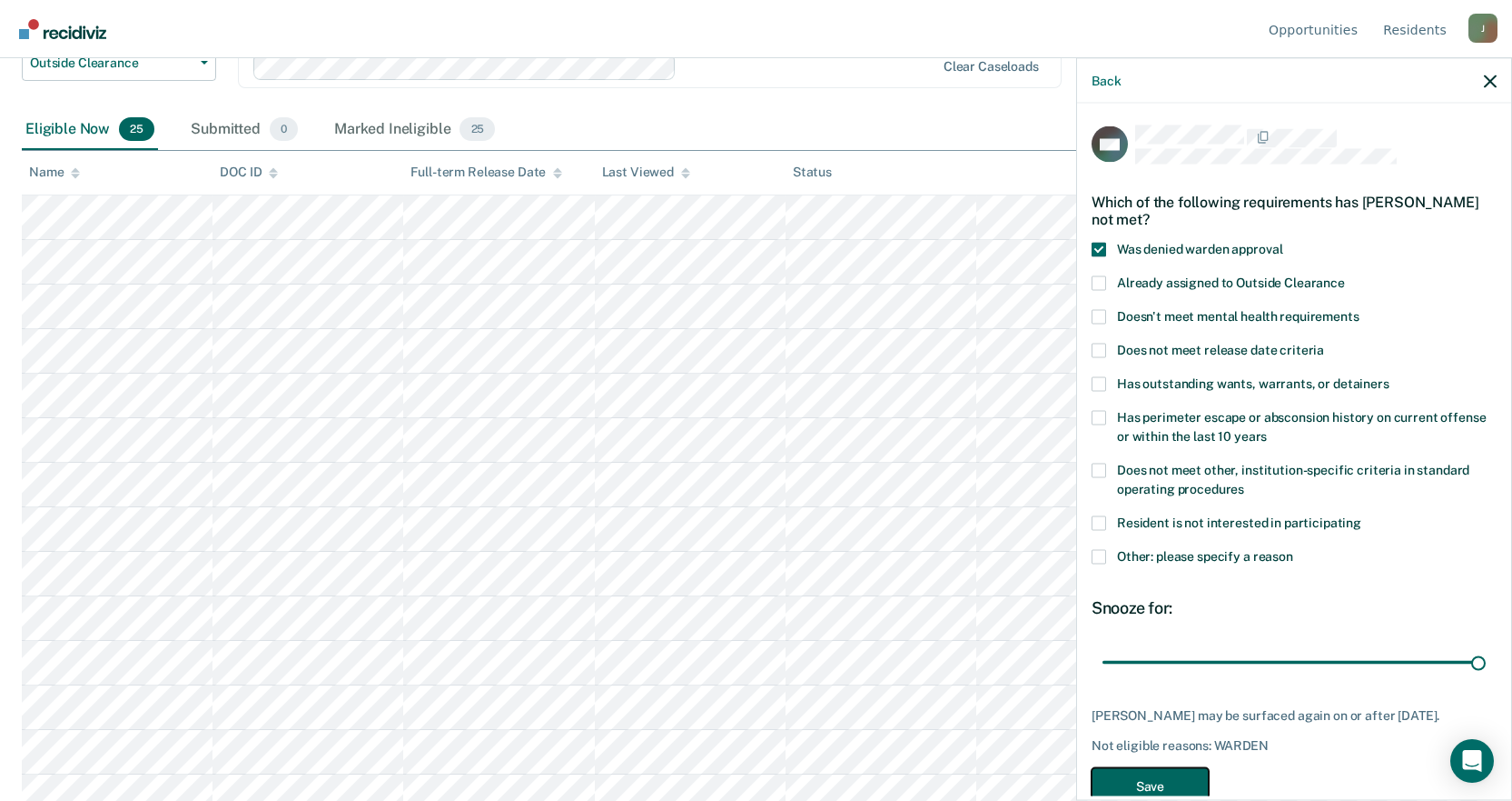
click at [1131, 782] on button "Save" at bounding box center [1151, 786] width 117 height 38
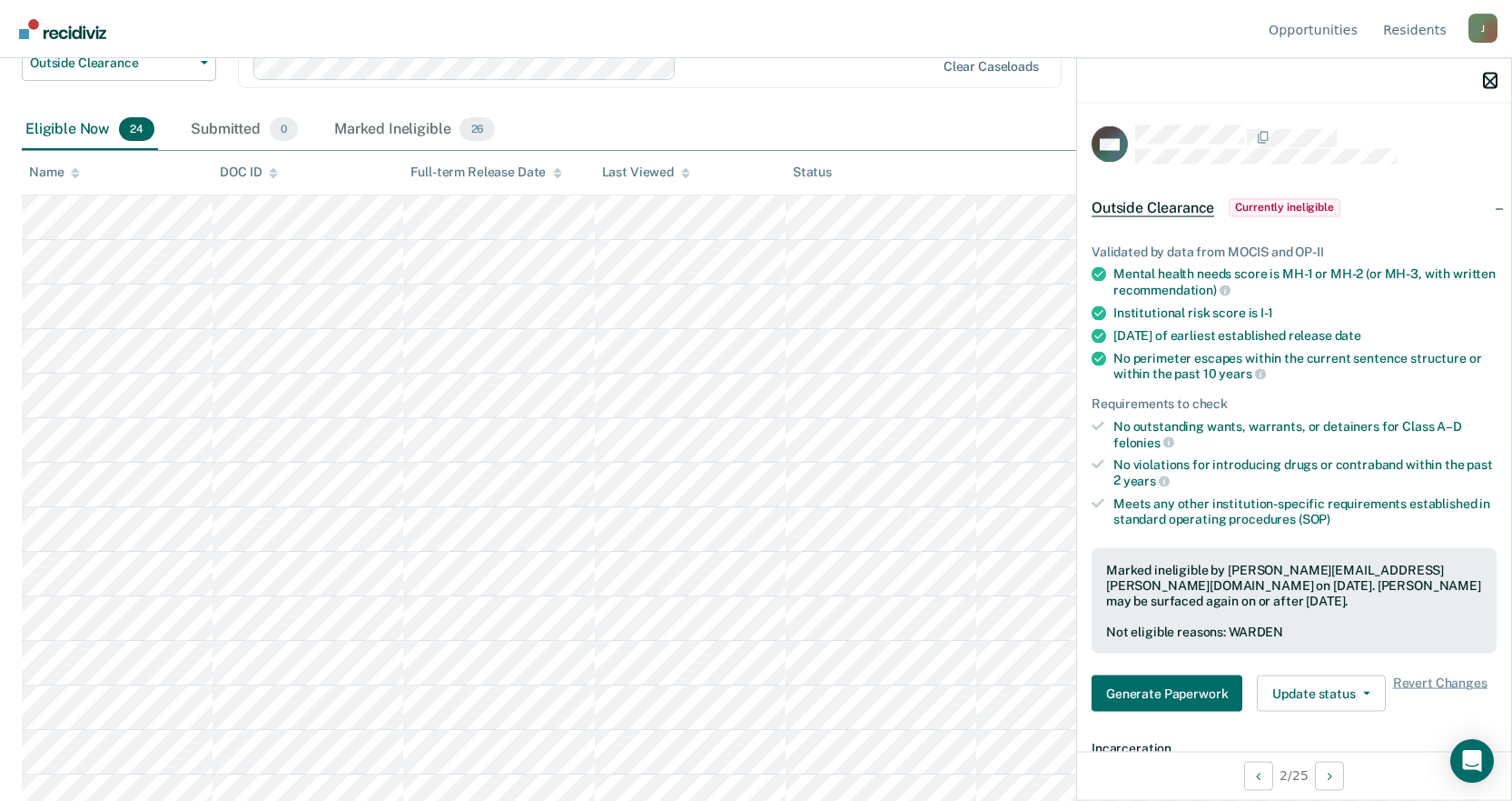
click at [1491, 81] on icon "button" at bounding box center [1490, 80] width 12 height 13
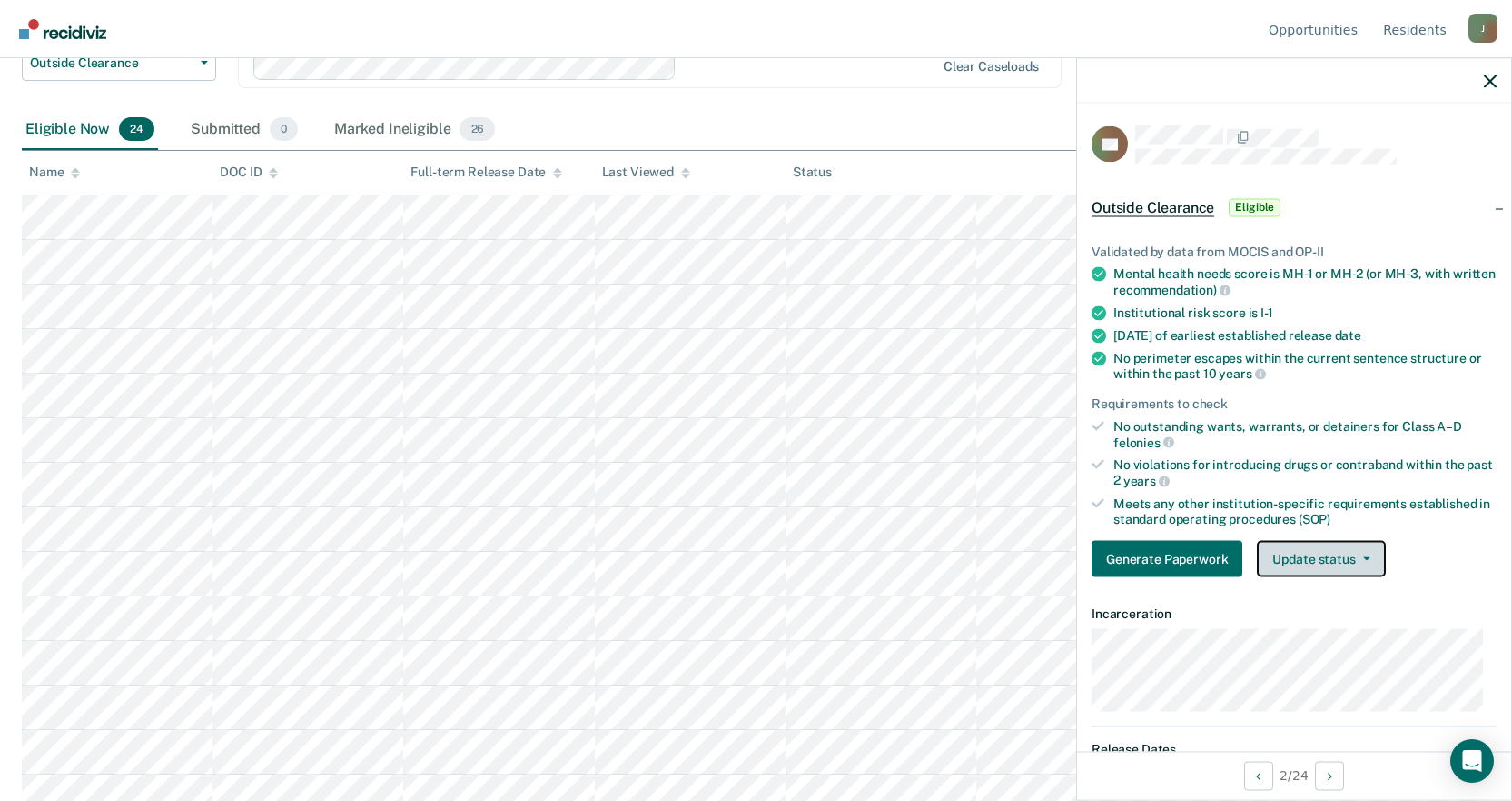
click at [1353, 562] on button "Update status" at bounding box center [1321, 559] width 128 height 37
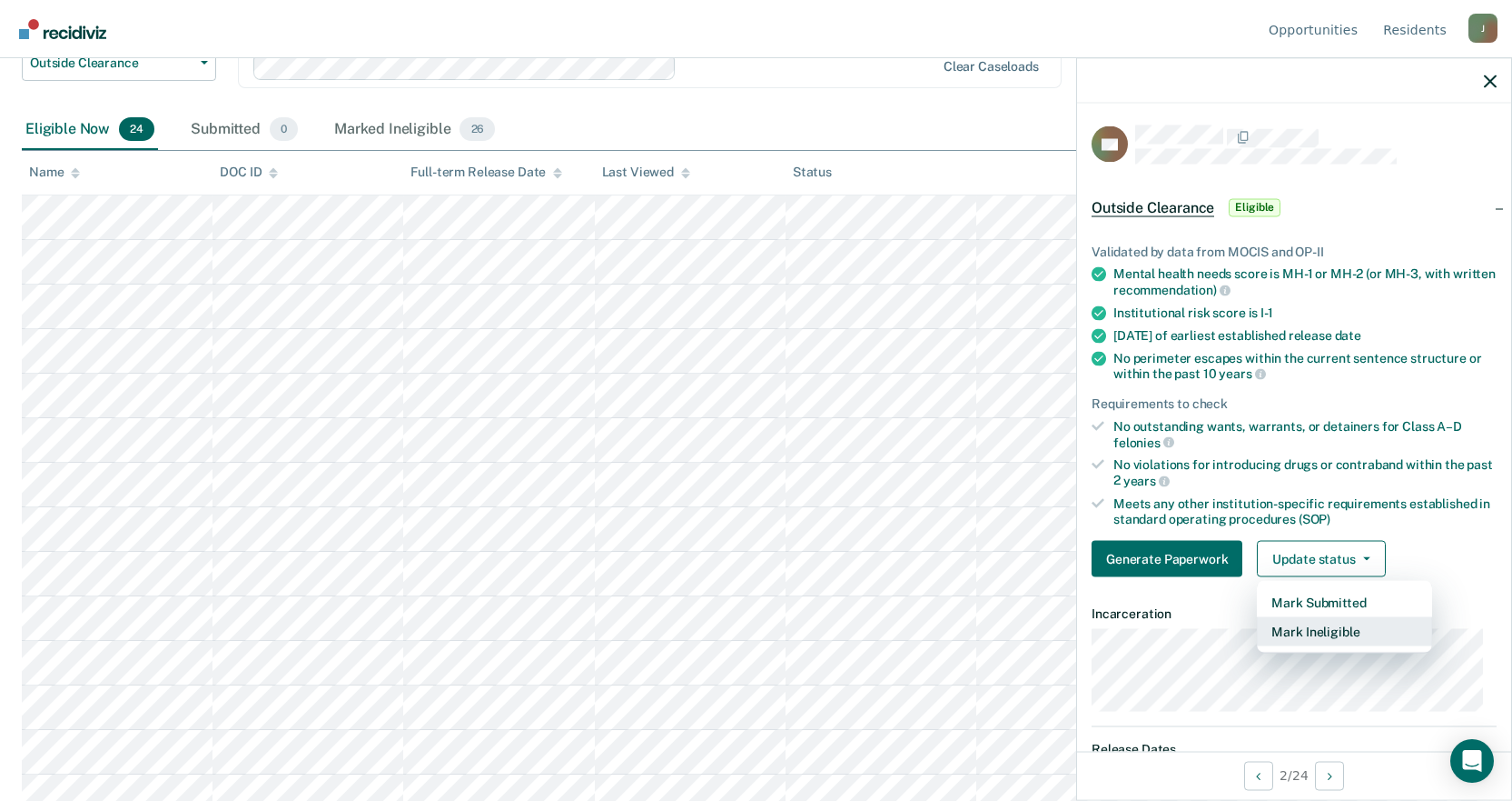
click at [1304, 630] on button "Mark Ineligible" at bounding box center [1345, 632] width 175 height 29
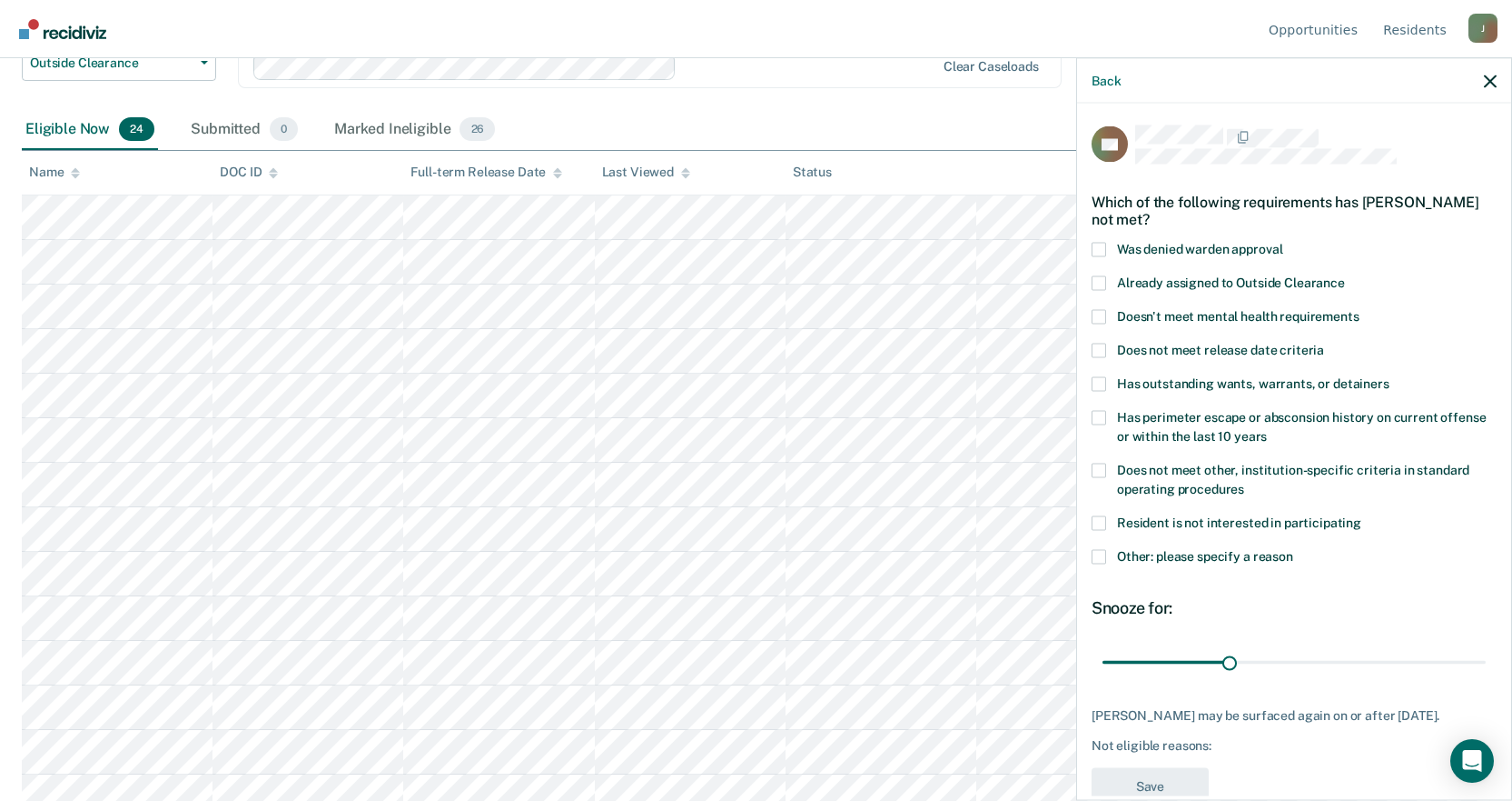
click at [1103, 468] on span at bounding box center [1099, 469] width 14 height 14
click at [1245, 482] on input "Does not meet other, institution-specific criteria in standard operating proced…" at bounding box center [1245, 482] width 0 height 0
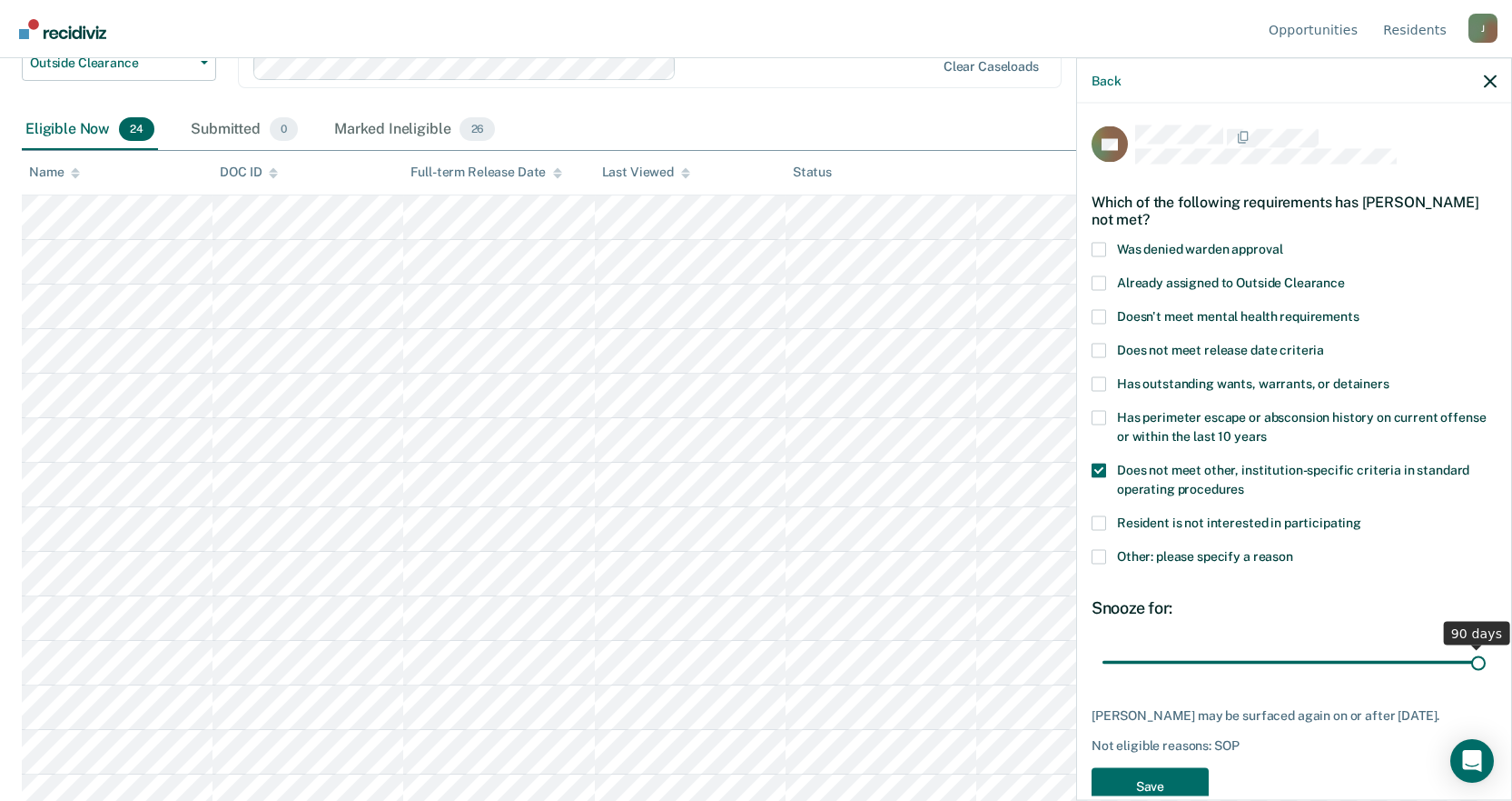
drag, startPoint x: 1226, startPoint y: 664, endPoint x: 1525, endPoint y: 675, distance: 299.2
type input "90"
click at [1486, 675] on input "range" at bounding box center [1294, 662] width 384 height 32
click at [1154, 786] on button "Save" at bounding box center [1151, 786] width 117 height 38
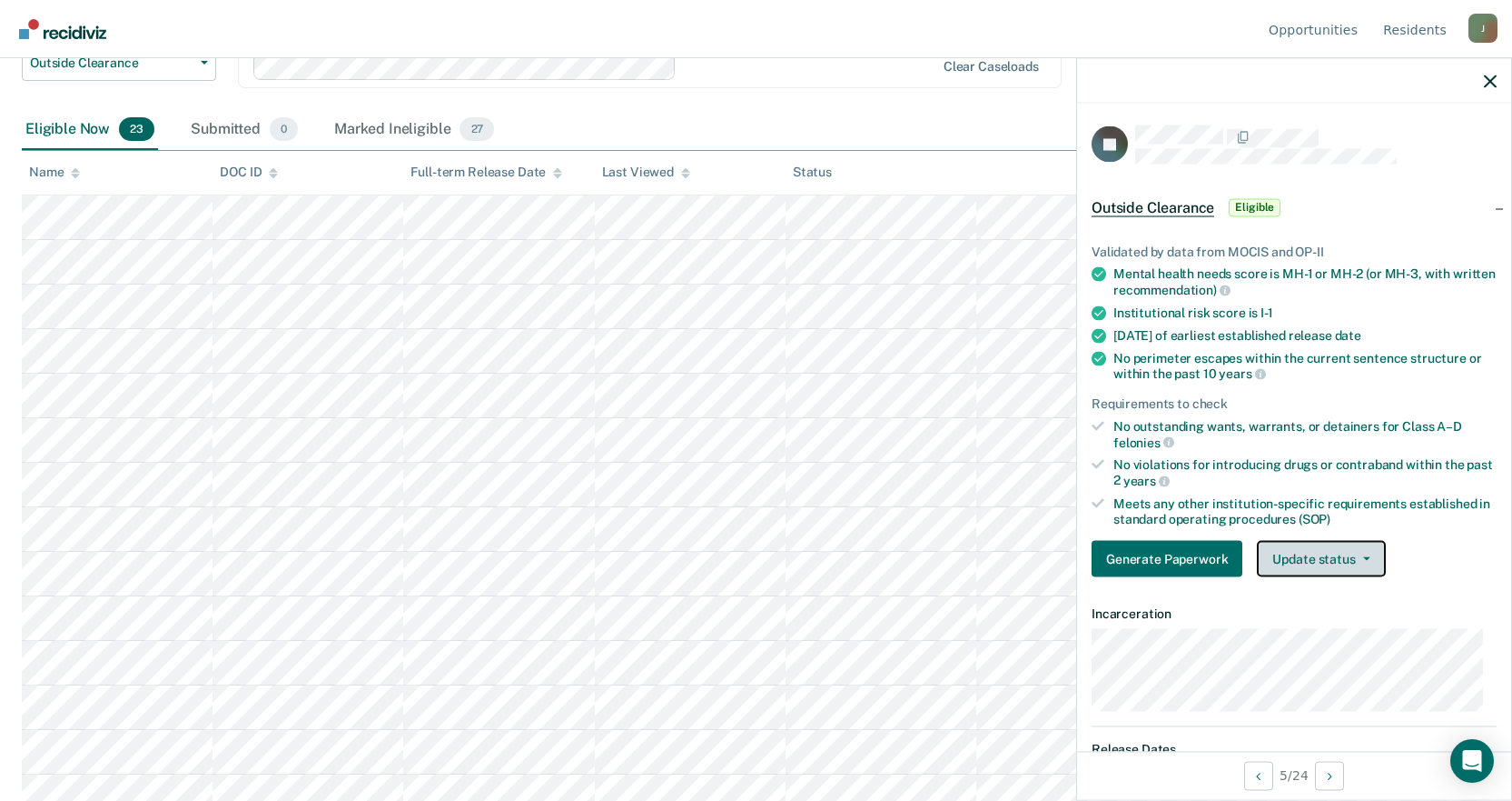
click at [1297, 553] on button "Update status" at bounding box center [1321, 559] width 128 height 37
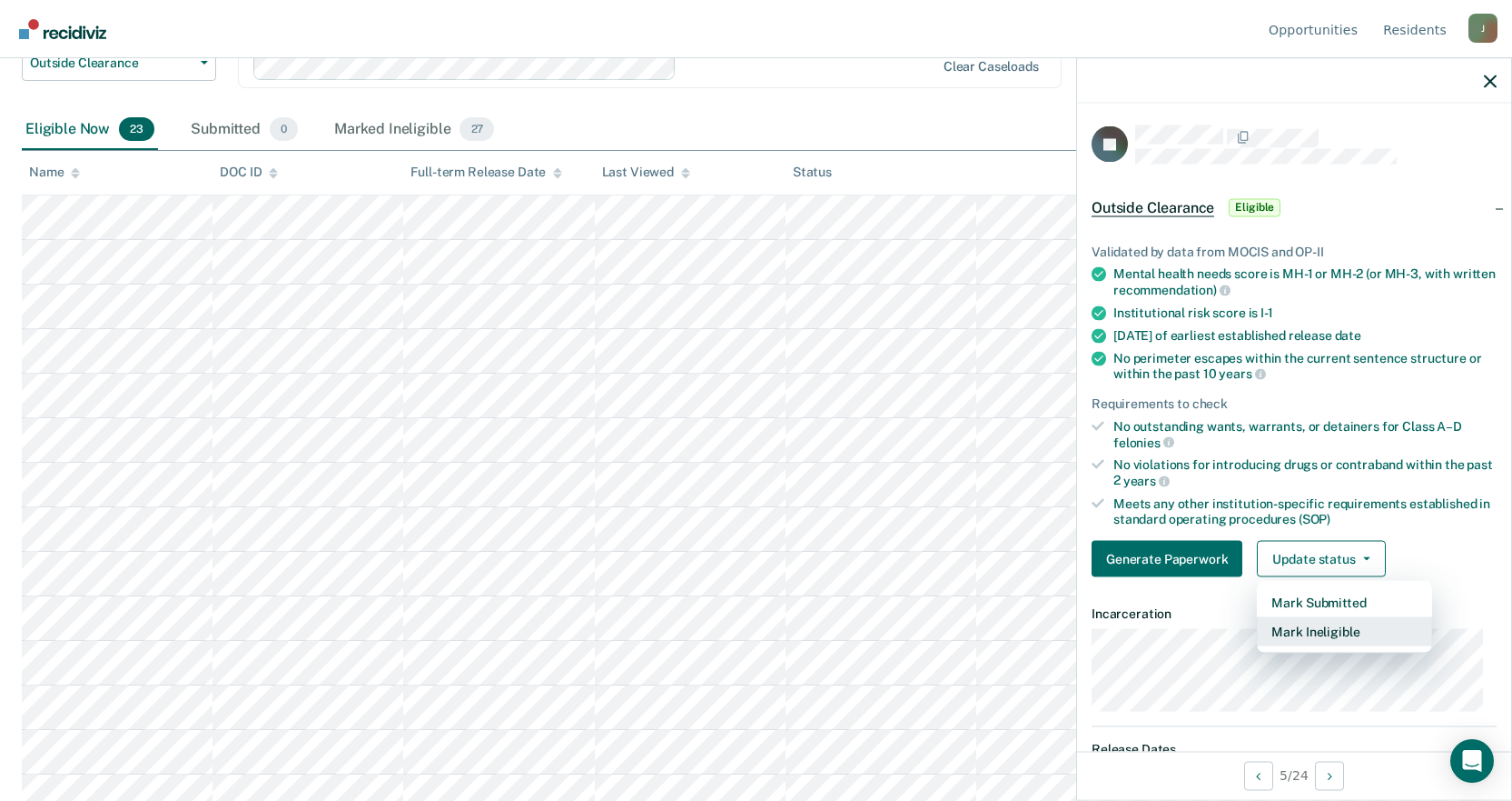
click at [1325, 636] on button "Mark Ineligible" at bounding box center [1345, 632] width 175 height 29
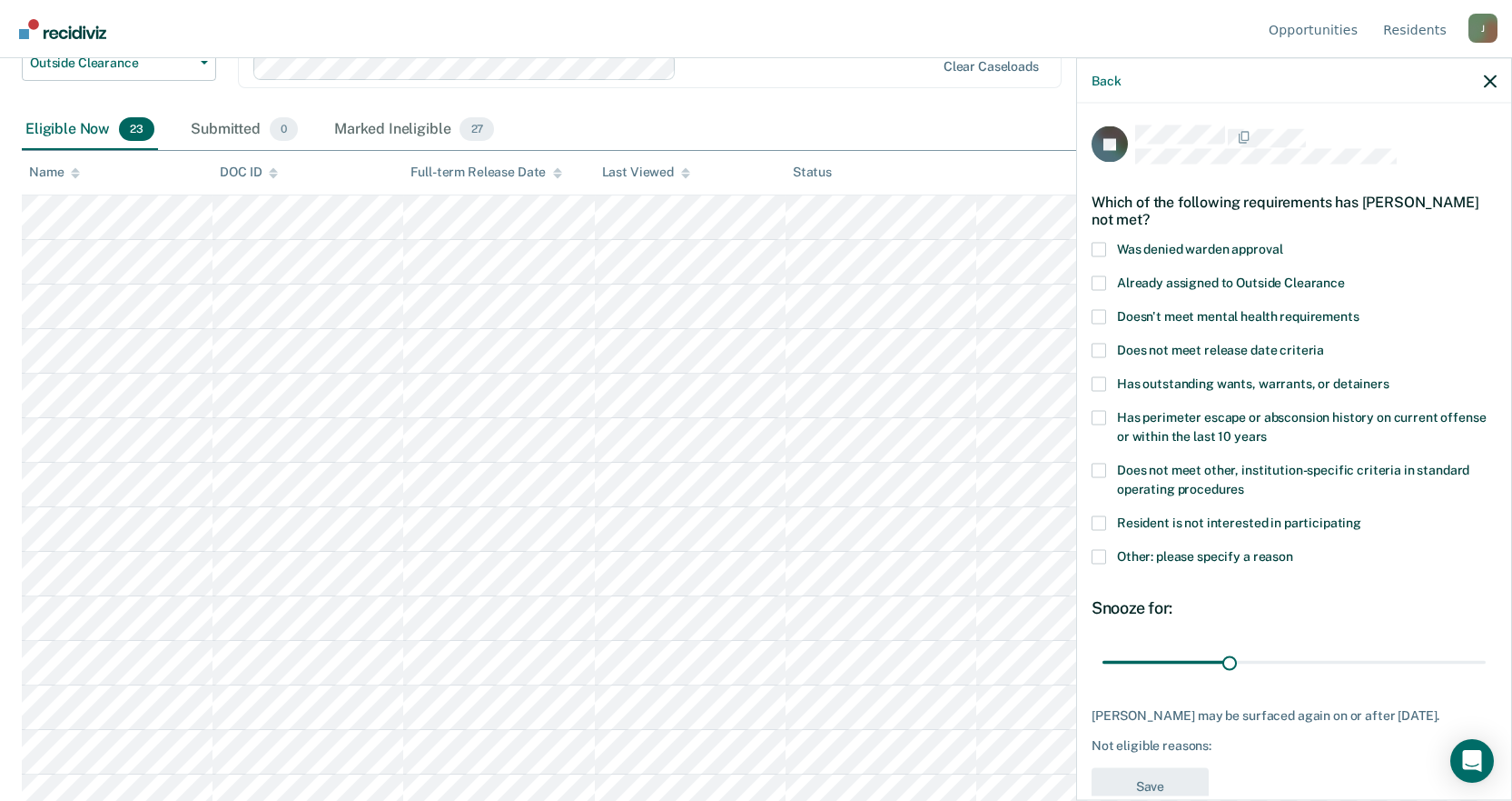
click at [1102, 552] on span at bounding box center [1099, 556] width 14 height 14
click at [1294, 549] on input "Other: please specify a reason" at bounding box center [1294, 549] width 0 height 0
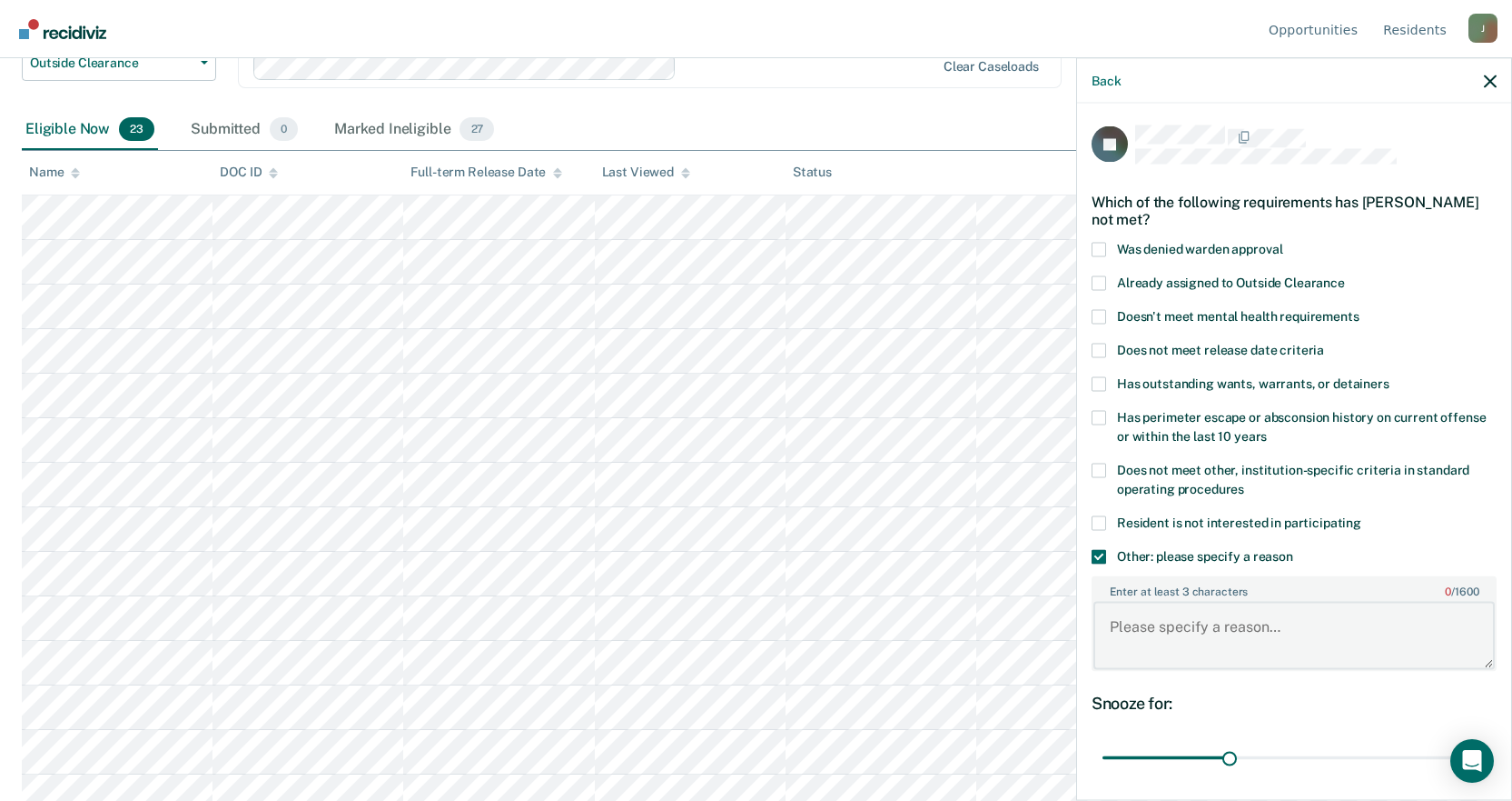
click at [1164, 636] on textarea "Enter at least 3 characters 0 / 1600" at bounding box center [1295, 636] width 402 height 67
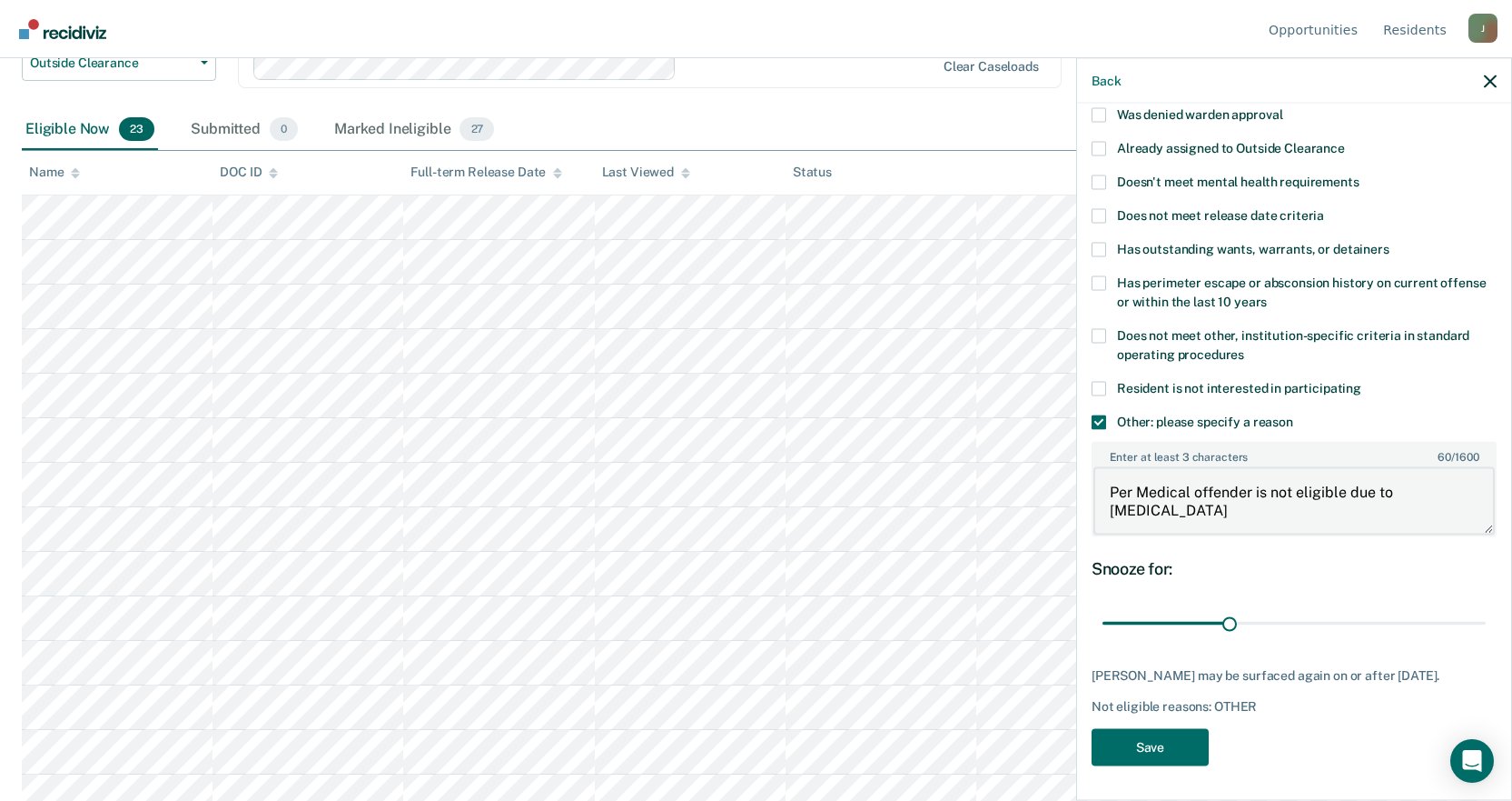
scroll to position [363, 0]
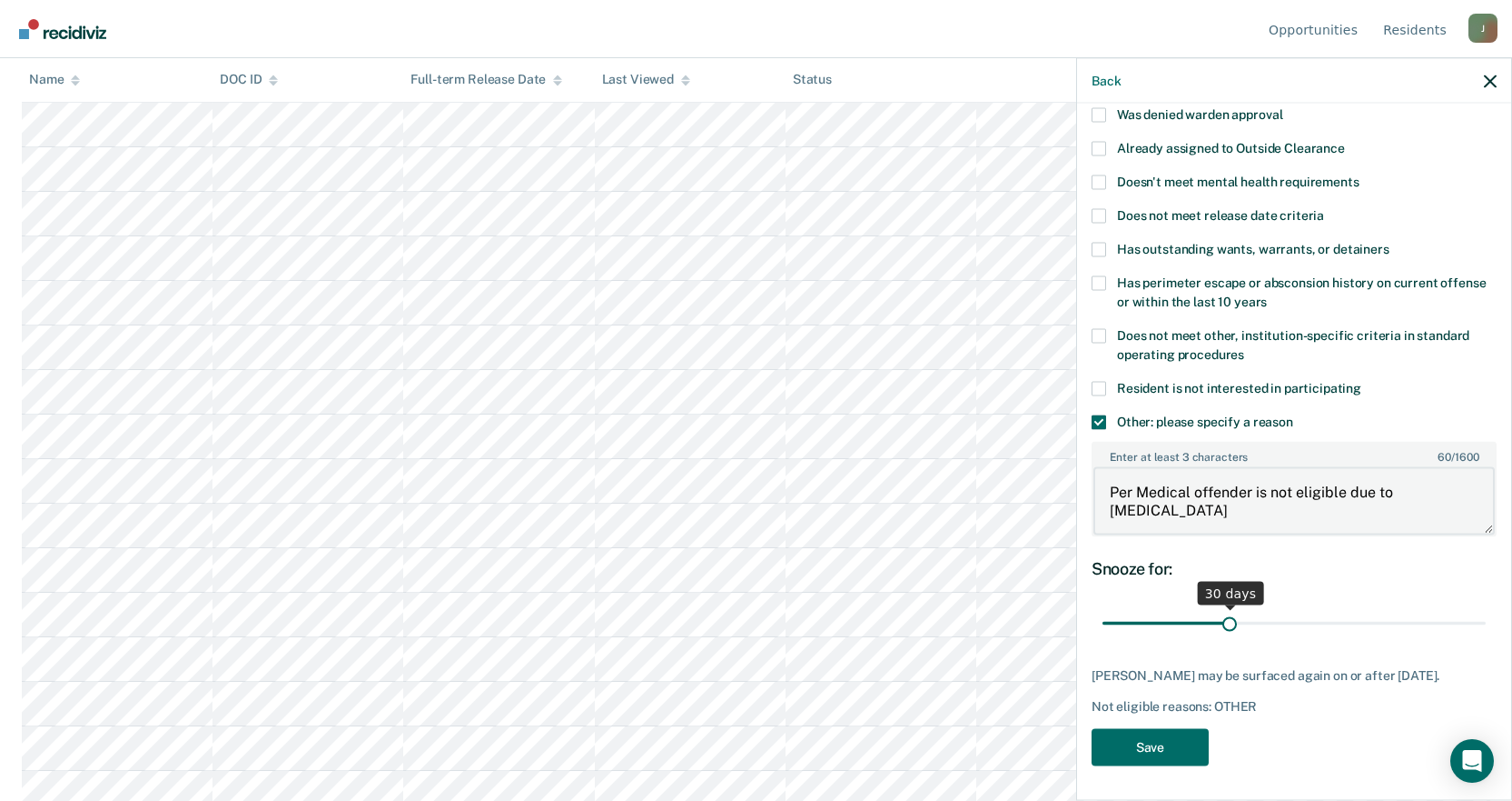
type textarea "Per Medical offender is not eligible due to [MEDICAL_DATA]"
drag, startPoint x: 1228, startPoint y: 620, endPoint x: 1482, endPoint y: 612, distance: 254.1
type input "90"
click at [1482, 612] on input "range" at bounding box center [1294, 622] width 384 height 32
click at [1149, 747] on button "Save" at bounding box center [1151, 746] width 117 height 38
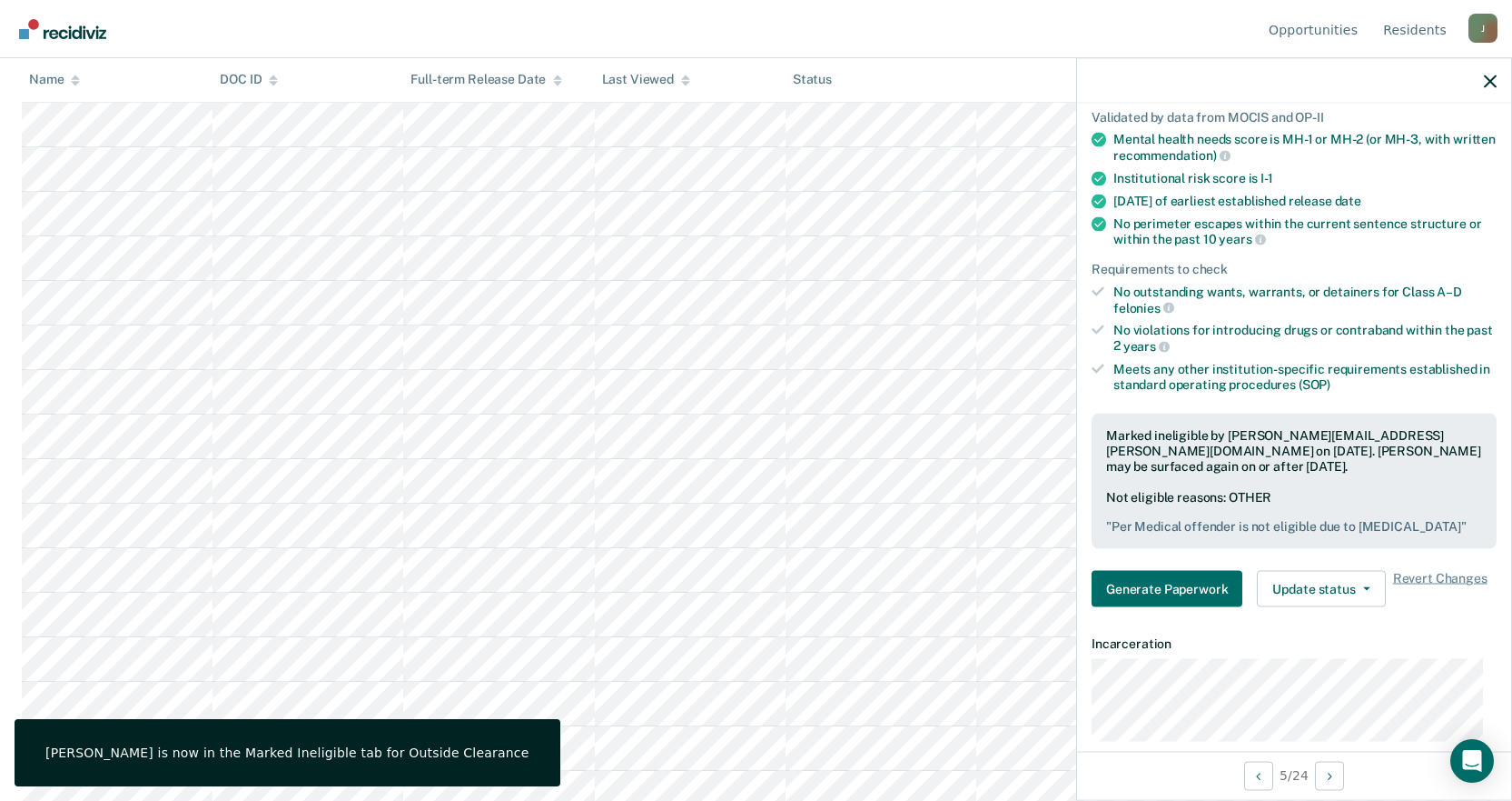
scroll to position [182, 0]
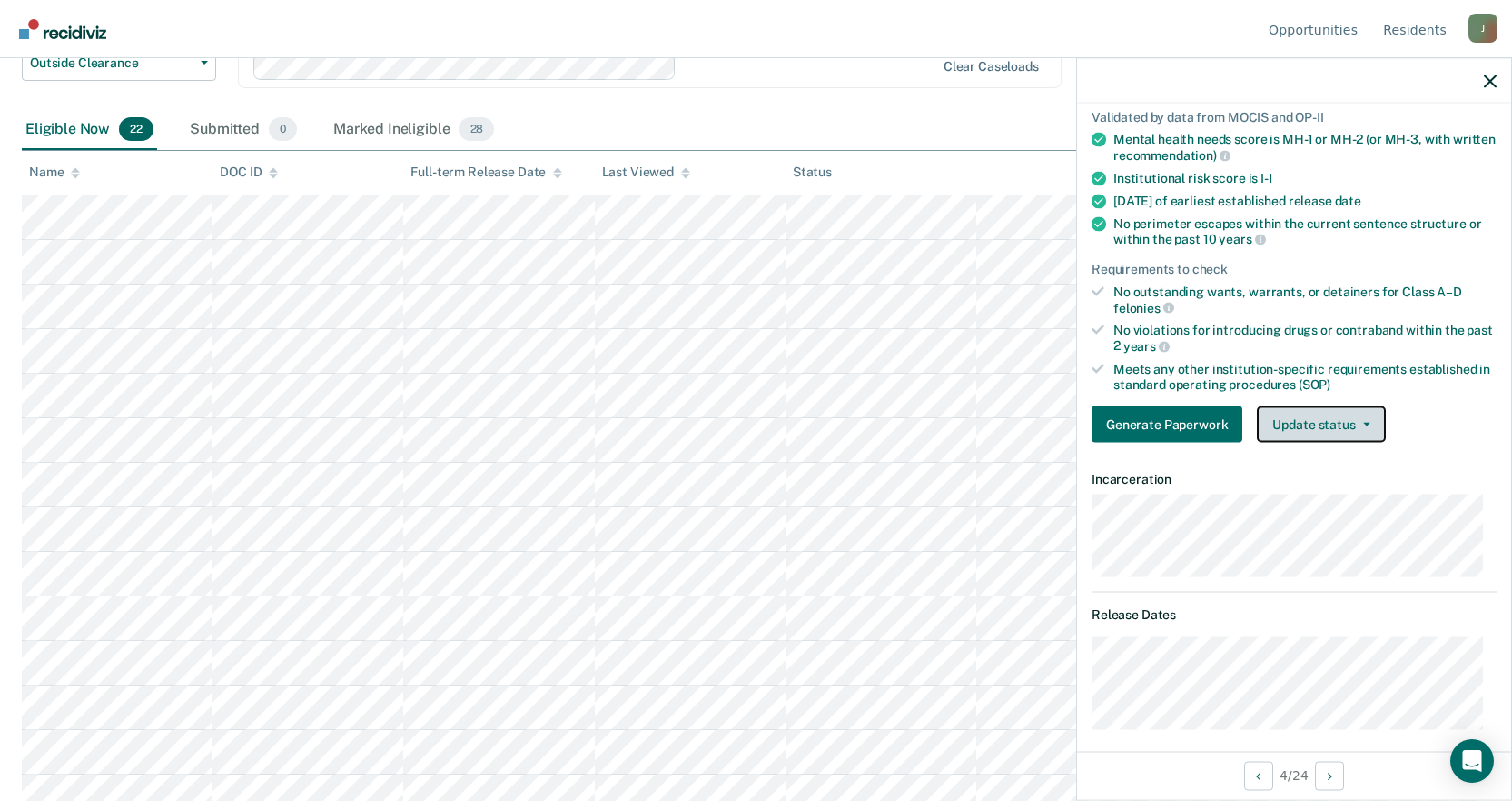
click at [1318, 422] on button "Update status" at bounding box center [1321, 424] width 128 height 37
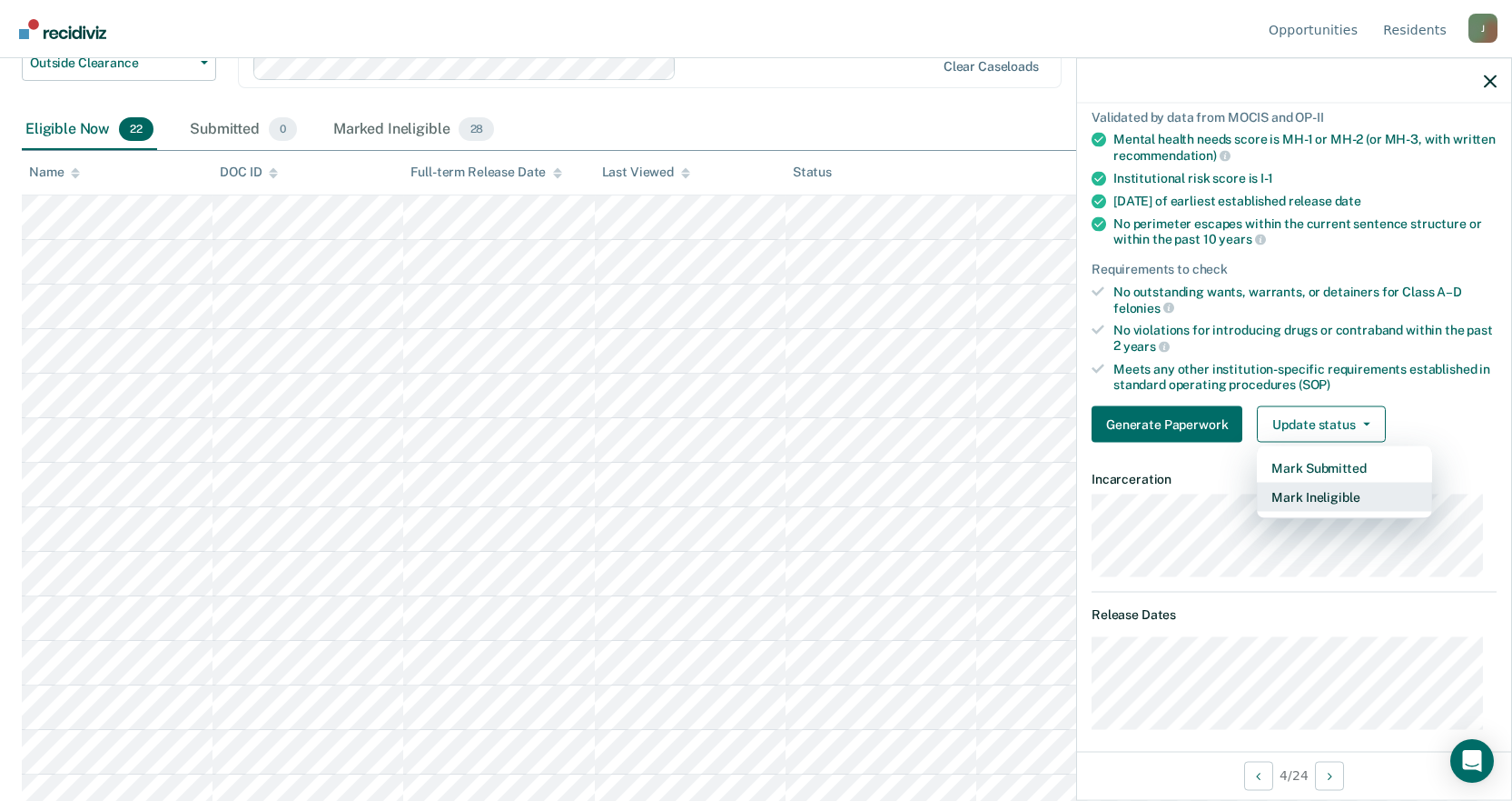
click at [1307, 501] on button "Mark Ineligible" at bounding box center [1345, 497] width 175 height 29
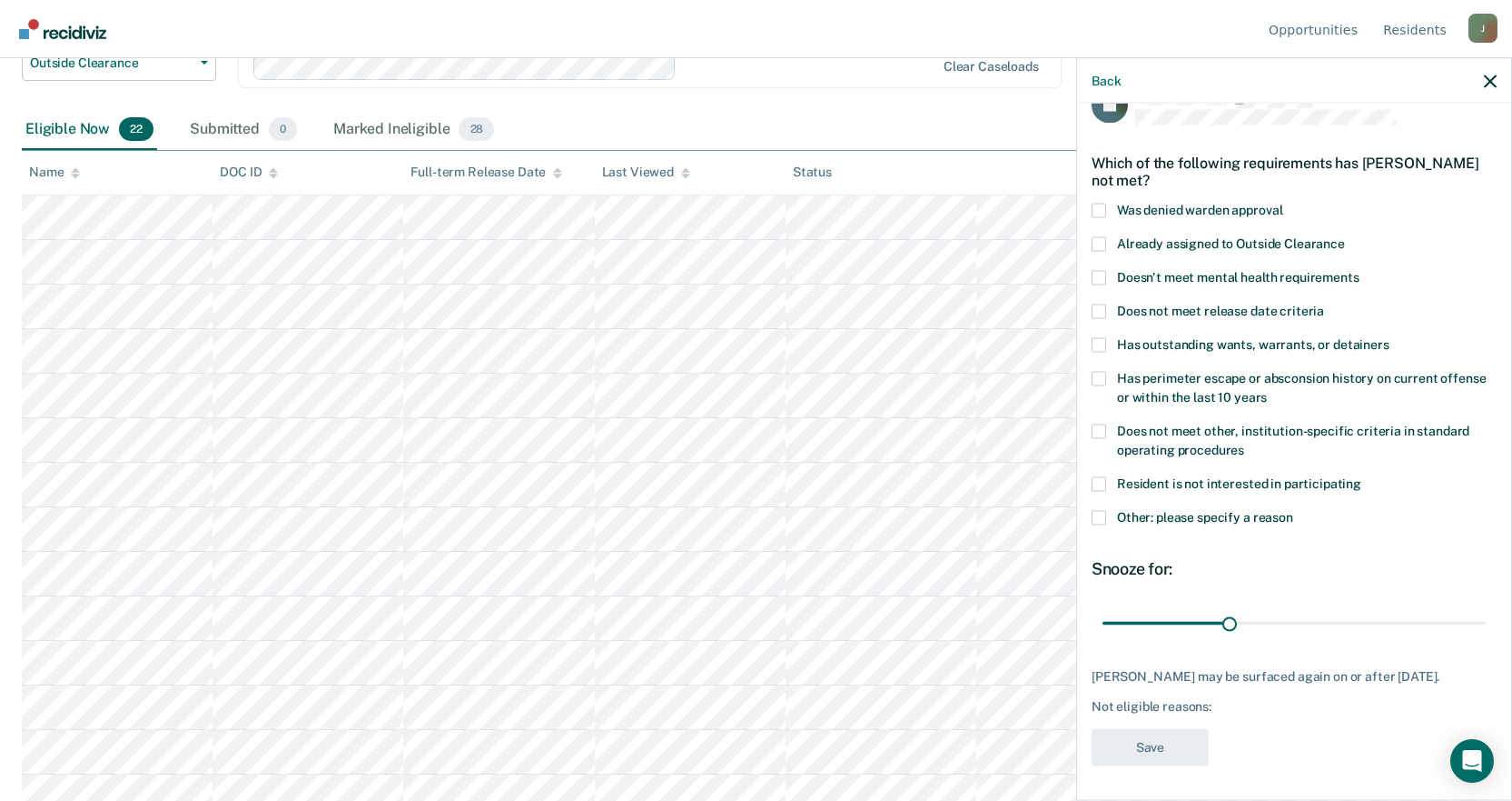
click at [1101, 483] on span at bounding box center [1099, 483] width 14 height 14
click at [1362, 476] on input "Resident is not interested in participating" at bounding box center [1362, 476] width 0 height 0
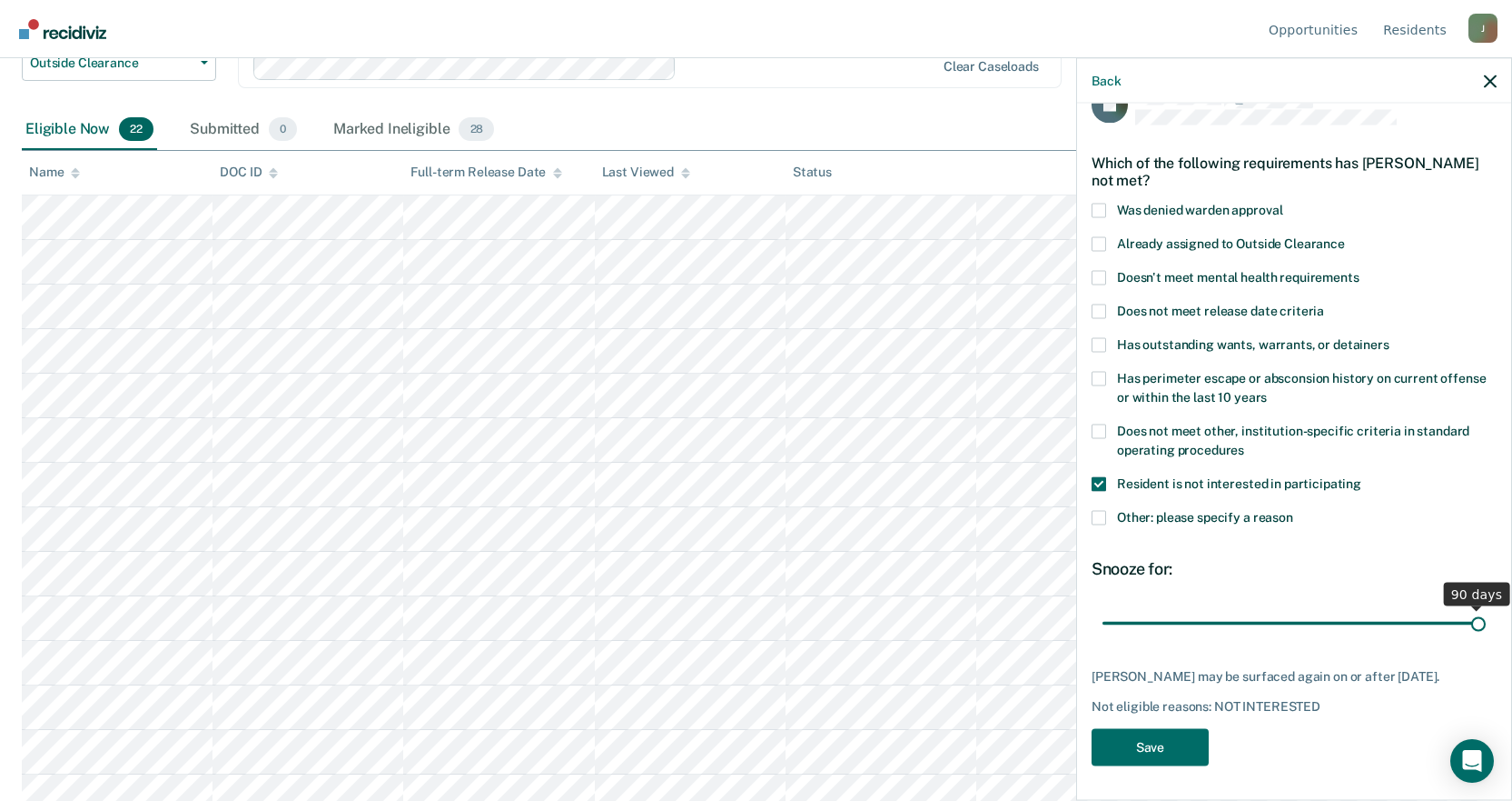
drag, startPoint x: 1227, startPoint y: 628, endPoint x: 1525, endPoint y: 612, distance: 298.4
type input "90"
click at [1486, 612] on input "range" at bounding box center [1294, 622] width 384 height 32
click at [1133, 747] on button "Save" at bounding box center [1151, 746] width 117 height 38
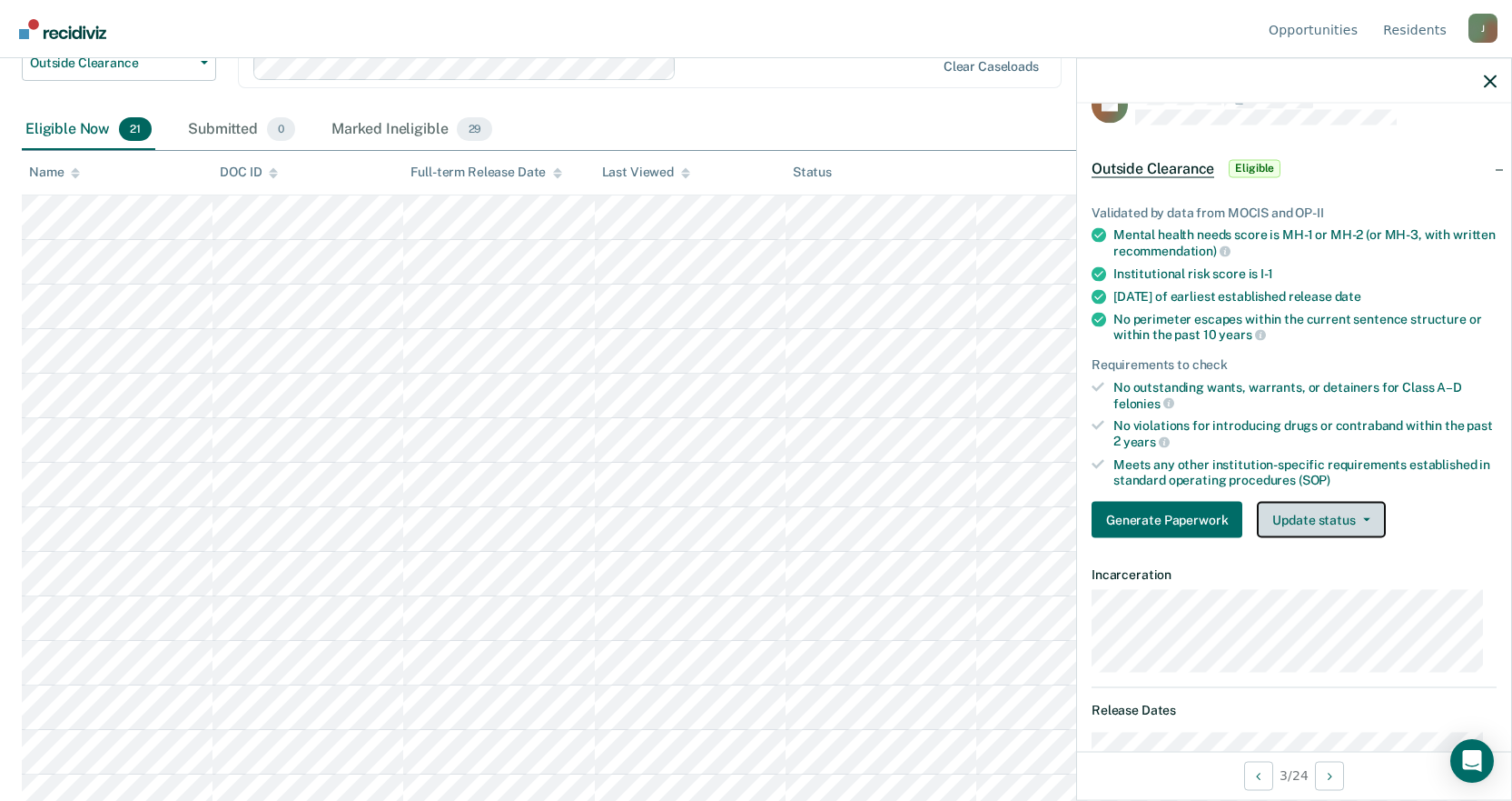
click at [1301, 520] on button "Update status" at bounding box center [1321, 520] width 128 height 37
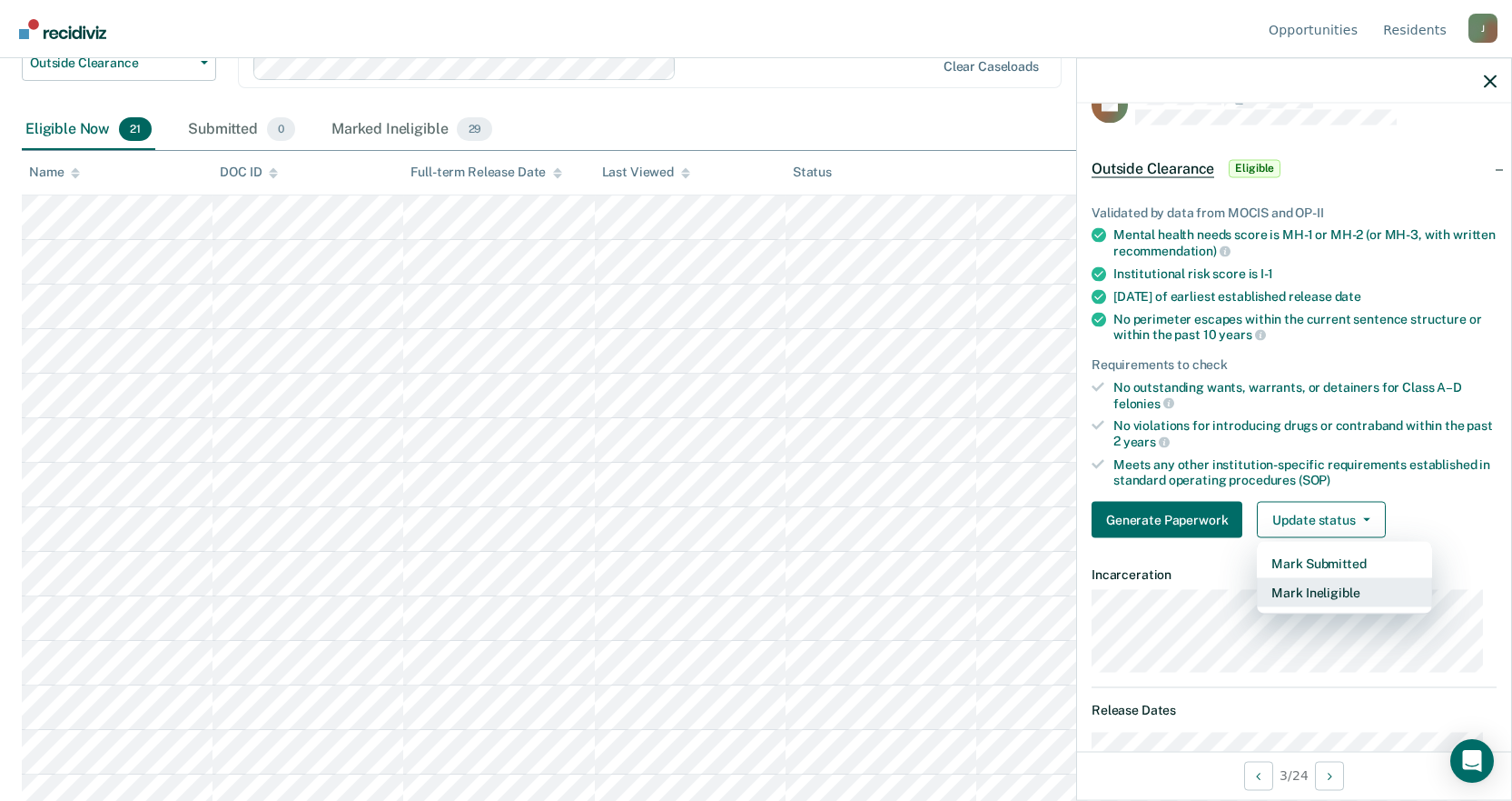
click at [1334, 586] on button "Mark Ineligible" at bounding box center [1345, 592] width 175 height 29
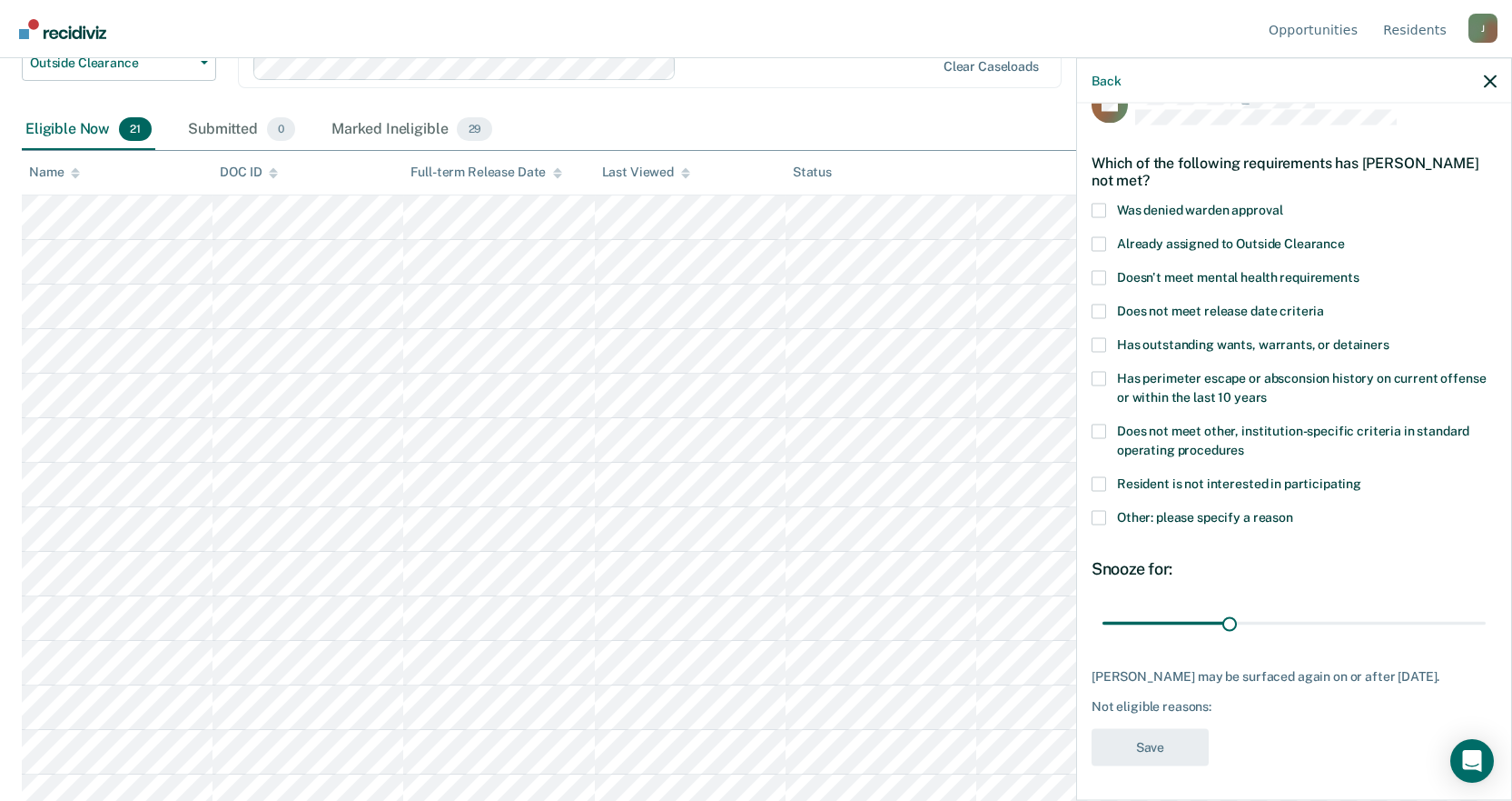
click at [1099, 480] on span at bounding box center [1099, 483] width 14 height 14
click at [1362, 476] on input "Resident is not interested in participating" at bounding box center [1362, 476] width 0 height 0
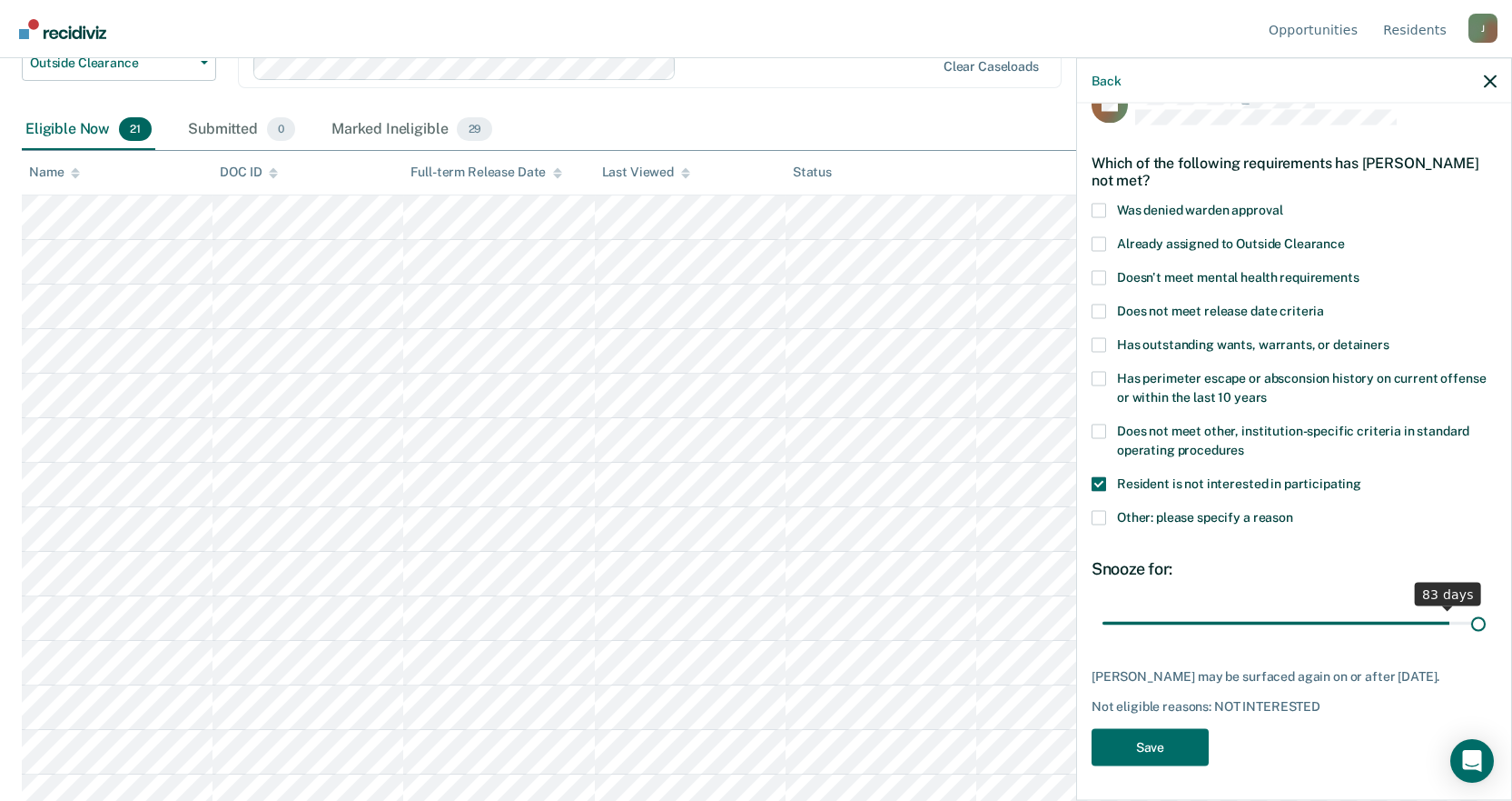
drag, startPoint x: 1227, startPoint y: 624, endPoint x: 1525, endPoint y: 641, distance: 298.5
type input "90"
click at [1486, 638] on input "range" at bounding box center [1294, 622] width 384 height 32
click at [1143, 743] on button "Save" at bounding box center [1151, 746] width 117 height 38
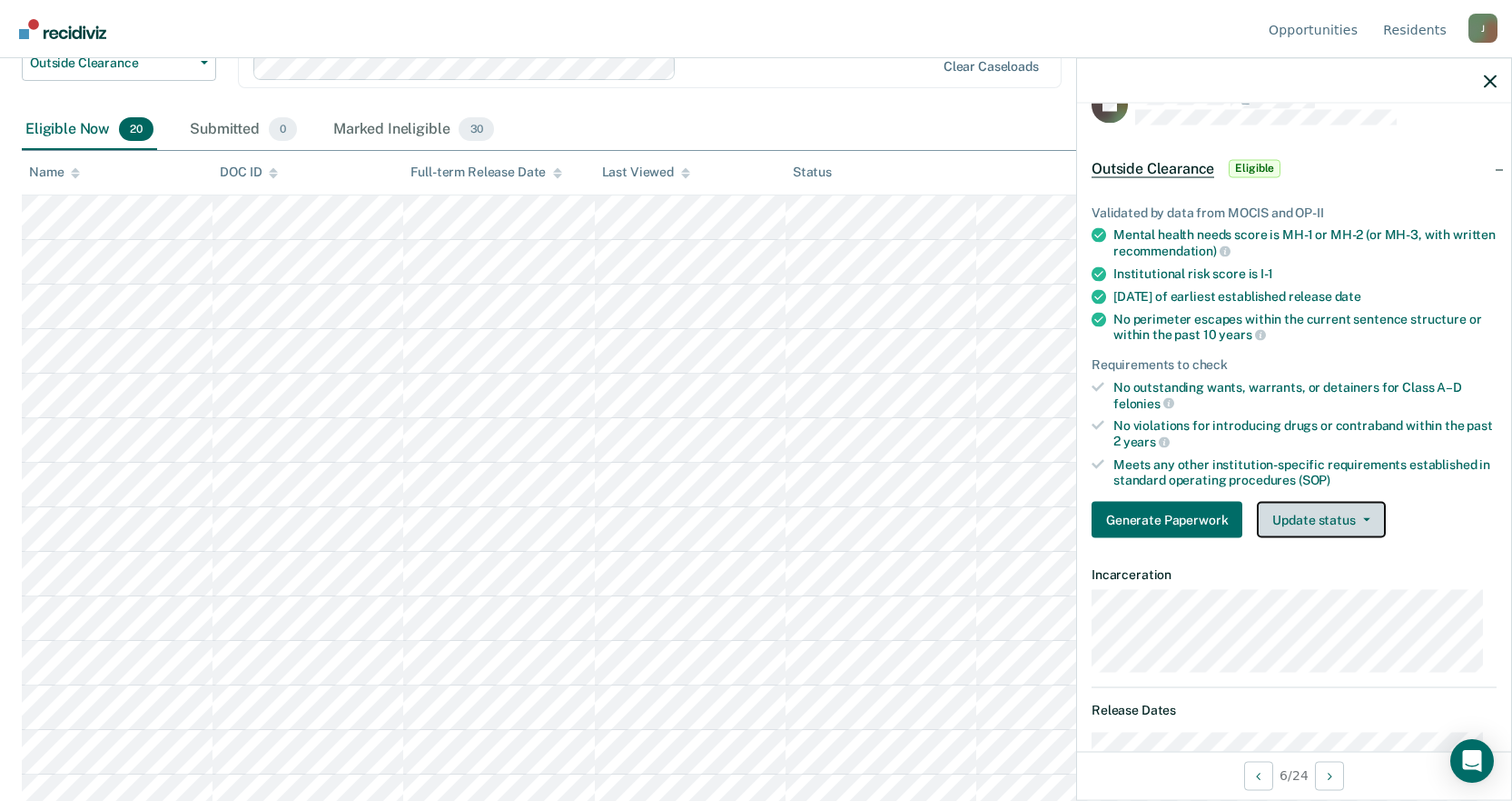
click at [1336, 521] on button "Update status" at bounding box center [1321, 520] width 128 height 37
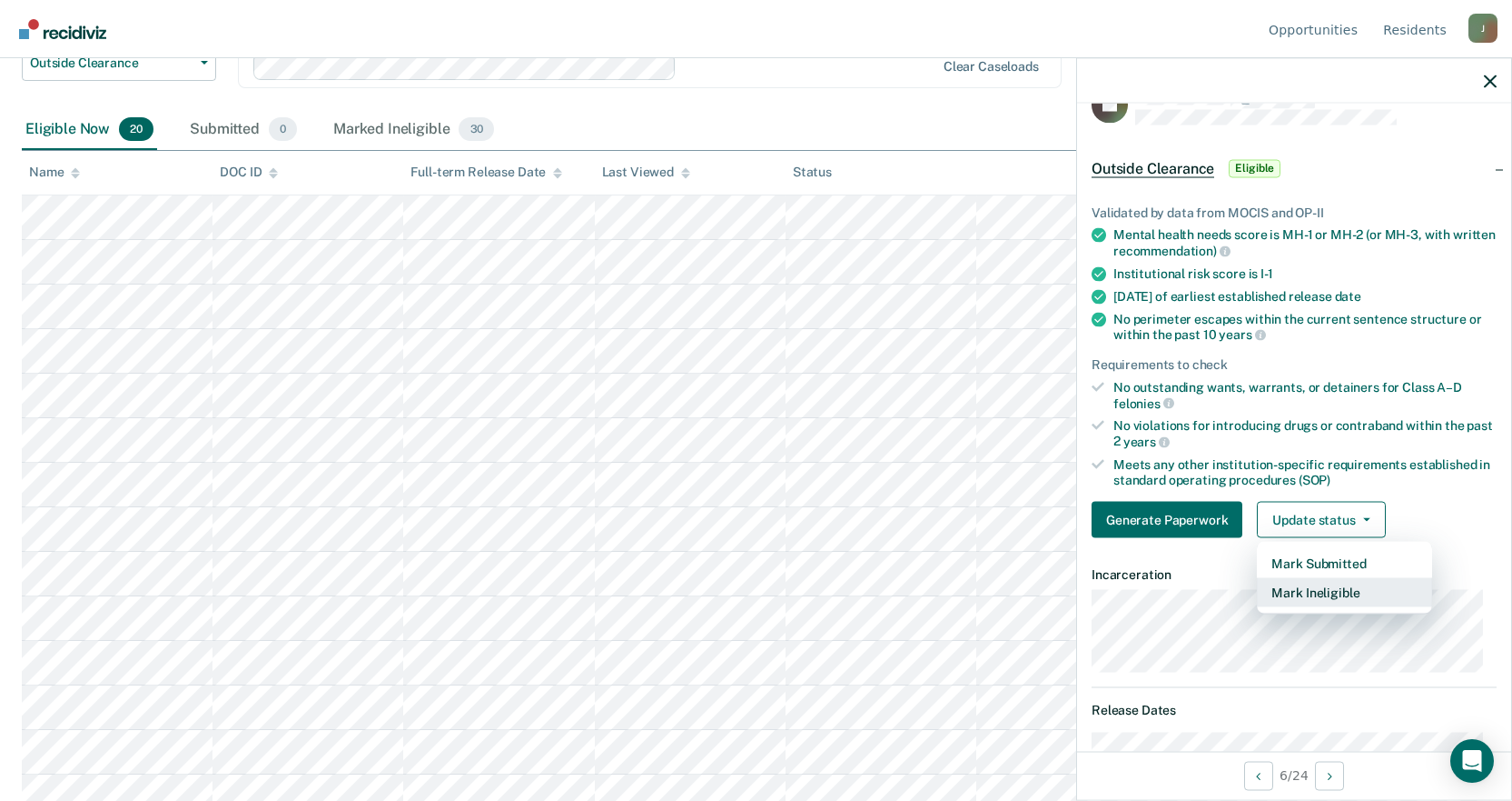
click at [1310, 584] on button "Mark Ineligible" at bounding box center [1345, 592] width 175 height 29
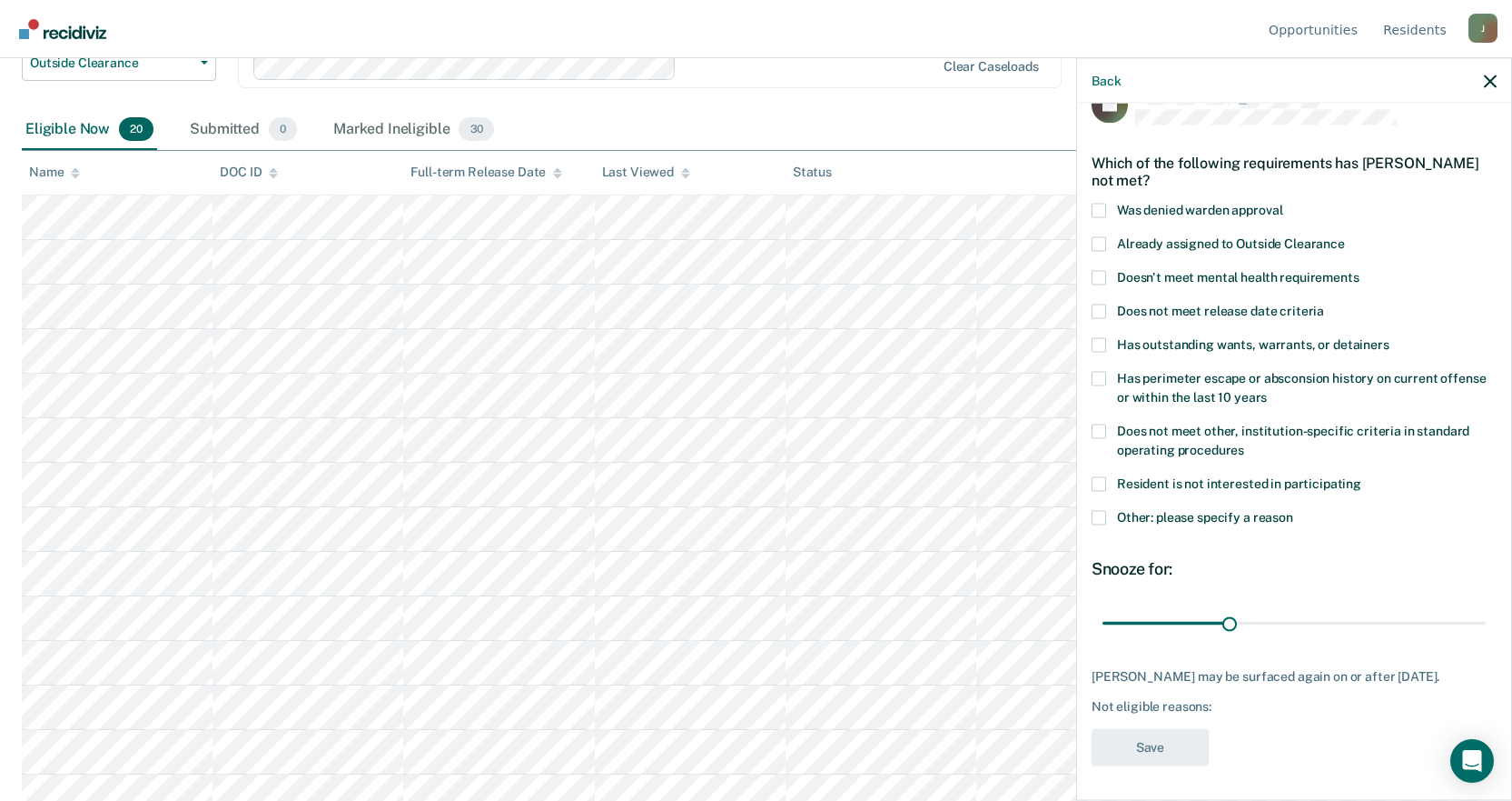
click at [1106, 424] on label "Does not meet other, institution-specific criteria in standard operating proced…" at bounding box center [1294, 442] width 405 height 38
click at [1245, 442] on input "Does not meet other, institution-specific criteria in standard operating proced…" at bounding box center [1245, 442] width 0 height 0
drag, startPoint x: 1226, startPoint y: 616, endPoint x: 1525, endPoint y: 611, distance: 299.0
type input "90"
click at [1486, 611] on input "range" at bounding box center [1294, 622] width 384 height 32
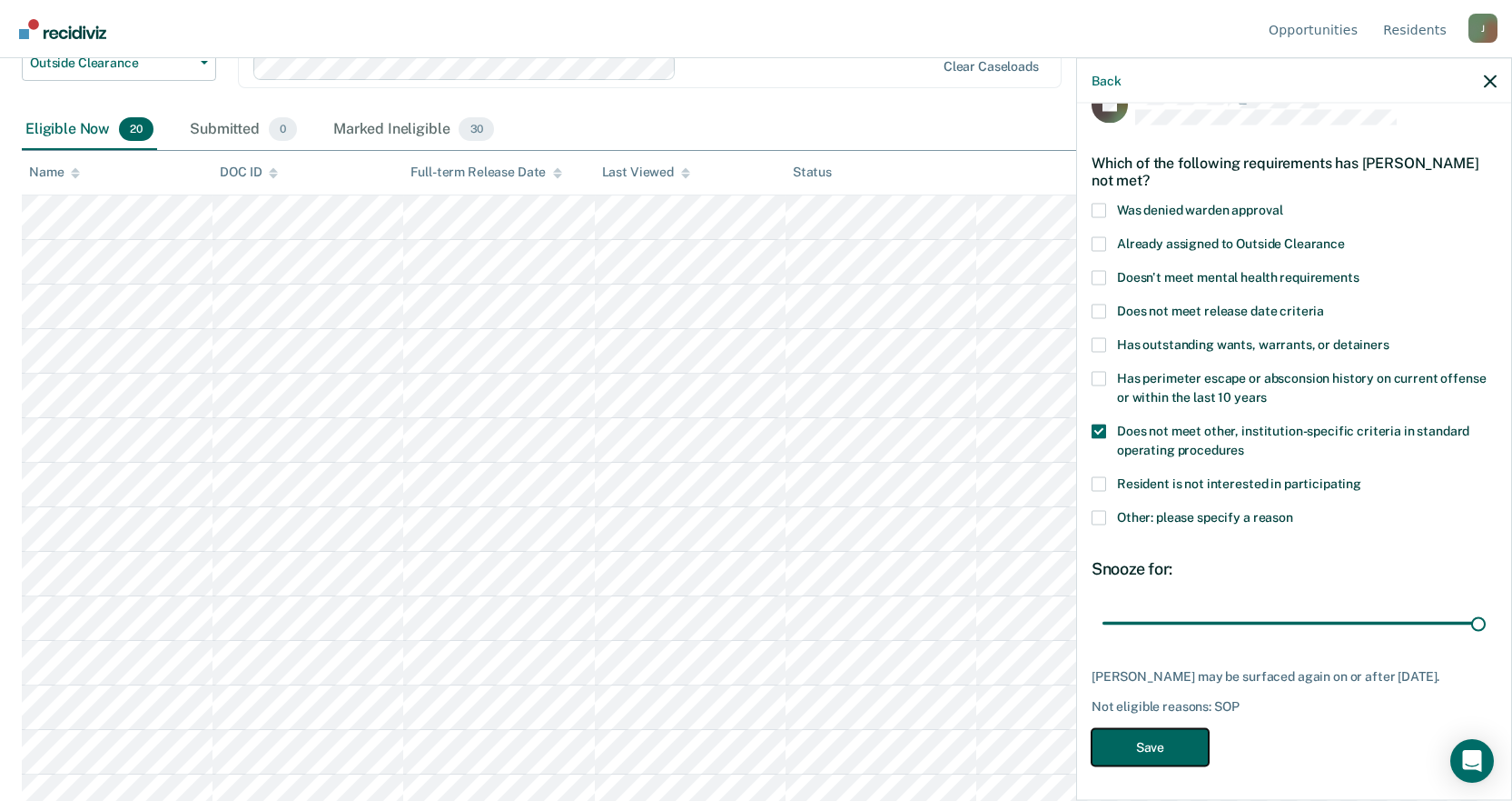
click at [1114, 750] on button "Save" at bounding box center [1151, 746] width 117 height 38
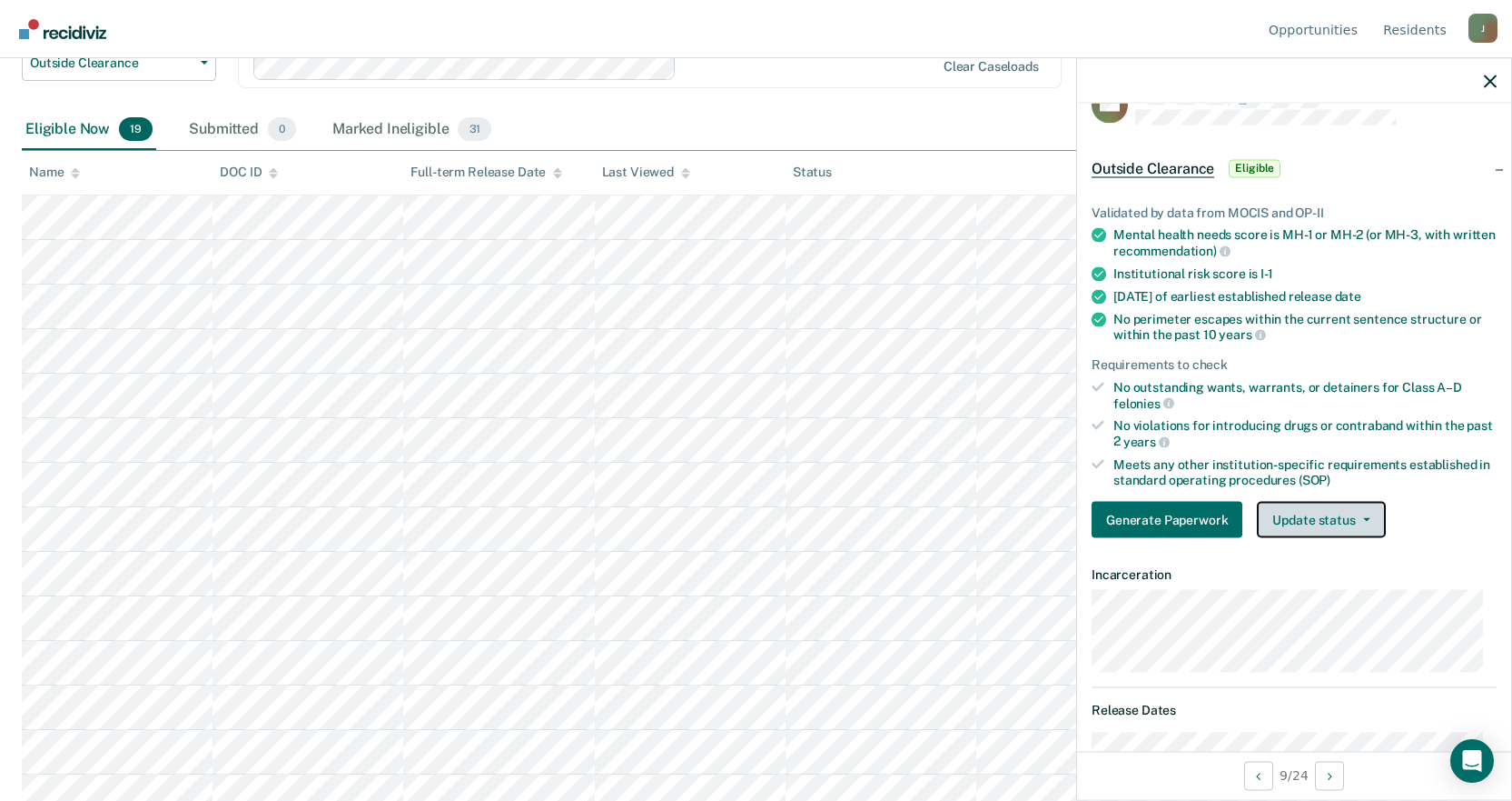
click at [1322, 525] on button "Update status" at bounding box center [1321, 520] width 128 height 37
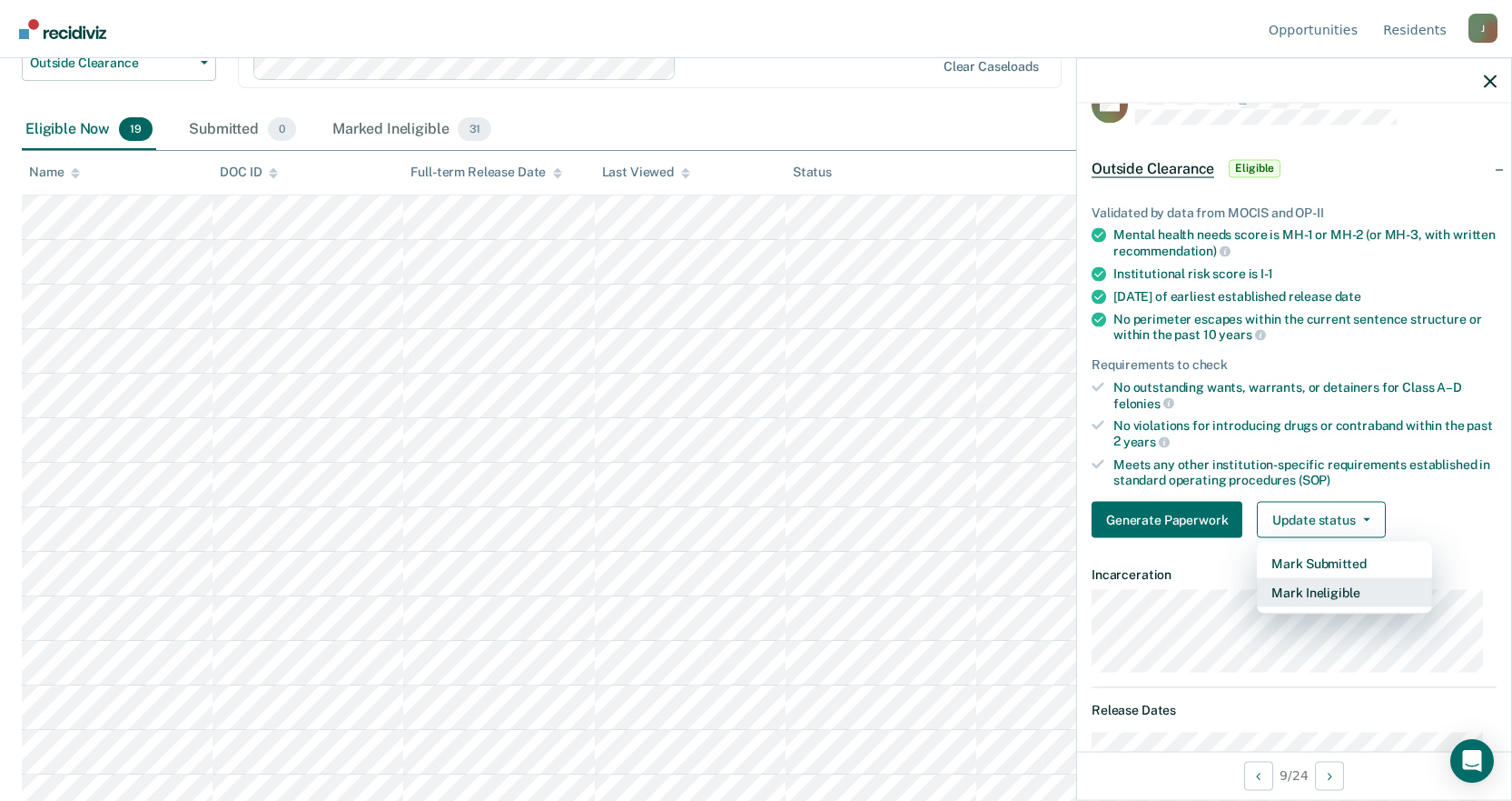
click at [1291, 587] on button "Mark Ineligible" at bounding box center [1345, 592] width 175 height 29
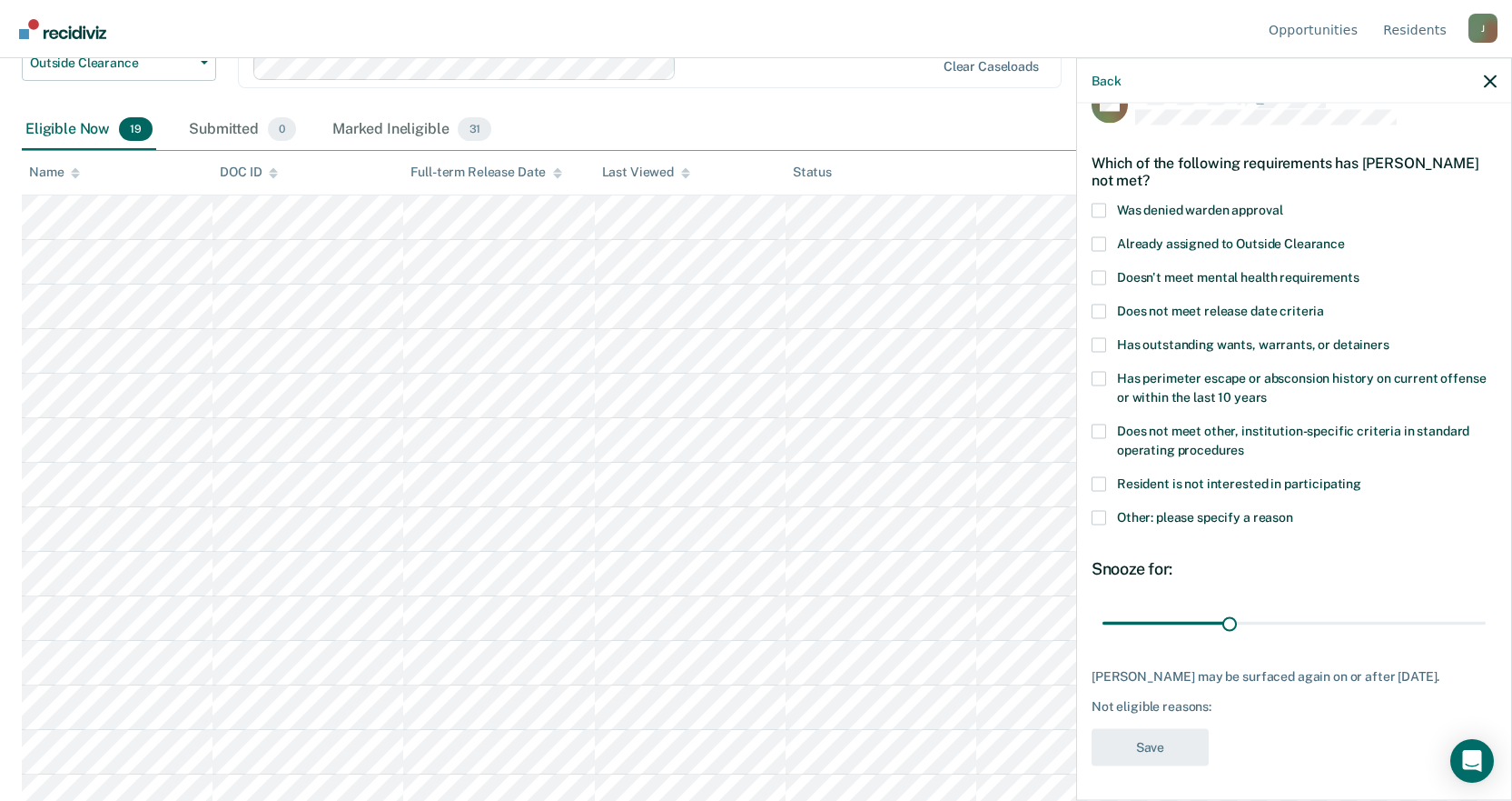
click at [1101, 429] on span at bounding box center [1099, 430] width 14 height 14
click at [1245, 442] on input "Does not meet other, institution-specific criteria in standard operating proced…" at bounding box center [1245, 442] width 0 height 0
drag, startPoint x: 1234, startPoint y: 627, endPoint x: 1525, endPoint y: 642, distance: 291.4
type input "90"
click at [1486, 638] on input "range" at bounding box center [1294, 622] width 384 height 32
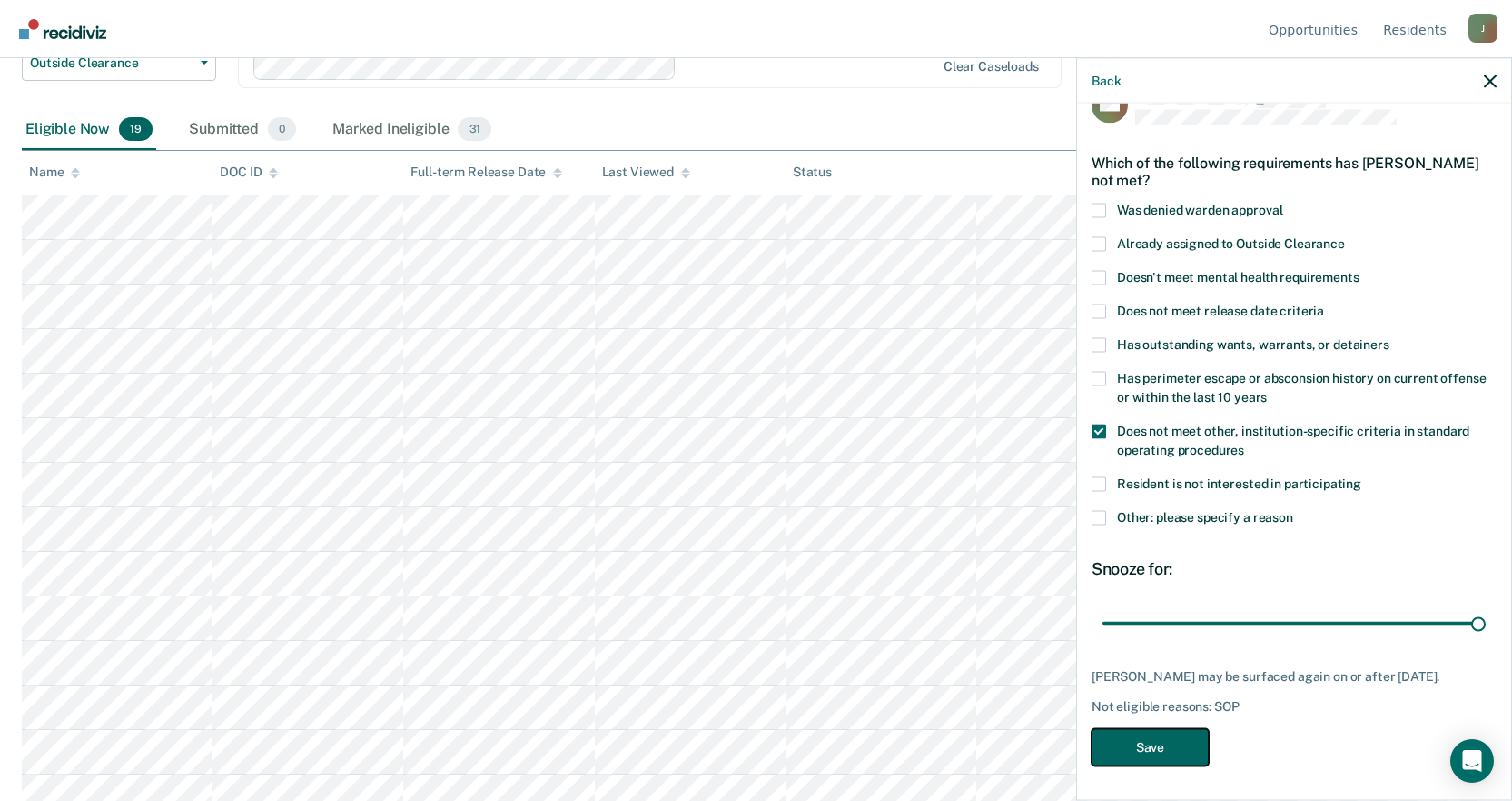
click at [1170, 740] on button "Save" at bounding box center [1151, 746] width 117 height 38
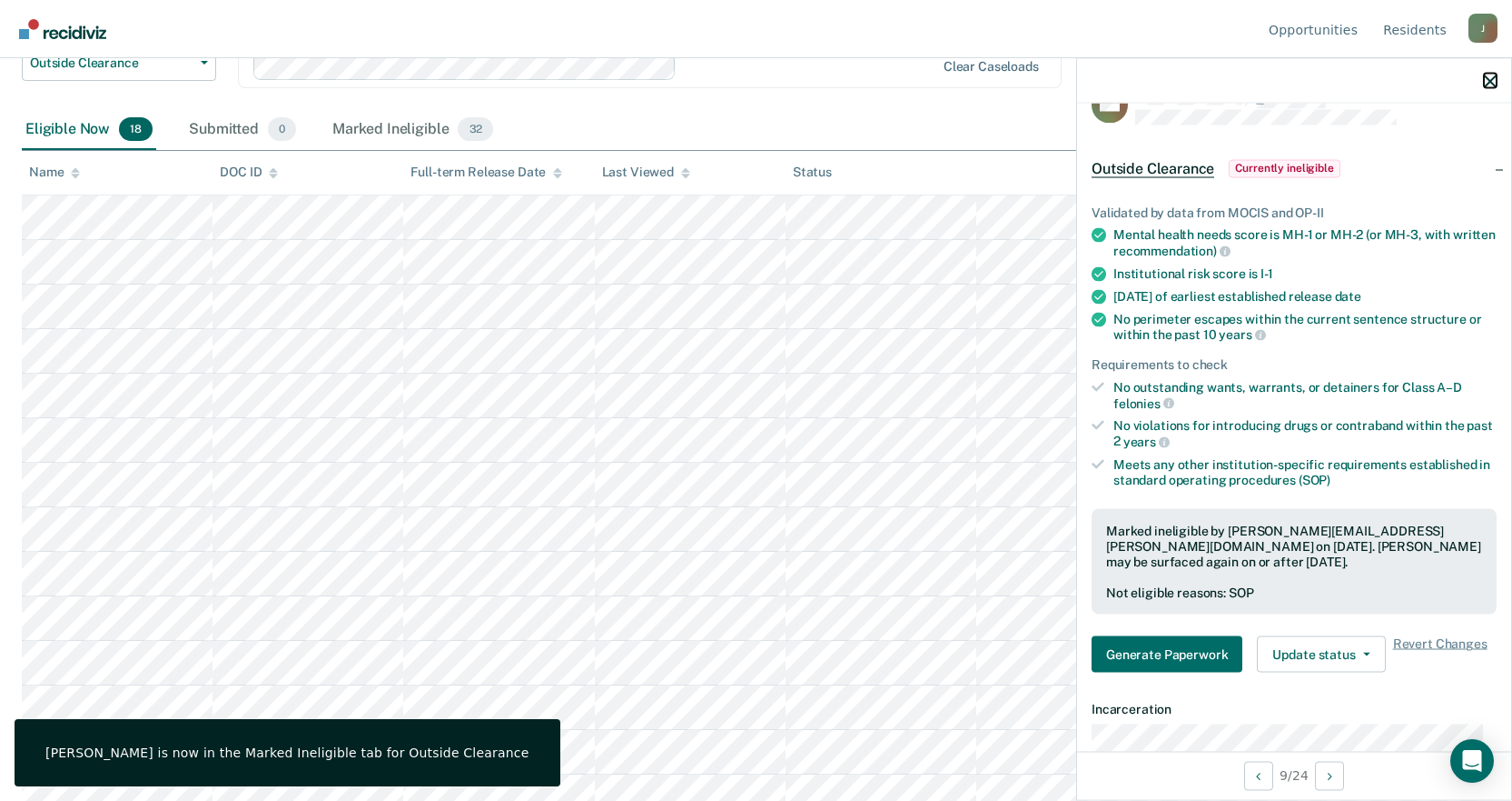
click at [1489, 84] on icon "button" at bounding box center [1490, 80] width 12 height 13
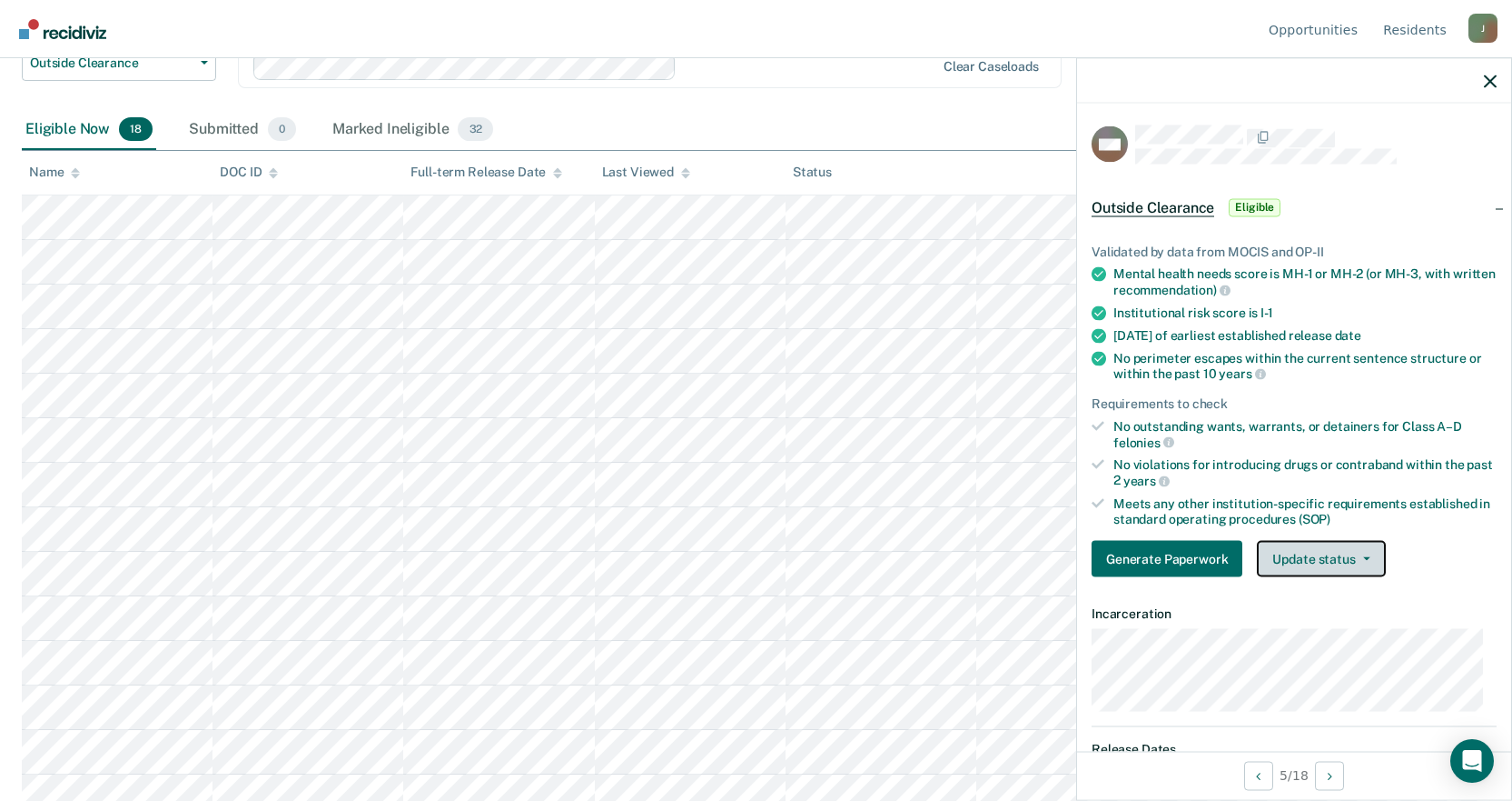
click at [1352, 559] on button "Update status" at bounding box center [1321, 559] width 128 height 37
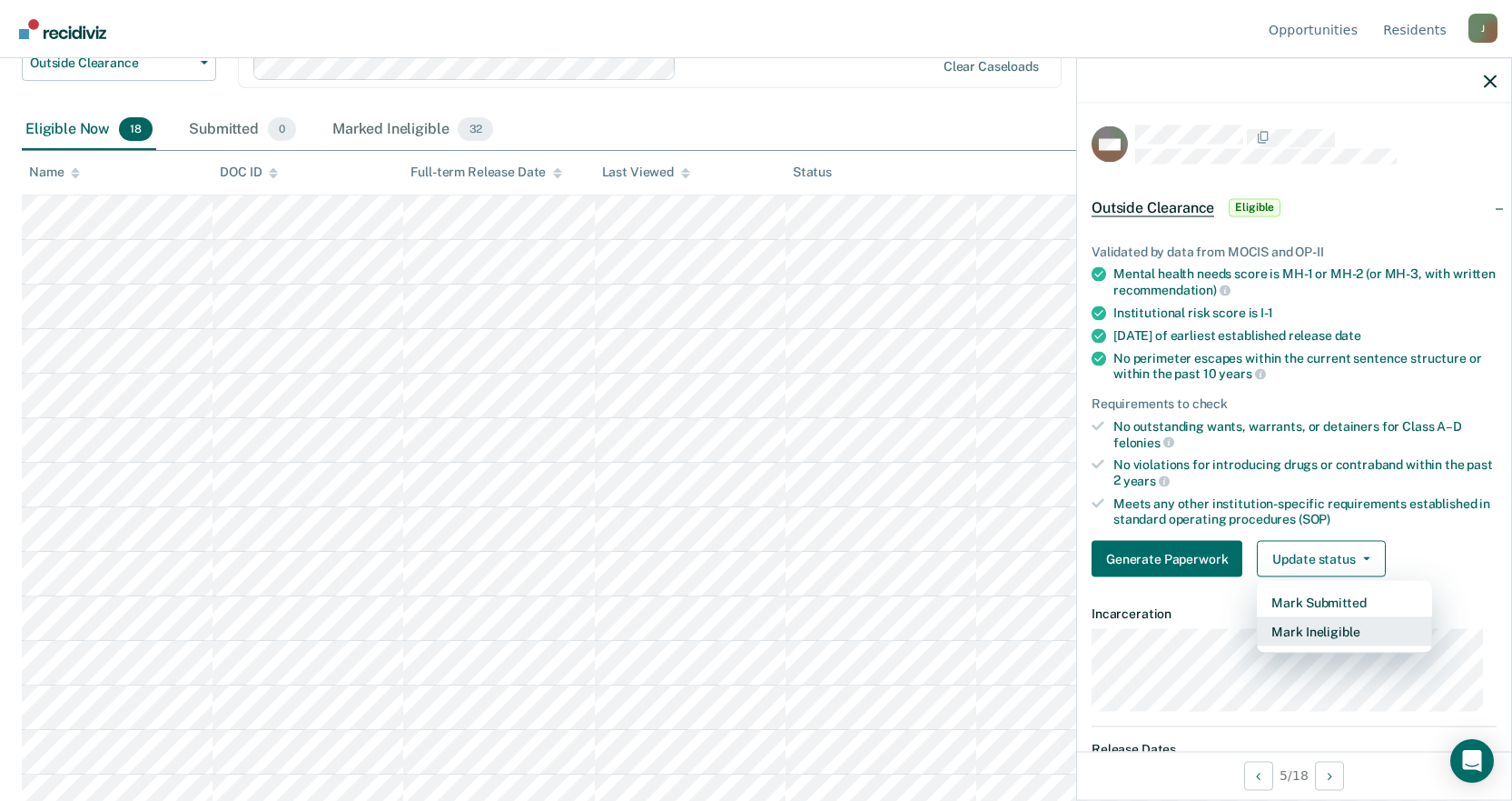
click at [1304, 634] on button "Mark Ineligible" at bounding box center [1345, 632] width 175 height 29
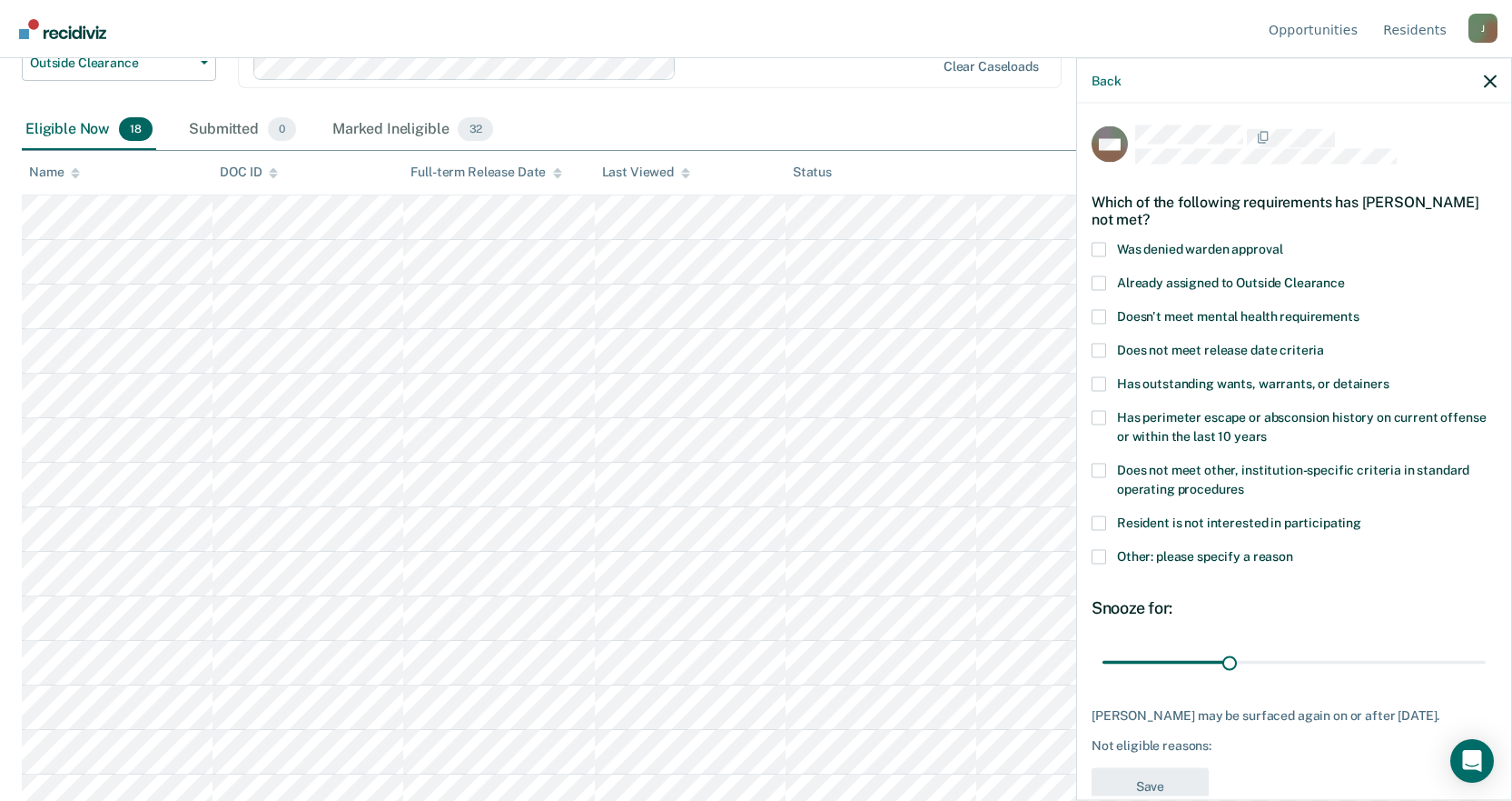
click at [1100, 467] on span at bounding box center [1099, 469] width 14 height 14
click at [1245, 482] on input "Does not meet other, institution-specific criteria in standard operating proced…" at bounding box center [1245, 482] width 0 height 0
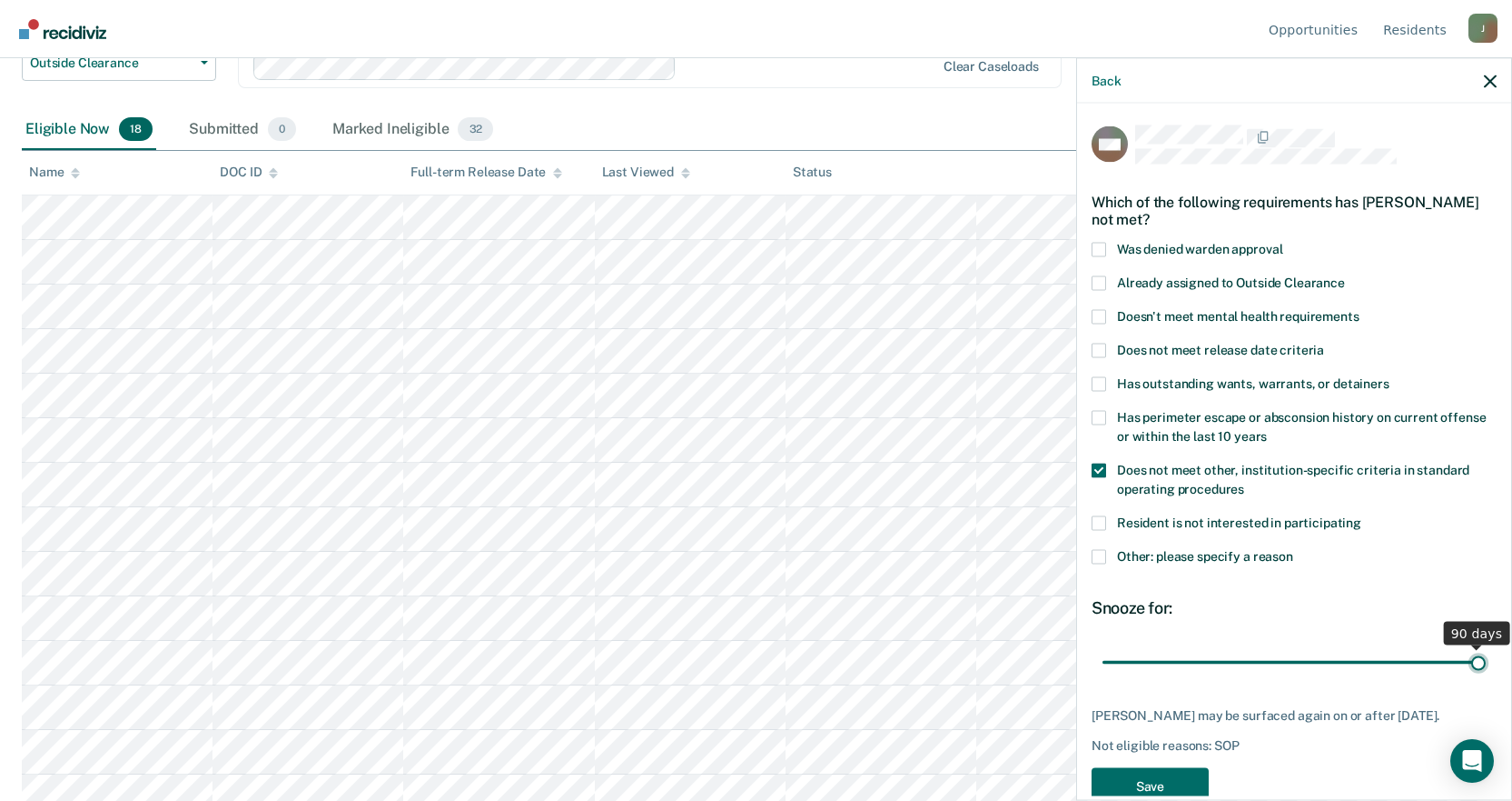
drag, startPoint x: 1219, startPoint y: 663, endPoint x: 1525, endPoint y: 665, distance: 306.0
type input "90"
click at [1486, 665] on input "range" at bounding box center [1294, 662] width 384 height 32
click at [1149, 775] on button "Save" at bounding box center [1151, 786] width 117 height 38
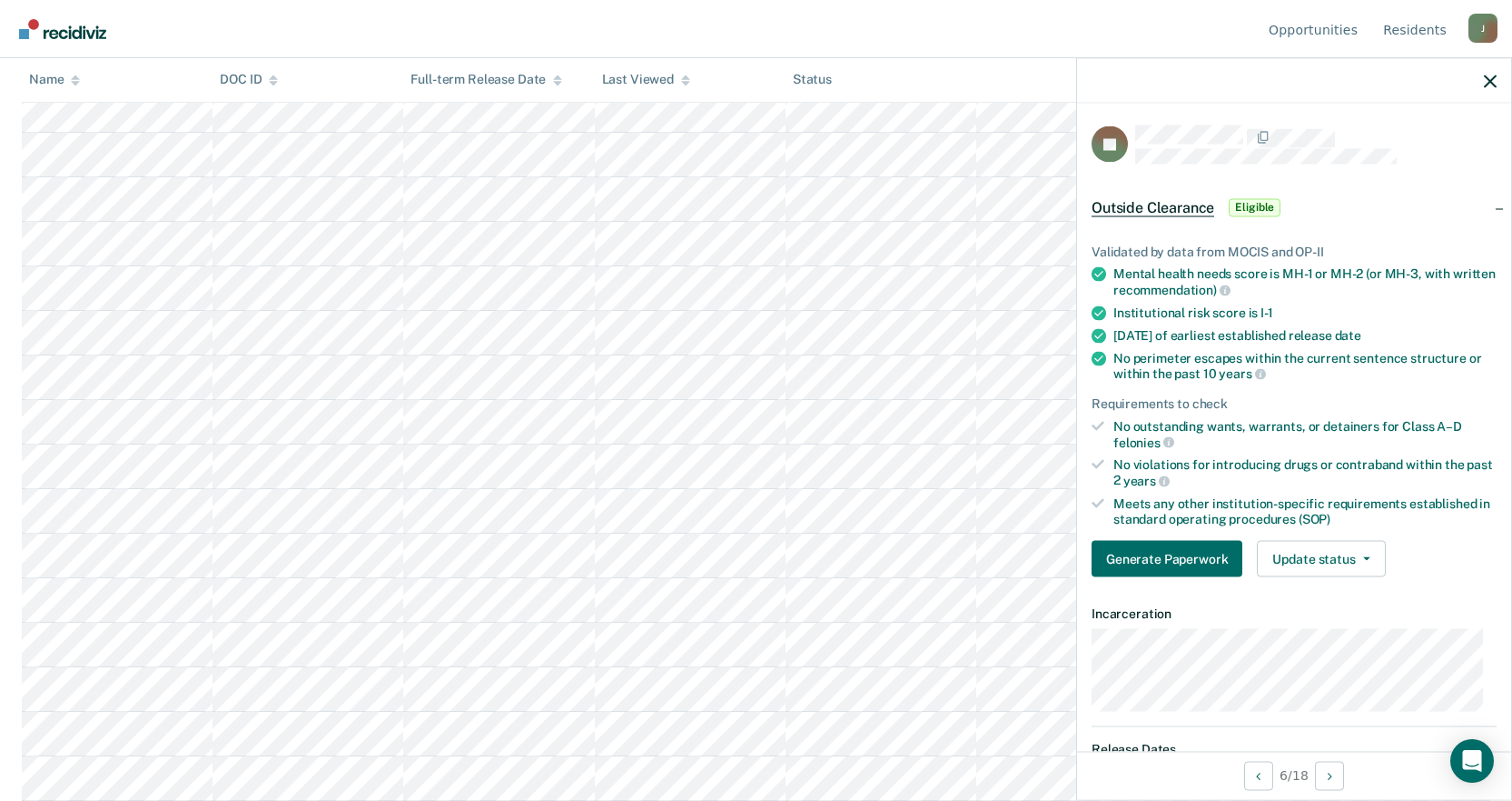
scroll to position [0, 0]
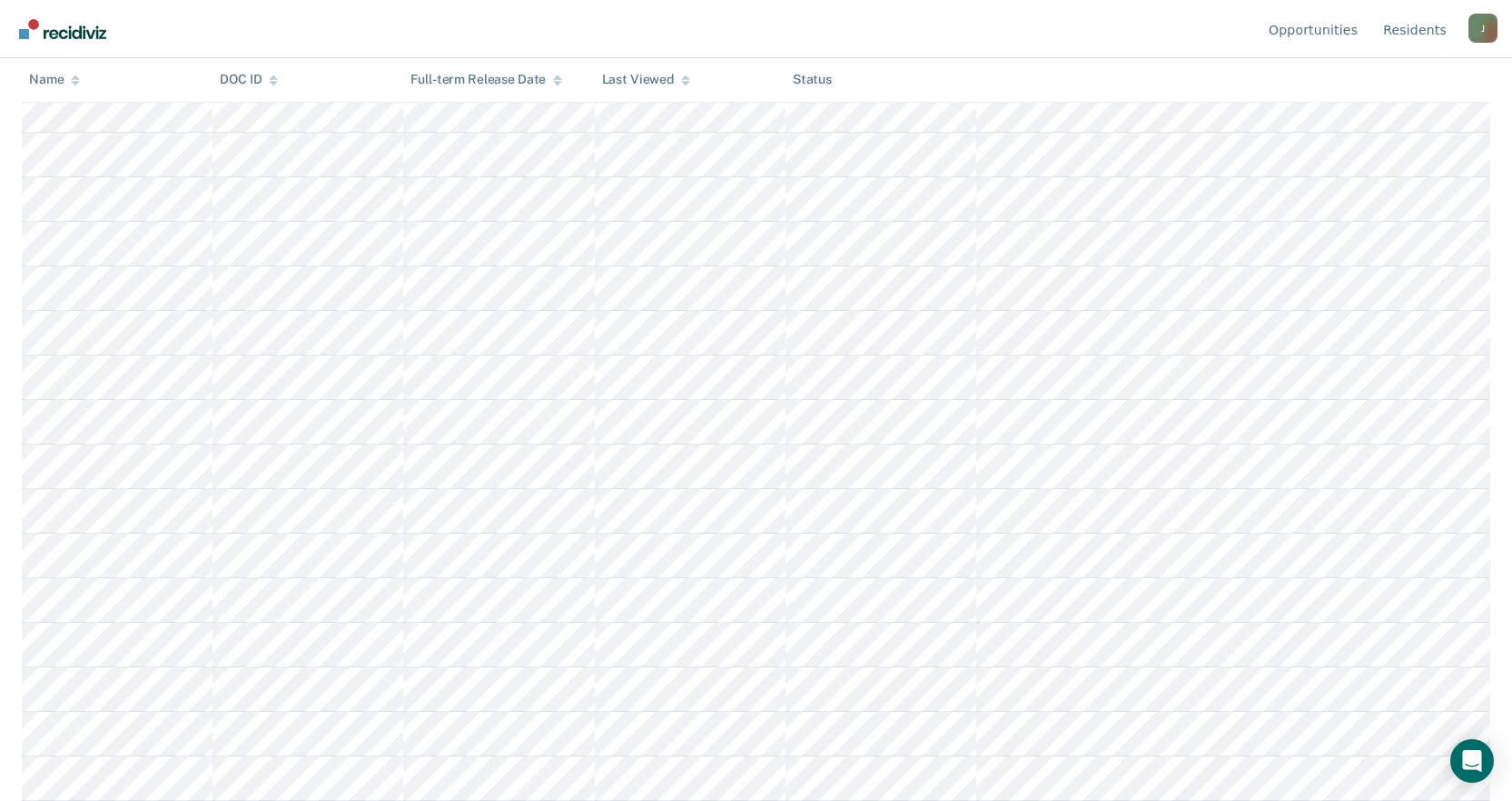
scroll to position [242, 0]
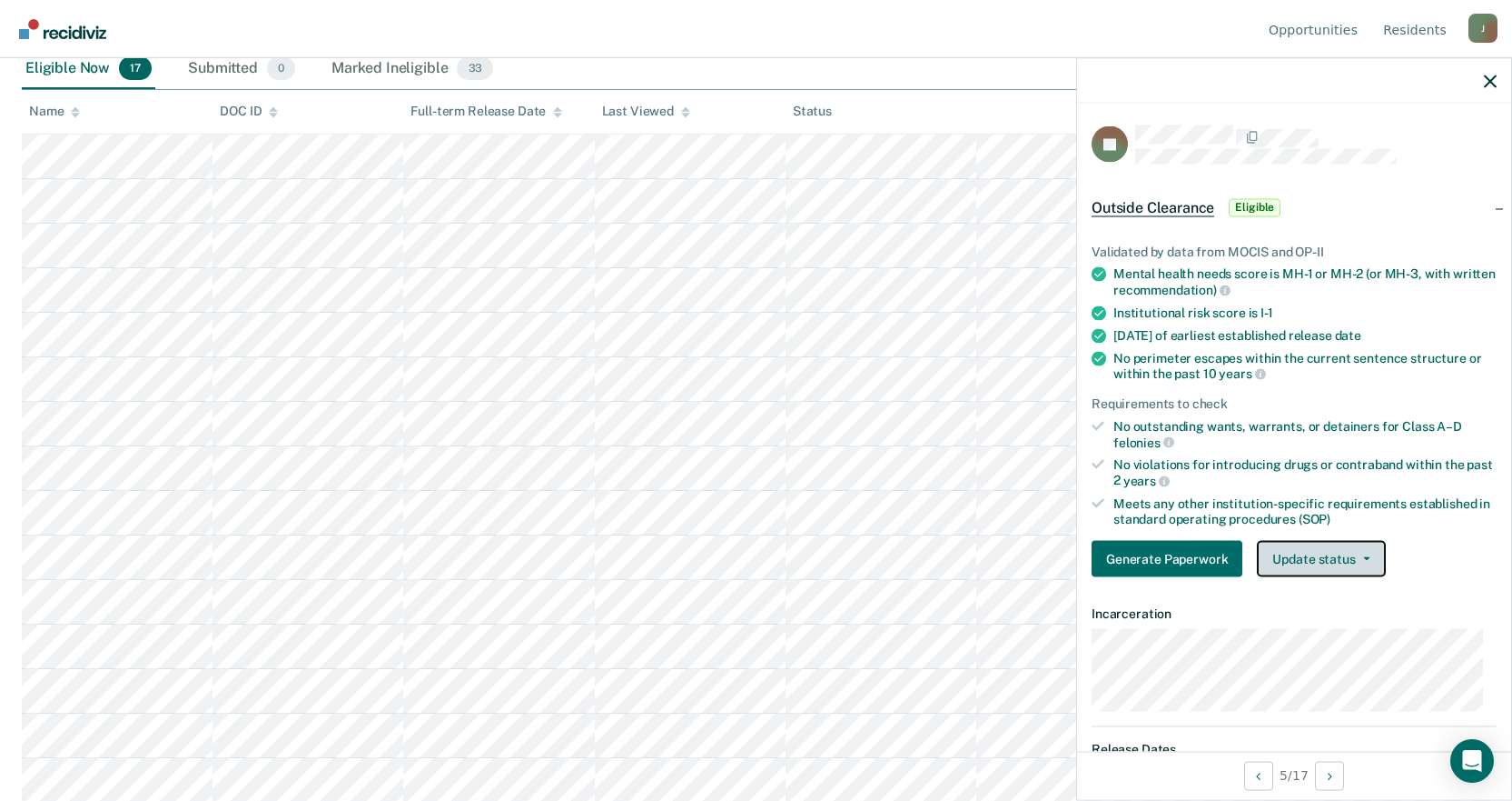
click at [1342, 549] on button "Update status" at bounding box center [1321, 559] width 128 height 37
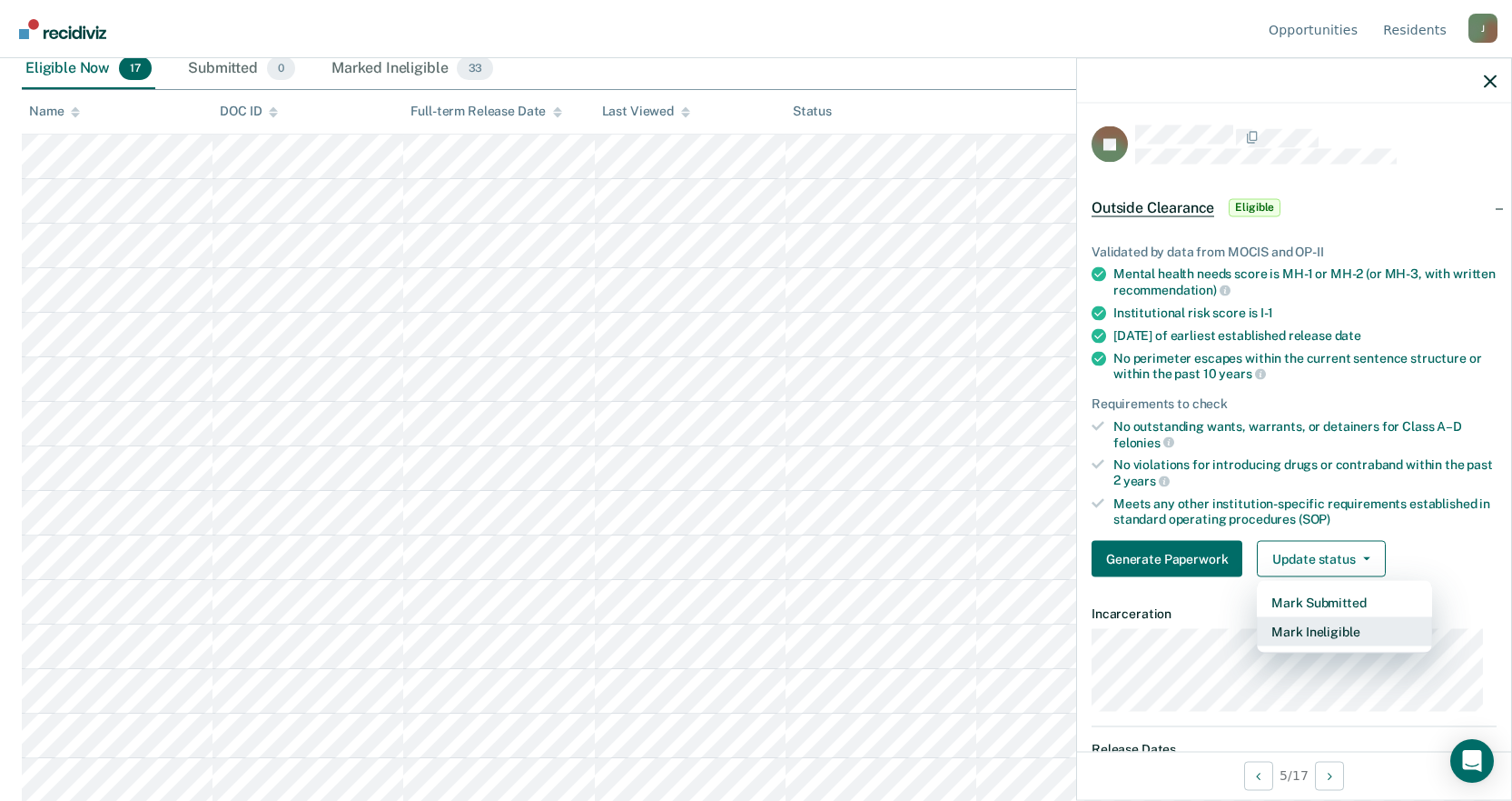
click at [1326, 629] on button "Mark Ineligible" at bounding box center [1345, 632] width 175 height 29
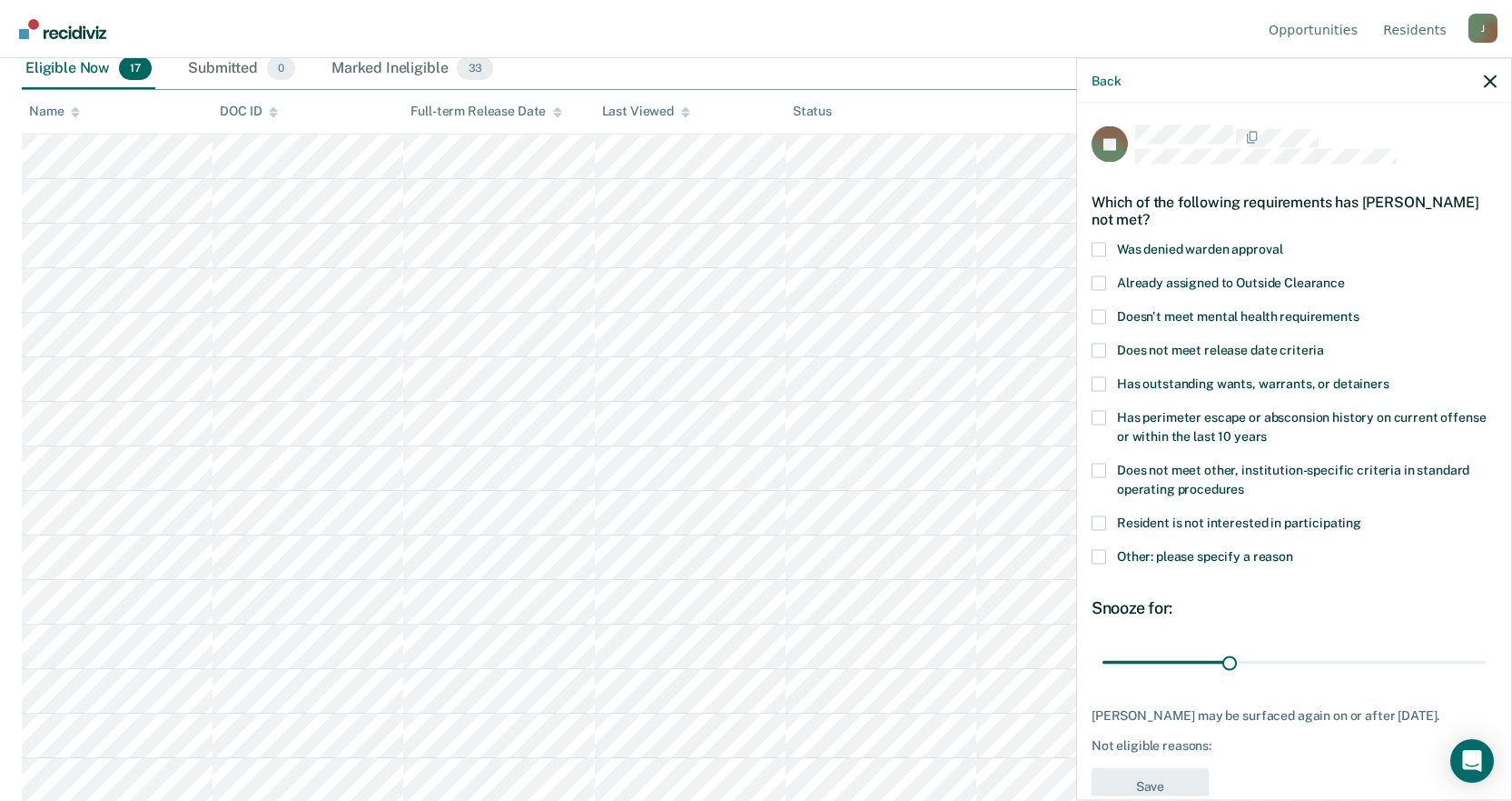
click at [1104, 553] on span at bounding box center [1099, 556] width 14 height 14
click at [1294, 549] on input "Other: please specify a reason" at bounding box center [1294, 549] width 0 height 0
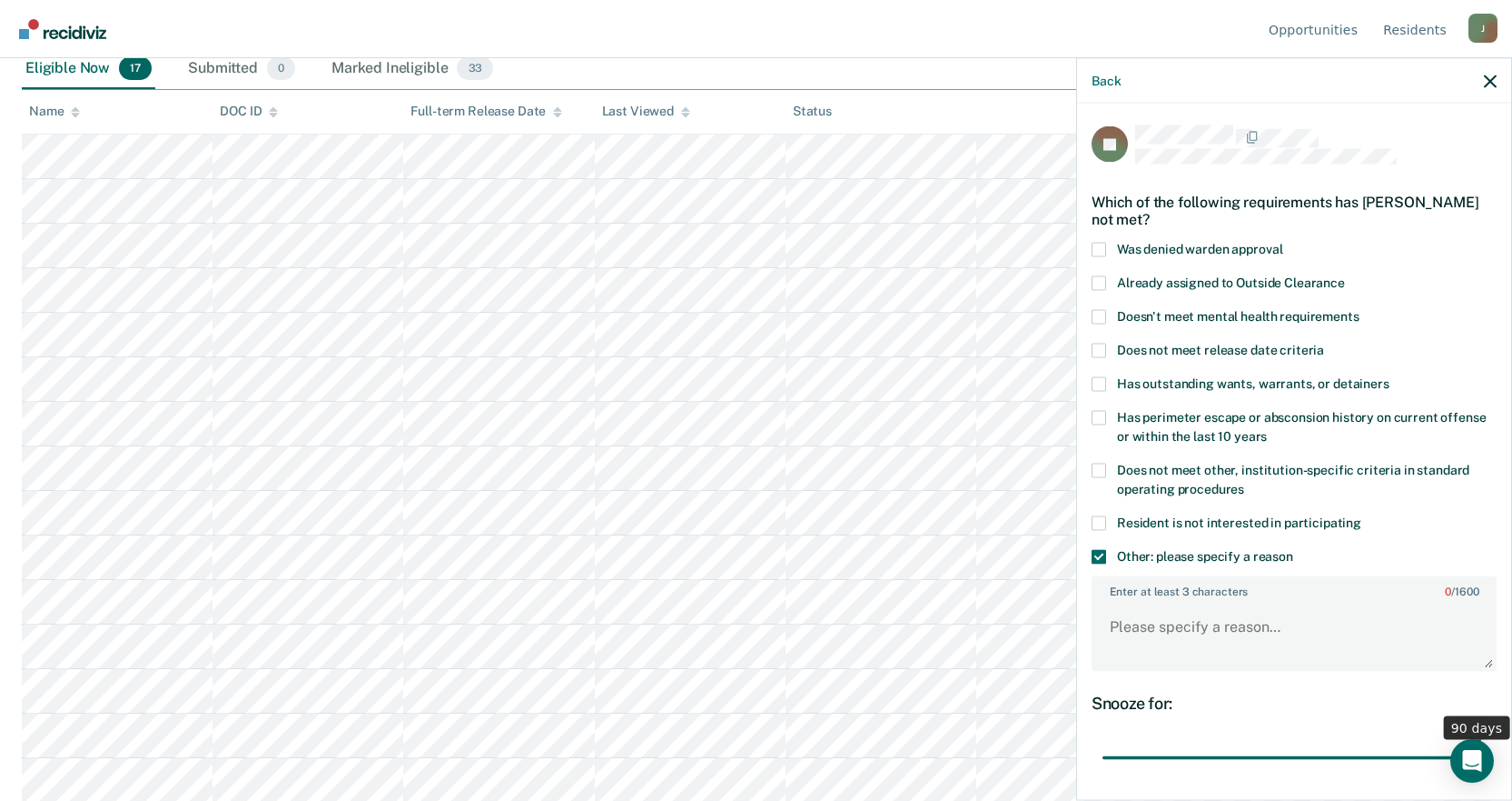
drag, startPoint x: 1227, startPoint y: 751, endPoint x: 1525, endPoint y: 731, distance: 298.7
type input "90"
click at [1486, 741] on input "range" at bounding box center [1294, 757] width 384 height 32
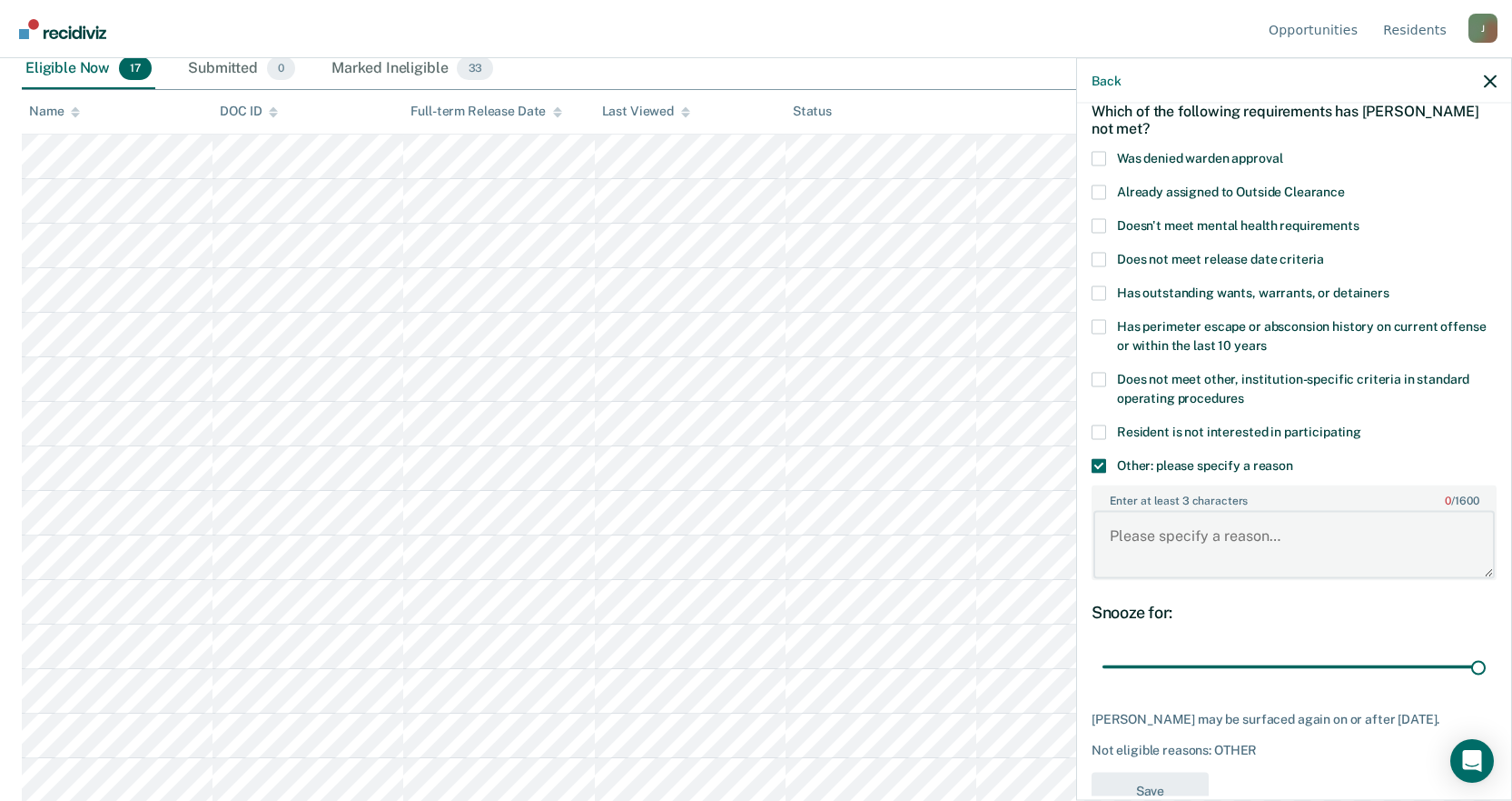
click at [1178, 541] on textarea "Enter at least 3 characters 0 / 1600" at bounding box center [1295, 544] width 402 height 67
type textarea "Offender Has No Work Per Medical"
click at [1141, 772] on button "Save" at bounding box center [1151, 789] width 117 height 38
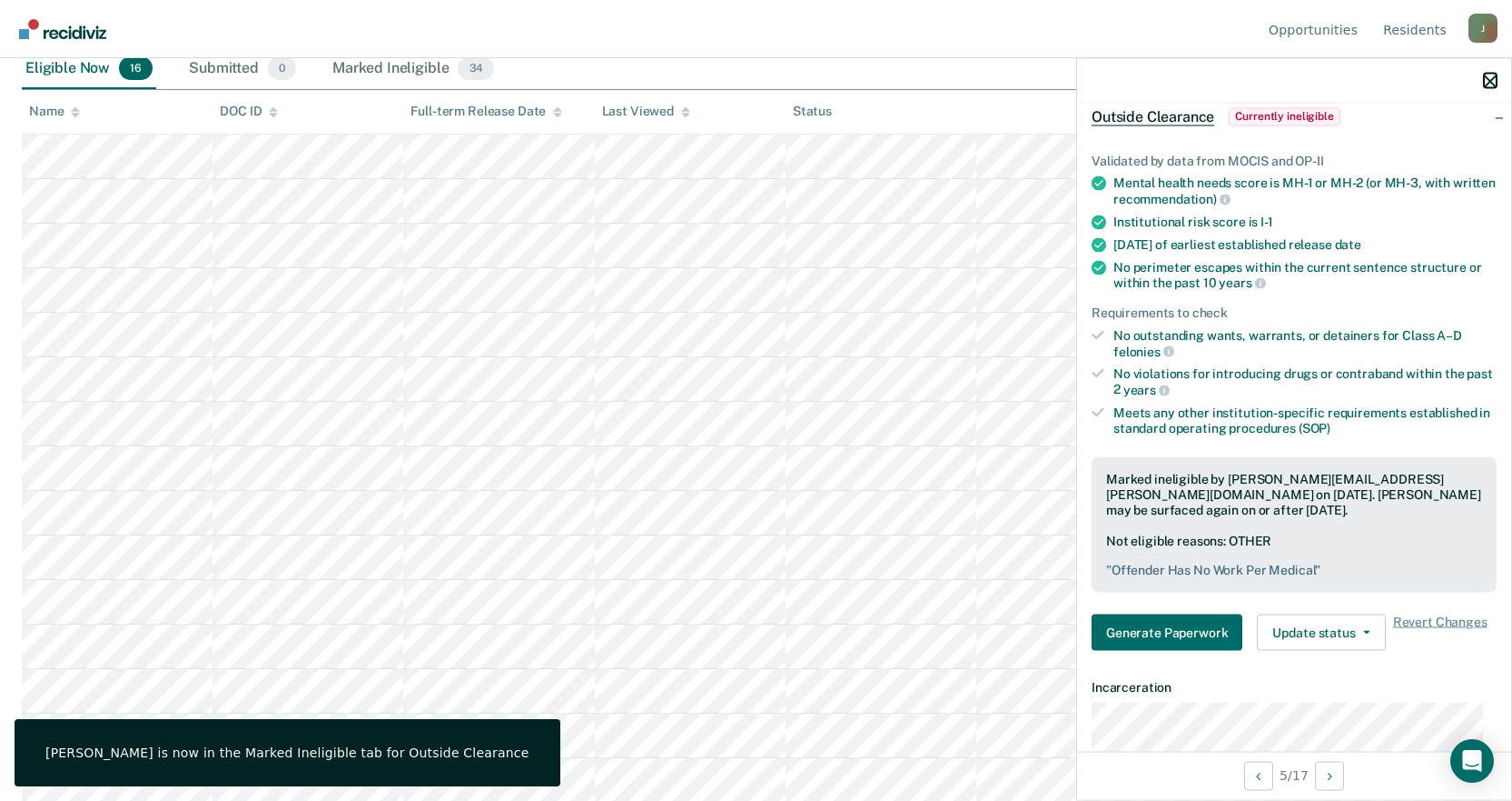
click at [1486, 73] on button "button" at bounding box center [1490, 81] width 12 height 15
